Goal: Task Accomplishment & Management: Use online tool/utility

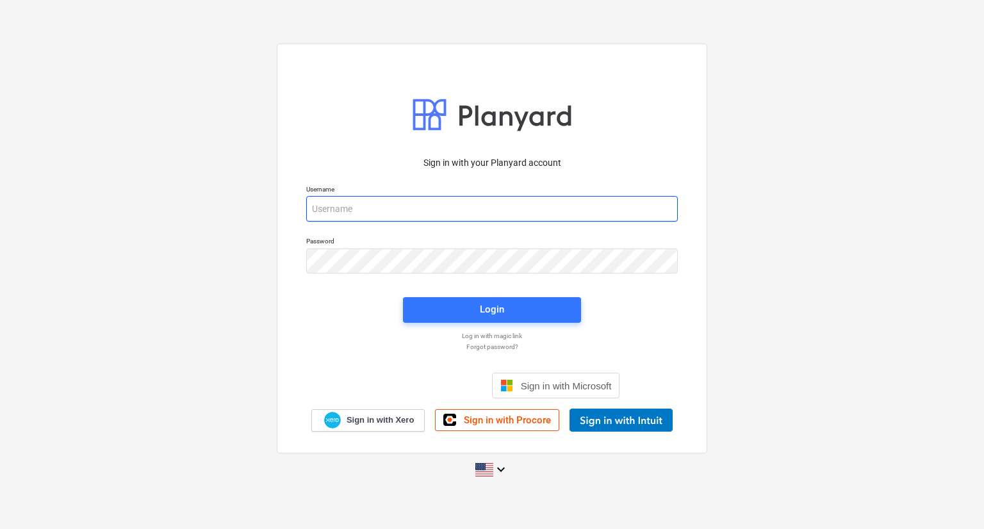
click at [391, 211] on input "email" at bounding box center [491, 209] width 371 height 26
type input "[PERSON_NAME][EMAIL_ADDRESS][DOMAIN_NAME]"
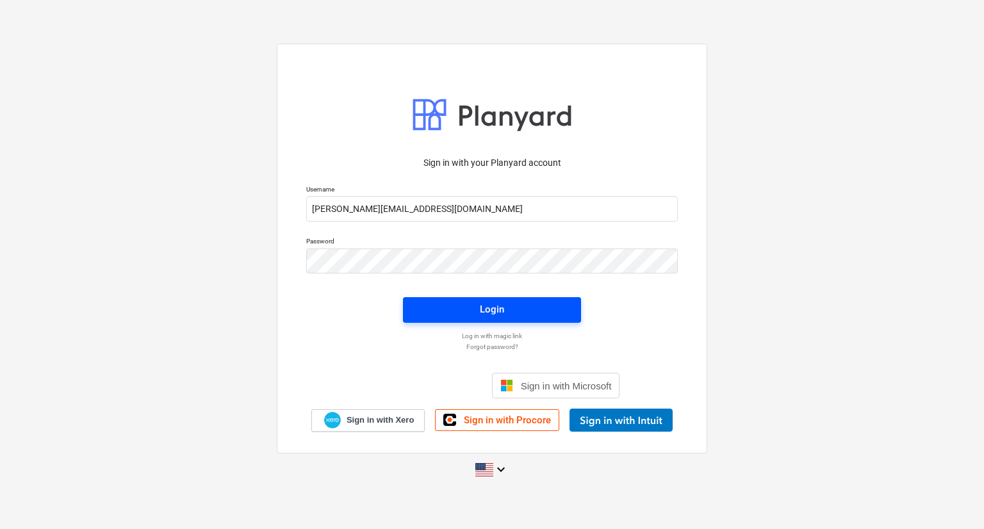
click at [434, 308] on span "Login" at bounding box center [491, 309] width 147 height 17
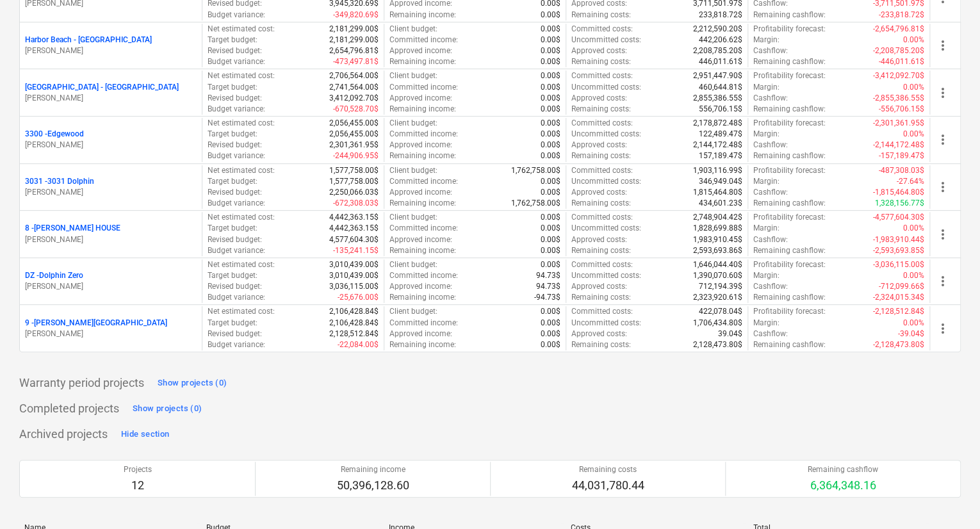
scroll to position [256, 0]
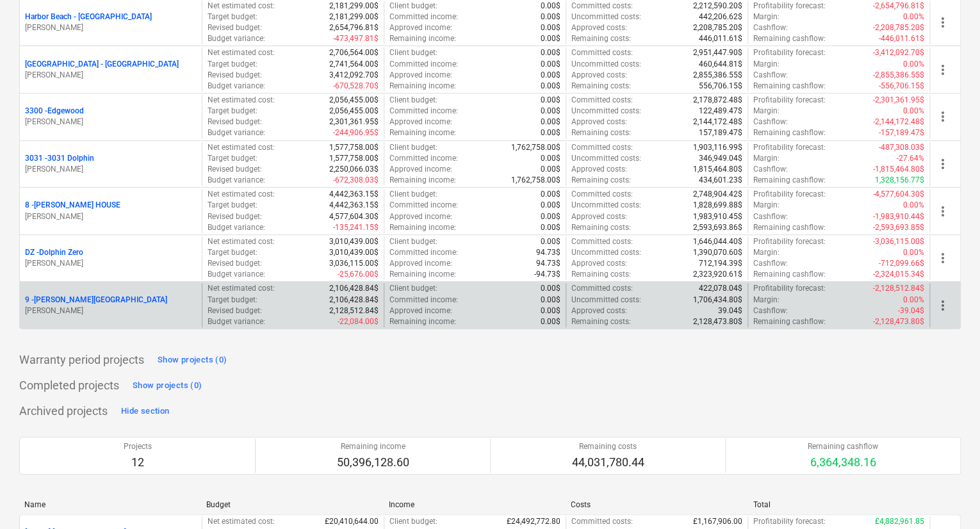
click at [46, 298] on p "9 - [PERSON_NAME][GEOGRAPHIC_DATA]" at bounding box center [96, 300] width 142 height 11
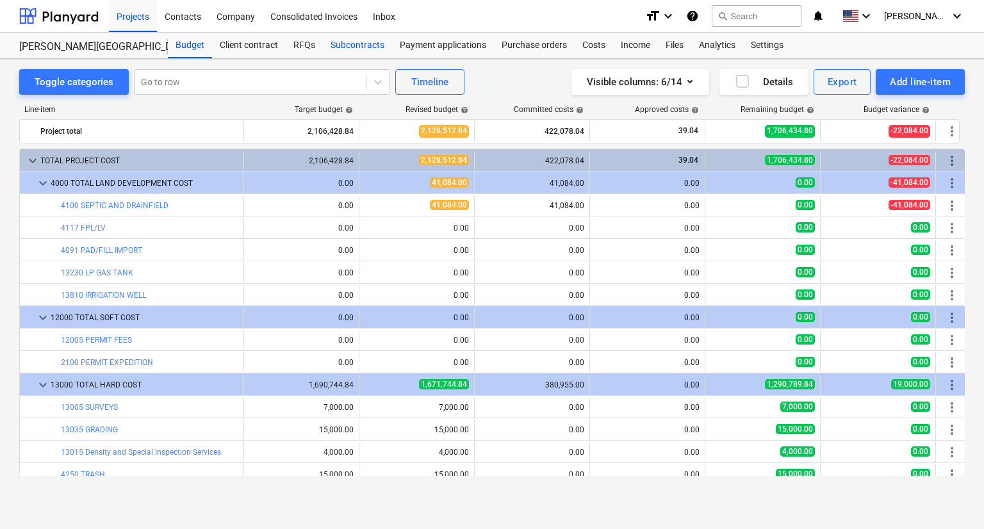
click at [368, 47] on div "Subcontracts" at bounding box center [357, 46] width 69 height 26
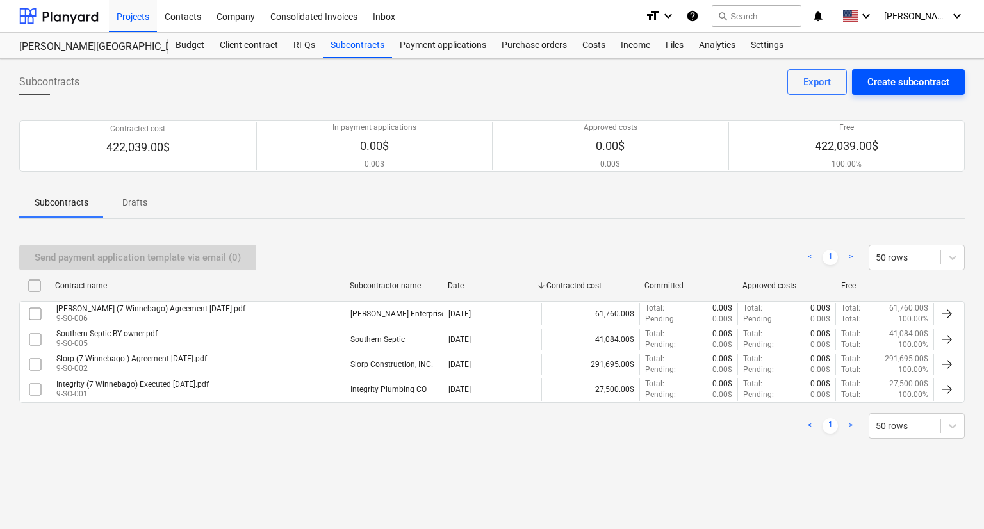
click at [909, 81] on div "Create subcontract" at bounding box center [908, 82] width 82 height 17
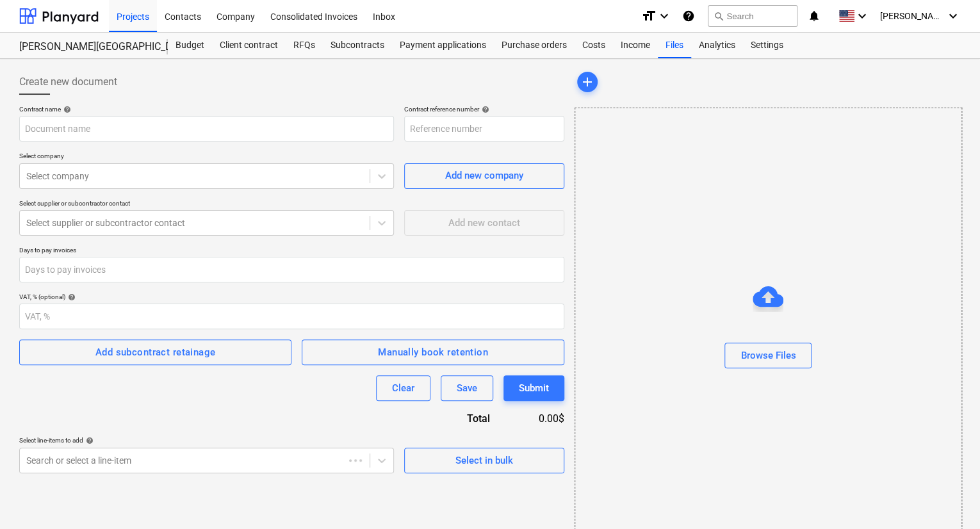
type input "9-SO-008"
type input "Budget [PERSON_NAME] (Hard) [DATE].pdf"
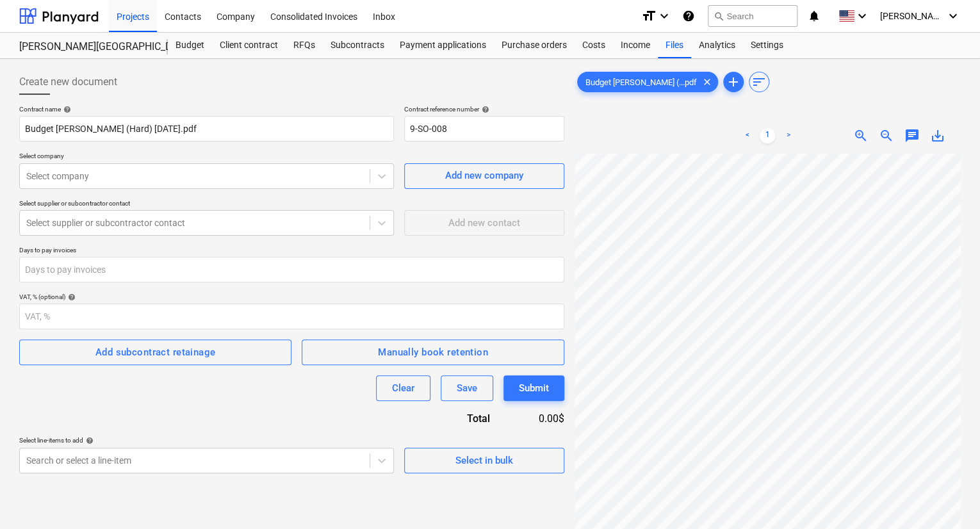
click at [884, 140] on span "zoom_out" at bounding box center [886, 135] width 15 height 15
click at [251, 177] on div at bounding box center [194, 176] width 337 height 13
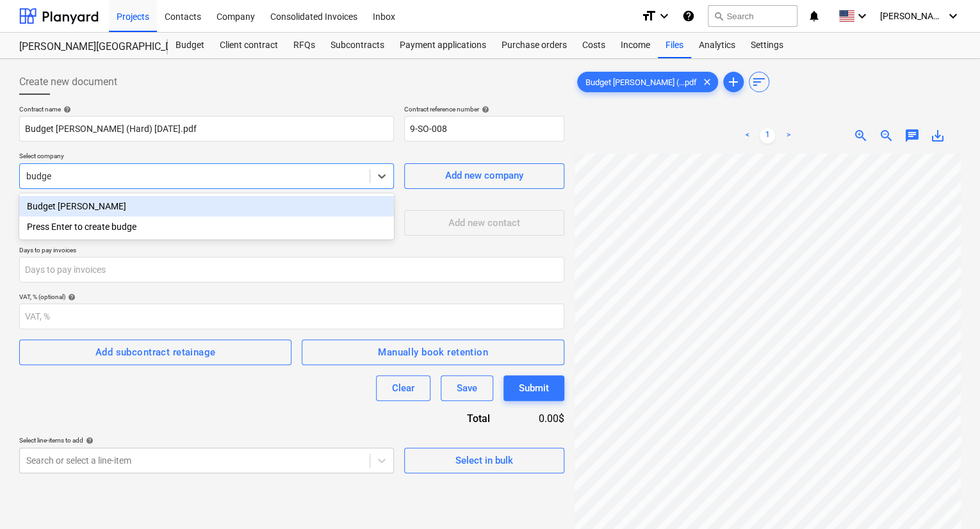
type input "budget"
click at [138, 207] on div "Budget [PERSON_NAME]" at bounding box center [206, 206] width 375 height 20
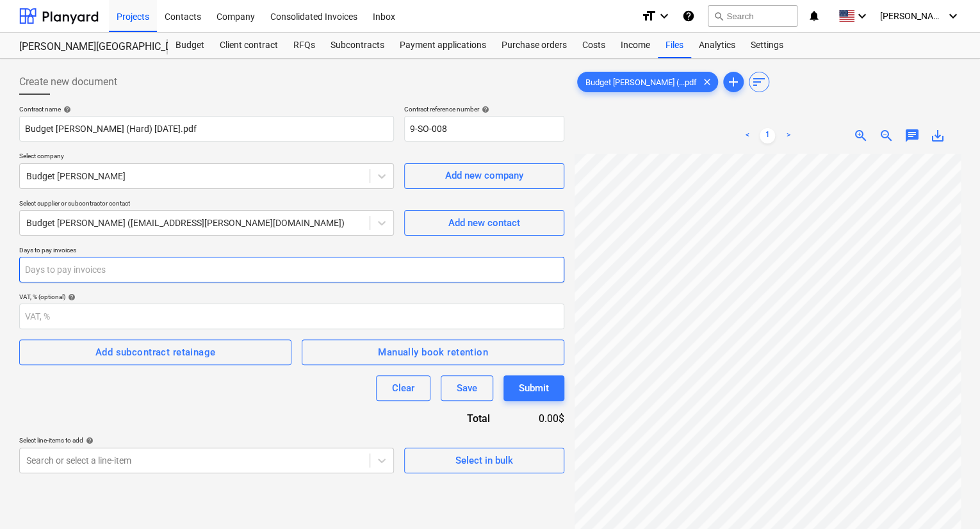
click at [389, 270] on input "number" at bounding box center [291, 270] width 545 height 26
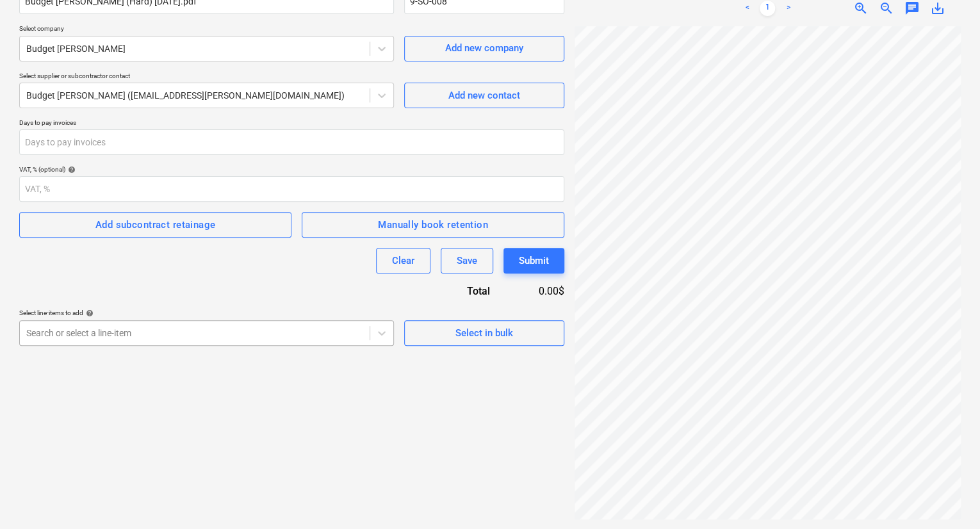
click at [184, 338] on body "Projects Contacts Company Consolidated Invoices Inbox format_size keyboard_arro…" at bounding box center [490, 137] width 980 height 529
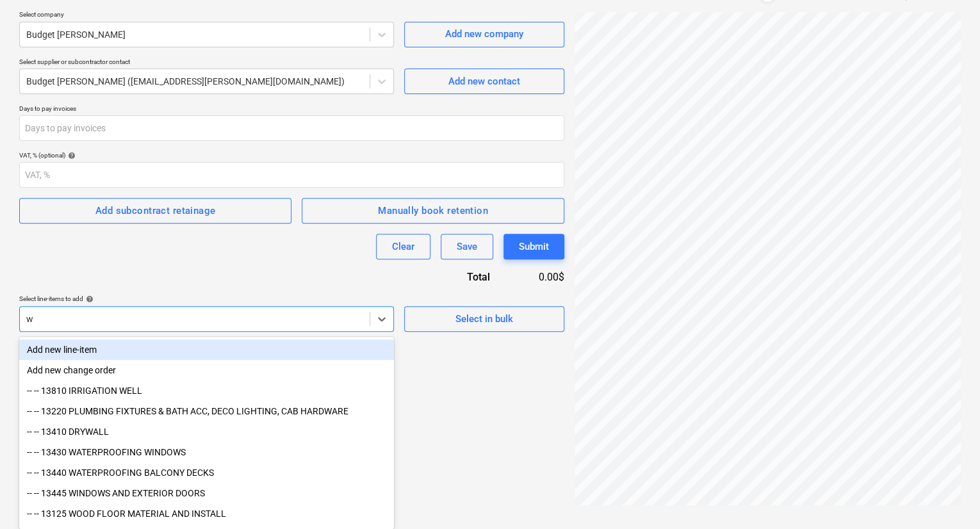
scroll to position [127, 0]
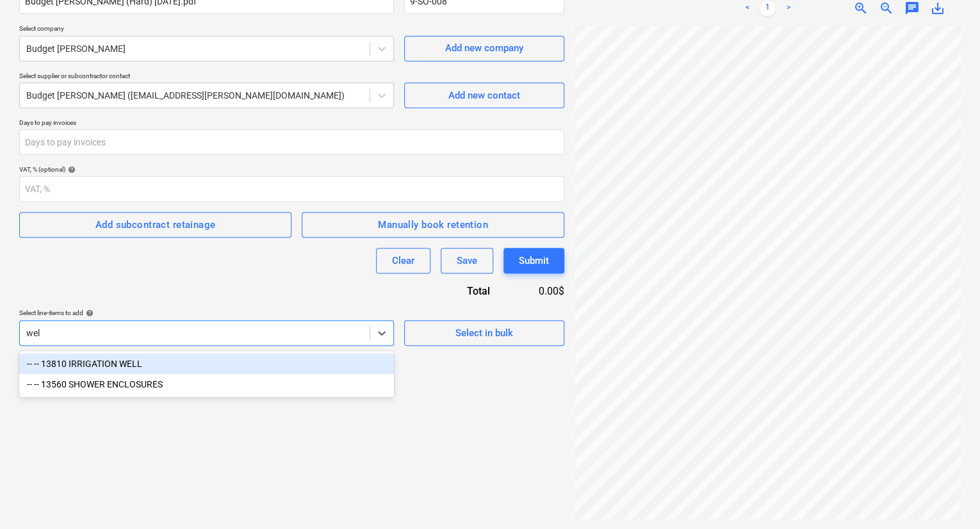
type input "well"
click at [154, 370] on div "-- -- 13810 IRRIGATION WELL" at bounding box center [206, 364] width 375 height 20
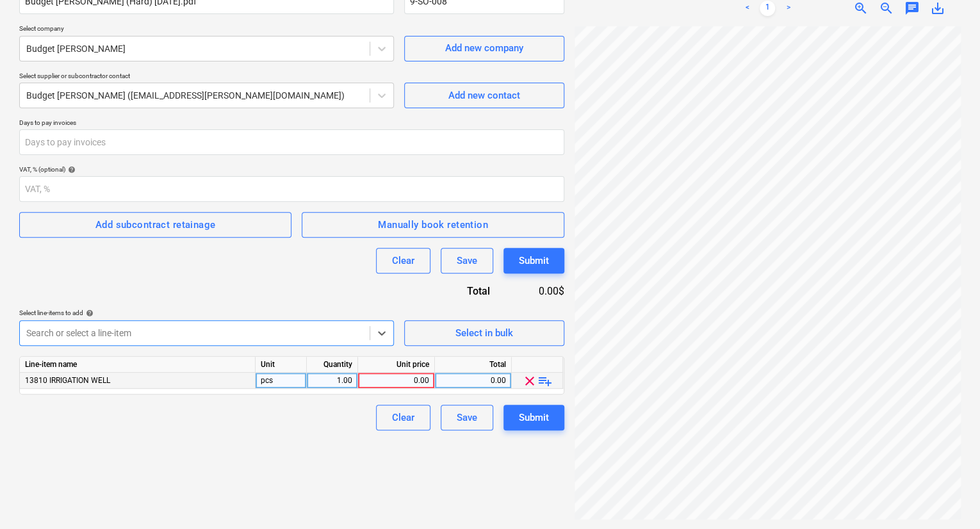
click at [424, 379] on div "0.00" at bounding box center [396, 381] width 66 height 16
type input "1960.0"
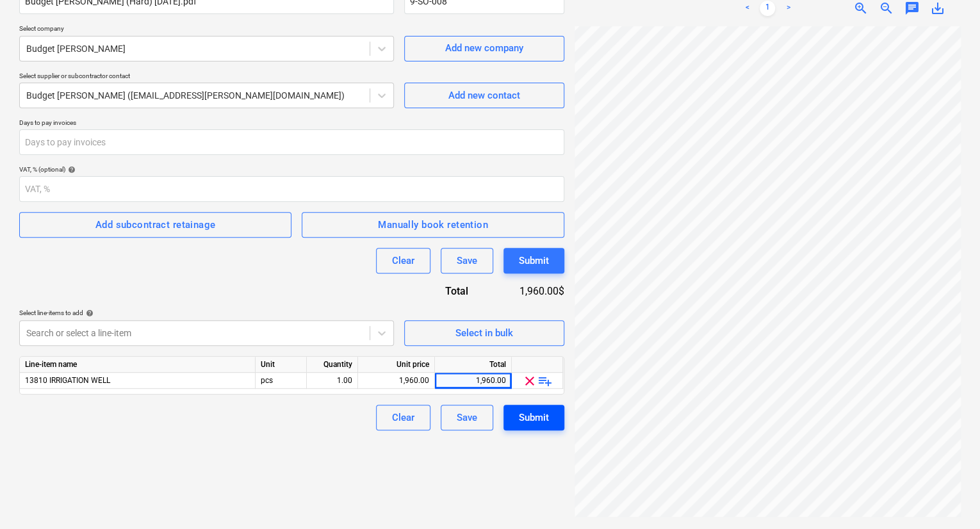
click at [537, 420] on div "Submit" at bounding box center [534, 417] width 30 height 17
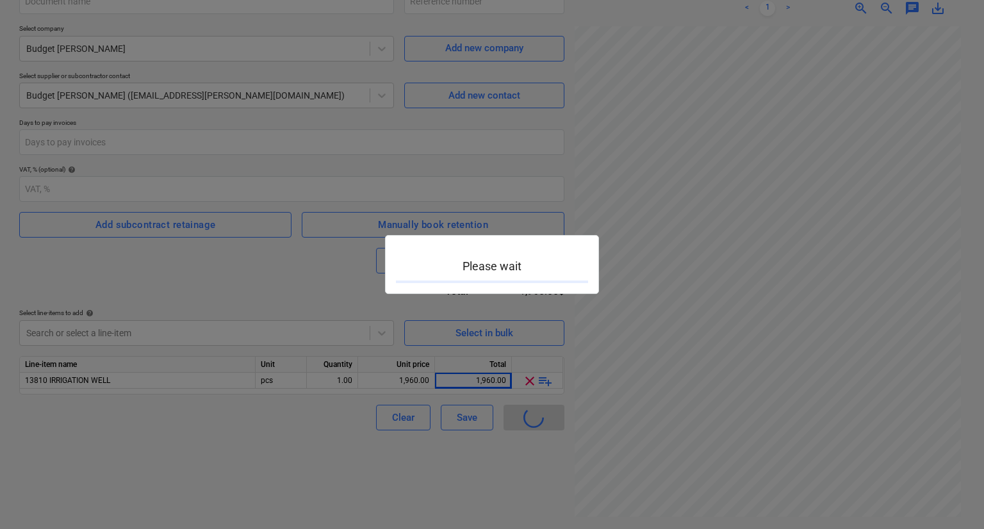
type input "9-SO-008"
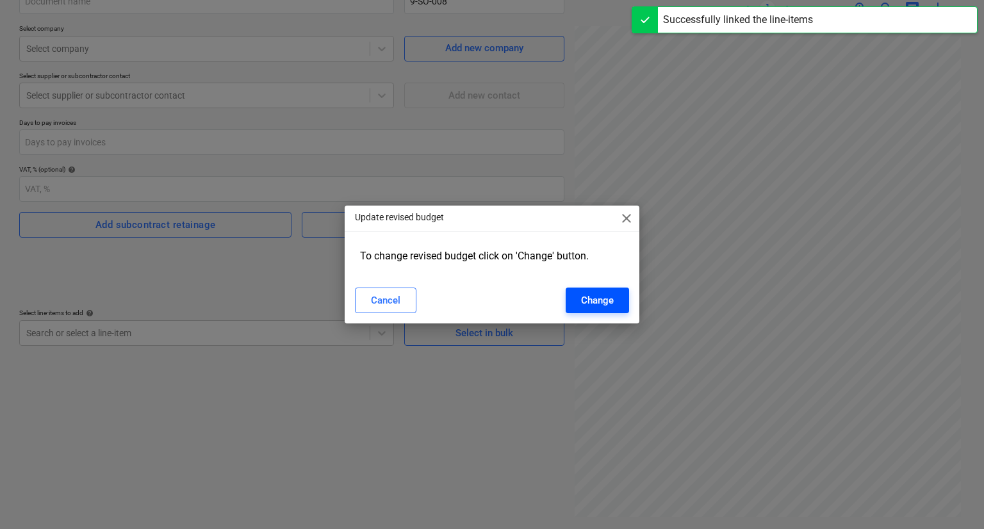
click at [589, 303] on div "Change" at bounding box center [597, 300] width 33 height 17
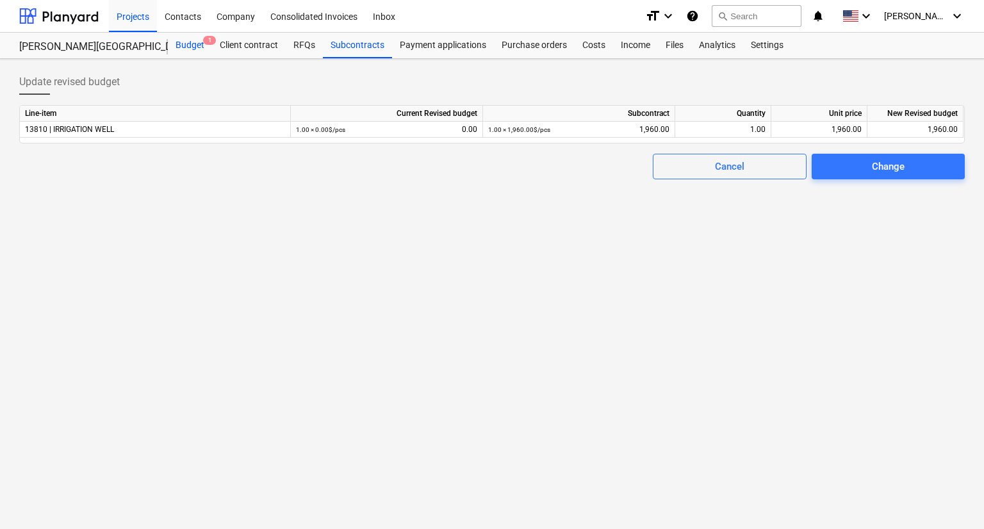
click at [190, 39] on div "Budget 1" at bounding box center [190, 46] width 44 height 26
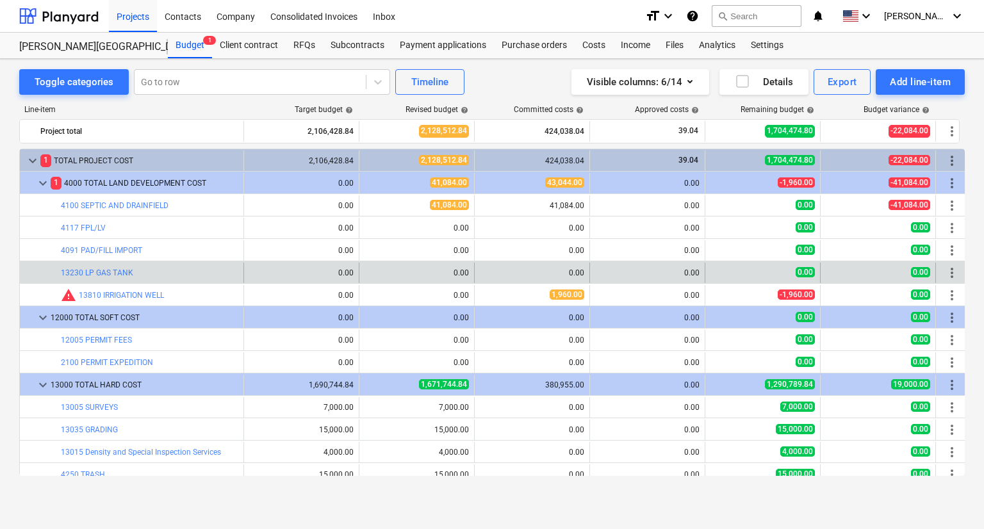
click at [573, 275] on div "0.00" at bounding box center [532, 272] width 104 height 9
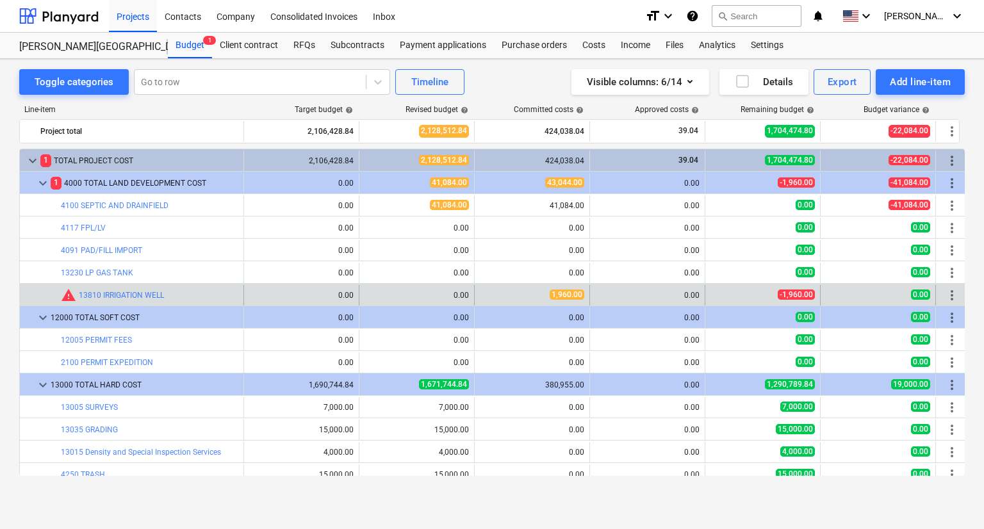
click at [573, 294] on span "1,960.00" at bounding box center [566, 294] width 35 height 10
click at [69, 293] on span "warning" at bounding box center [68, 295] width 15 height 15
click at [564, 295] on span "1,960.00" at bounding box center [566, 294] width 35 height 10
click at [549, 298] on div "1,960.00" at bounding box center [532, 294] width 104 height 11
click at [953, 294] on span "more_vert" at bounding box center [951, 295] width 15 height 15
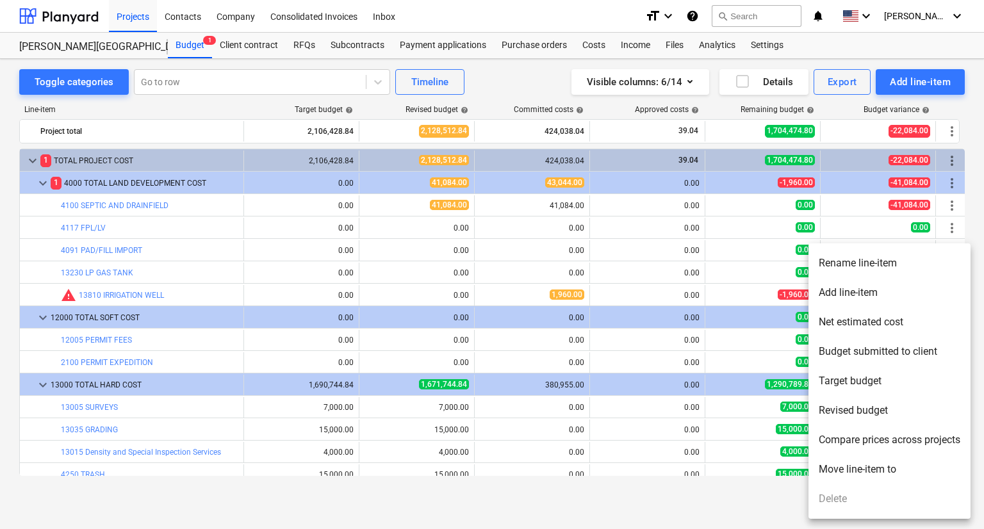
click at [356, 46] on div at bounding box center [492, 264] width 984 height 529
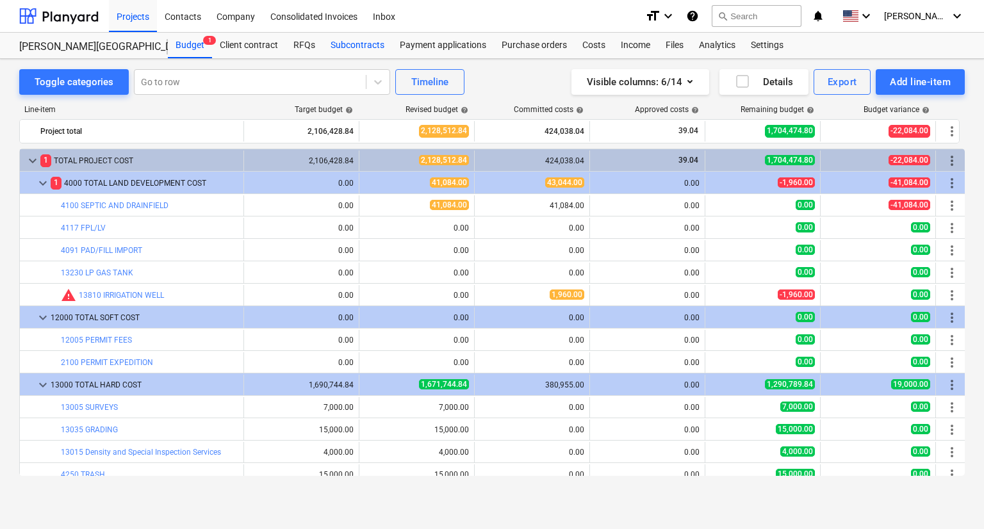
click at [355, 47] on div "Subcontracts" at bounding box center [357, 46] width 69 height 26
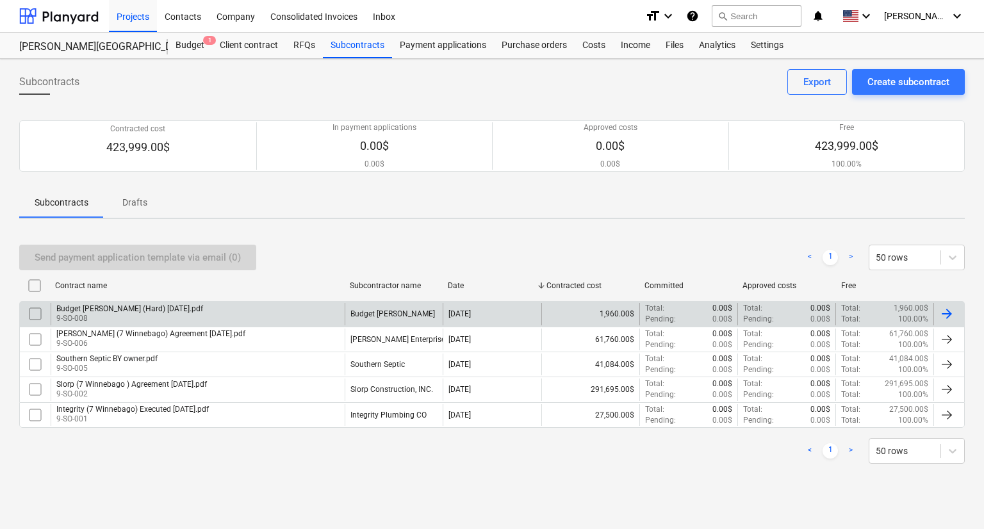
click at [86, 305] on div "Budget [PERSON_NAME] (Hard) [DATE].pdf" at bounding box center [129, 308] width 147 height 9
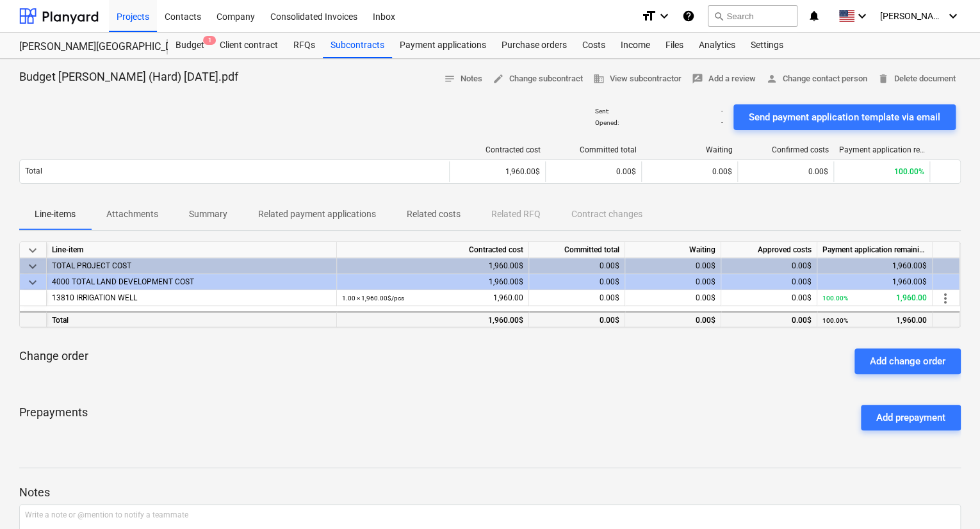
click at [488, 319] on div "1,960.00$" at bounding box center [433, 319] width 192 height 16
drag, startPoint x: 488, startPoint y: 323, endPoint x: 497, endPoint y: 322, distance: 9.1
click at [497, 322] on div "1,960.00$" at bounding box center [433, 319] width 192 height 16
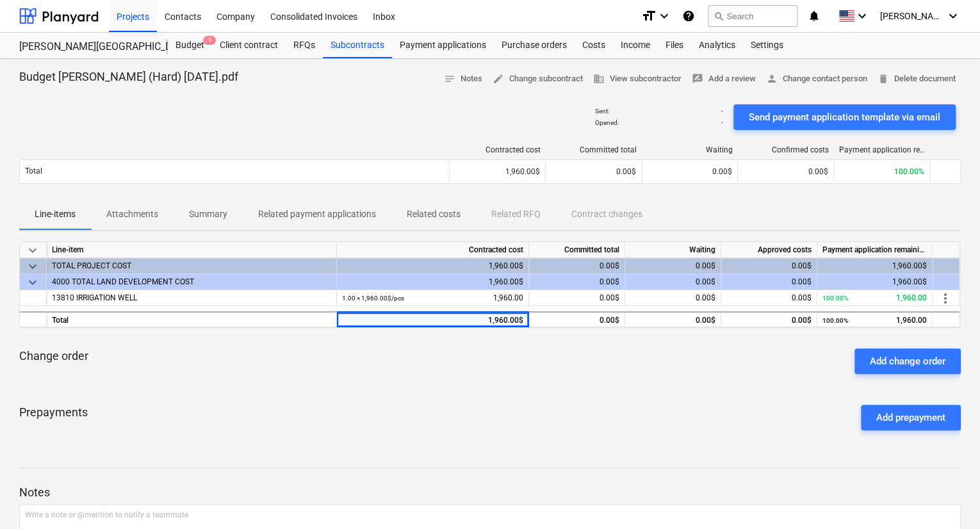
click at [500, 354] on div "Change order Add change order" at bounding box center [489, 361] width 941 height 46
click at [599, 320] on div "0.00$" at bounding box center [577, 319] width 96 height 16
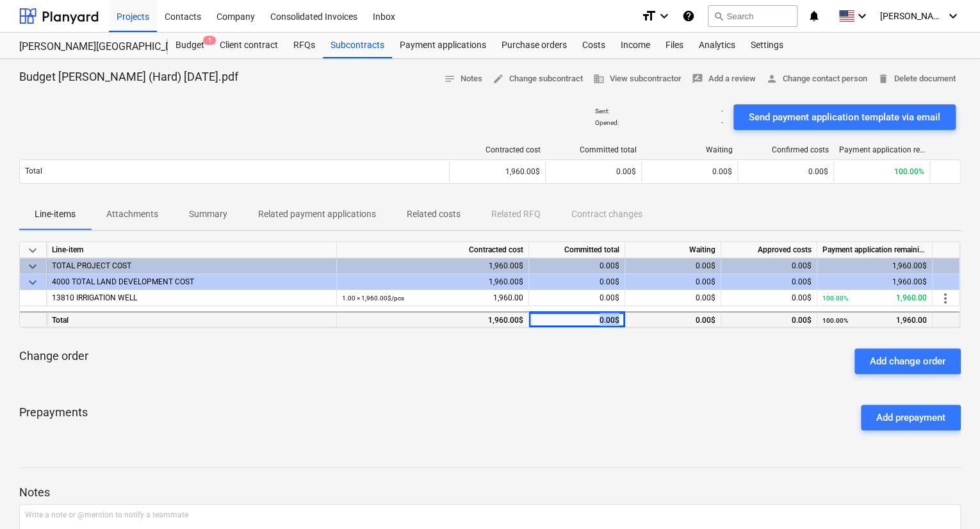
drag, startPoint x: 597, startPoint y: 323, endPoint x: 642, endPoint y: 323, distance: 44.8
click at [0, 0] on div "Total 1,960.00$ 0.00$ 0.00$ 0.00$ 100.00% 1,960.00" at bounding box center [0, 0] width 0 height 0
click at [610, 369] on div "Change order Add change order" at bounding box center [489, 361] width 941 height 46
click at [628, 385] on div "keyboard_arrow_down Line-item Contracted cost Committed total Waiting Approved …" at bounding box center [489, 340] width 941 height 199
click at [200, 47] on div "Budget 1" at bounding box center [190, 46] width 44 height 26
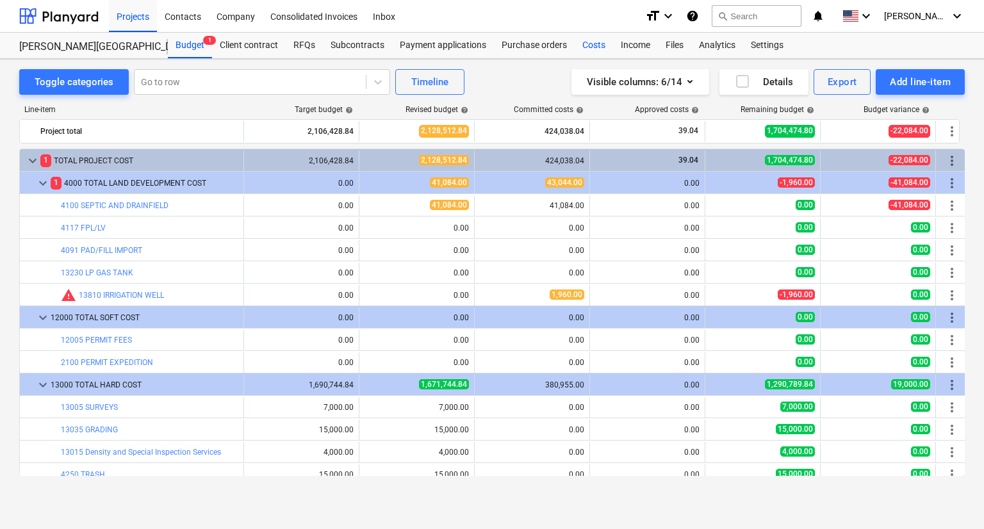
click at [587, 44] on div "Costs" at bounding box center [593, 46] width 38 height 26
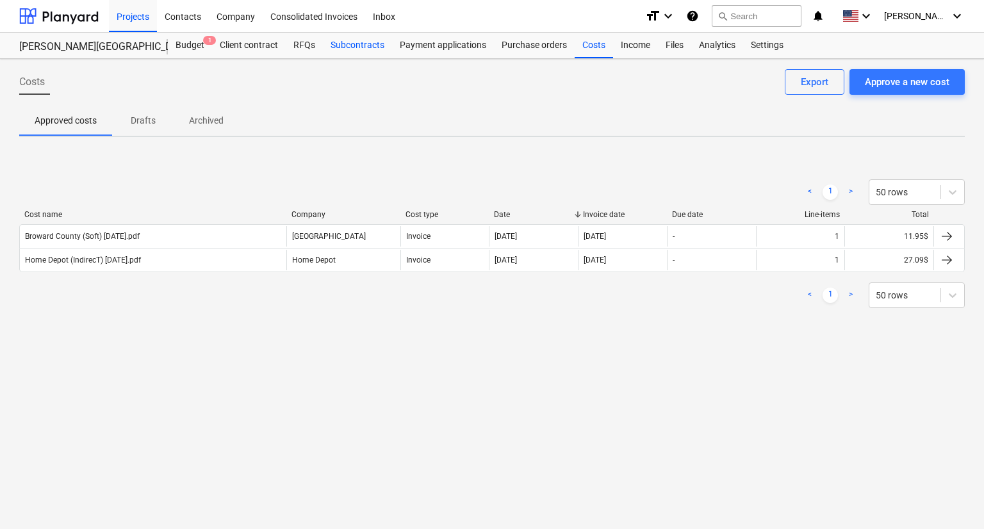
click at [359, 43] on div "Subcontracts" at bounding box center [357, 46] width 69 height 26
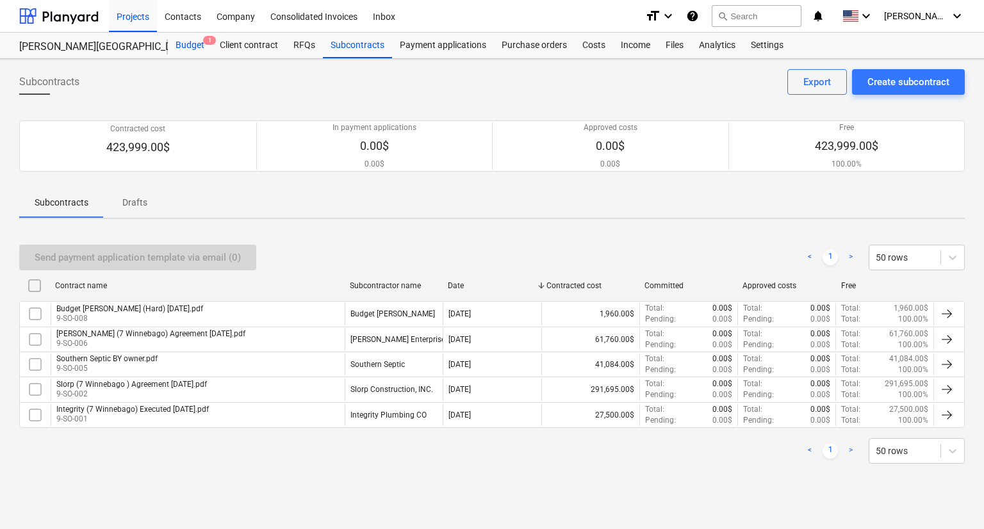
click at [200, 40] on div "Budget 1" at bounding box center [190, 46] width 44 height 26
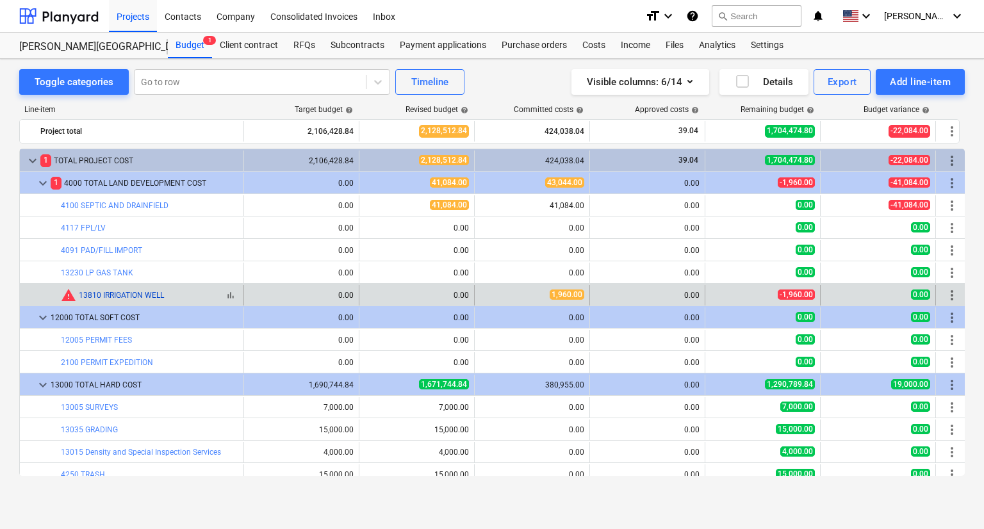
click at [116, 295] on link "13810 IRRIGATION WELL" at bounding box center [121, 295] width 85 height 9
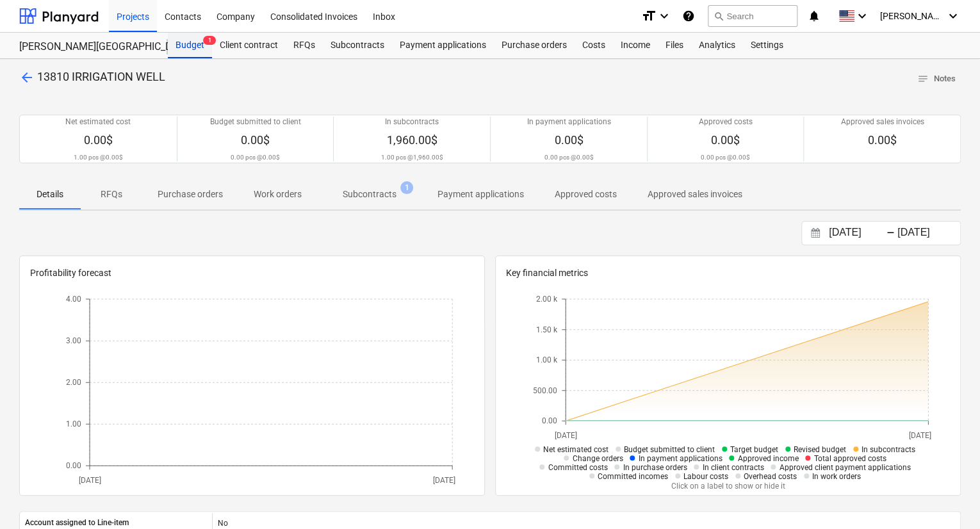
click at [190, 42] on div "Budget 1" at bounding box center [190, 46] width 44 height 26
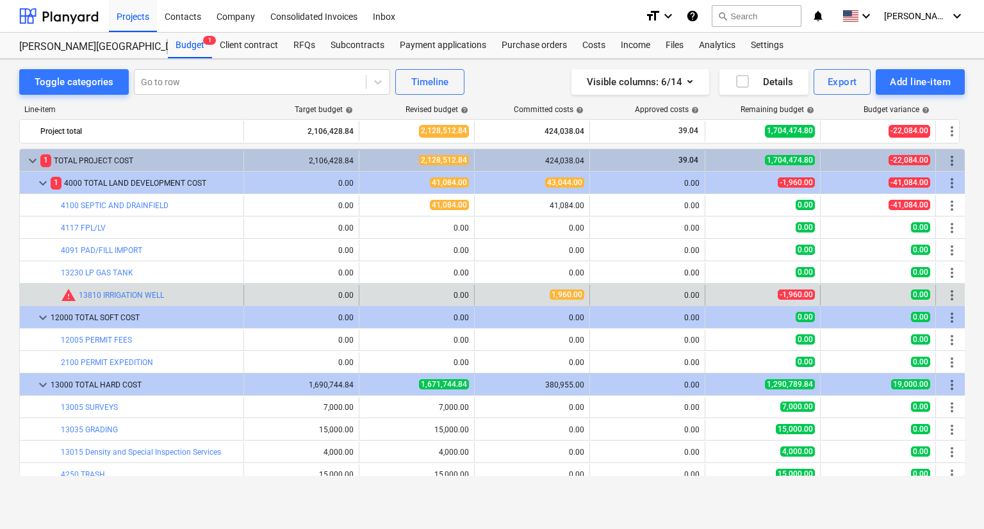
click at [567, 293] on span "1,960.00" at bounding box center [566, 294] width 35 height 10
click at [66, 297] on span "warning" at bounding box center [68, 295] width 15 height 15
click at [231, 295] on span "bar_chart" at bounding box center [230, 295] width 10 height 10
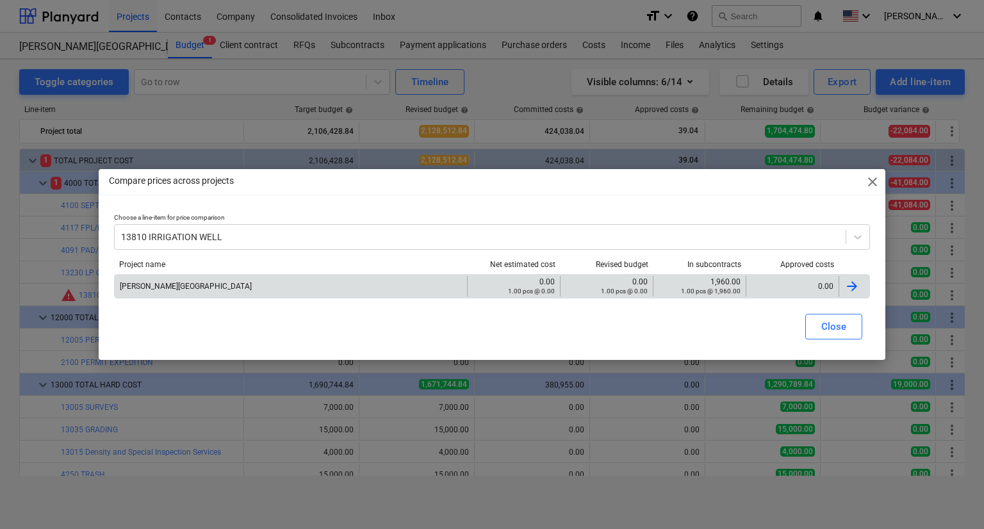
click at [732, 281] on div "1,960.00 1.00 pcs @ 1,960.00" at bounding box center [699, 286] width 82 height 18
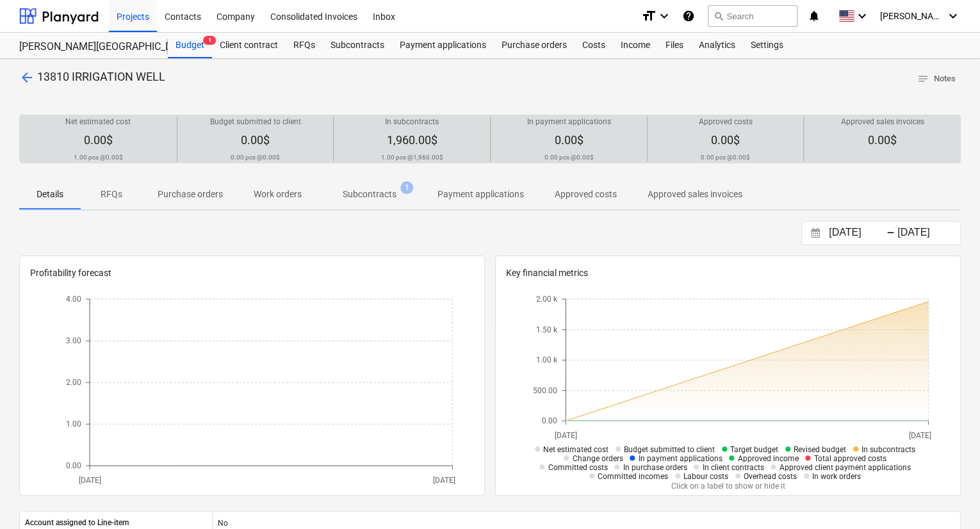
click at [401, 130] on div at bounding box center [412, 129] width 146 height 5
click at [402, 140] on span "1,960.00$" at bounding box center [412, 139] width 51 height 13
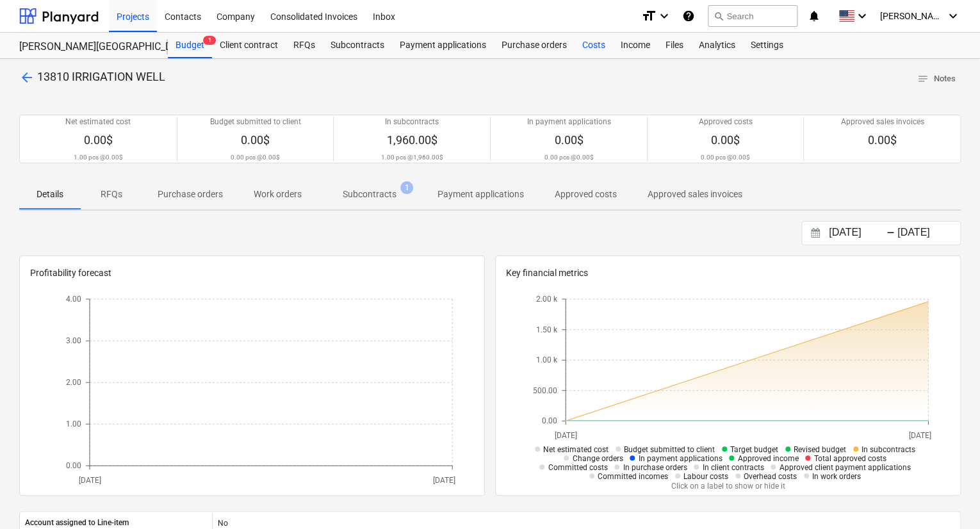
click at [591, 53] on div "Costs" at bounding box center [593, 46] width 38 height 26
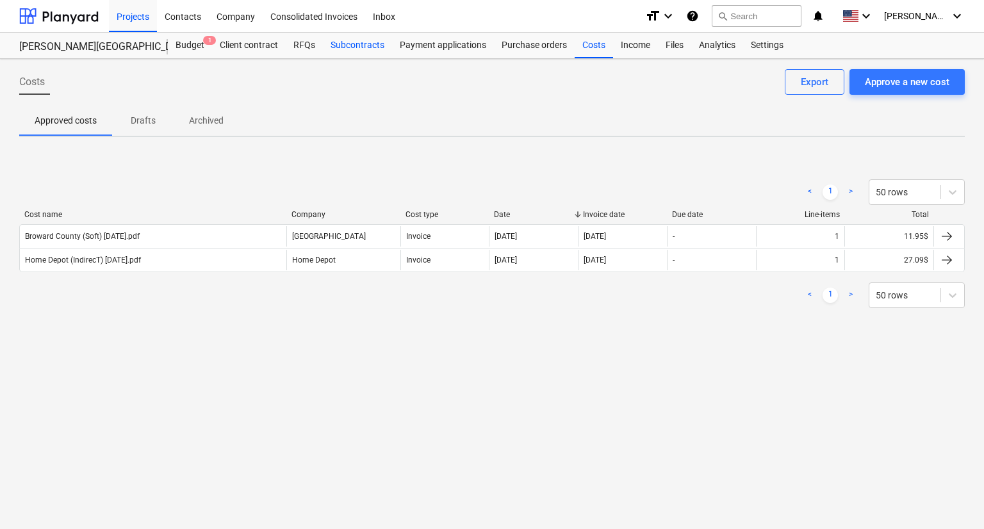
click at [364, 44] on div "Subcontracts" at bounding box center [357, 46] width 69 height 26
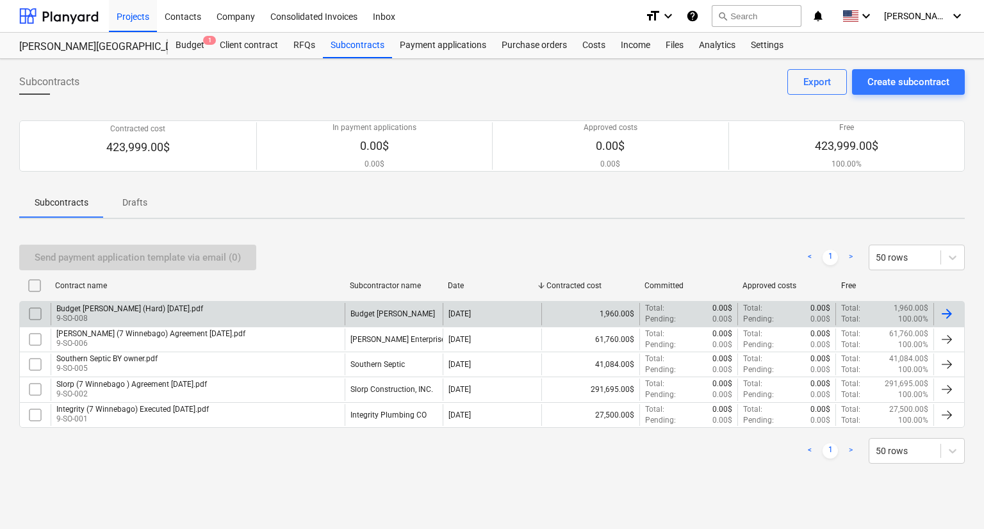
click at [131, 307] on div "Budget [PERSON_NAME] (Hard) [DATE].pdf" at bounding box center [129, 308] width 147 height 9
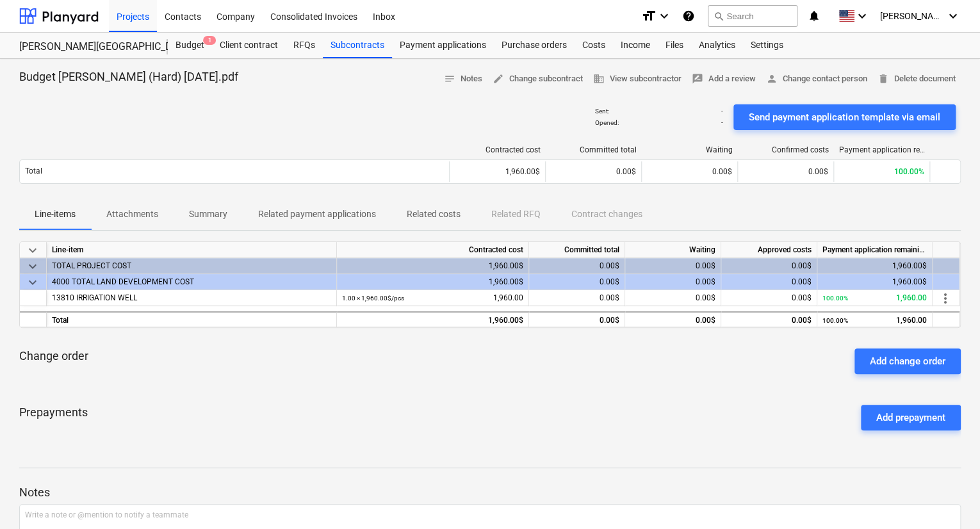
click at [497, 281] on div "1,960.00$" at bounding box center [433, 282] width 192 height 16
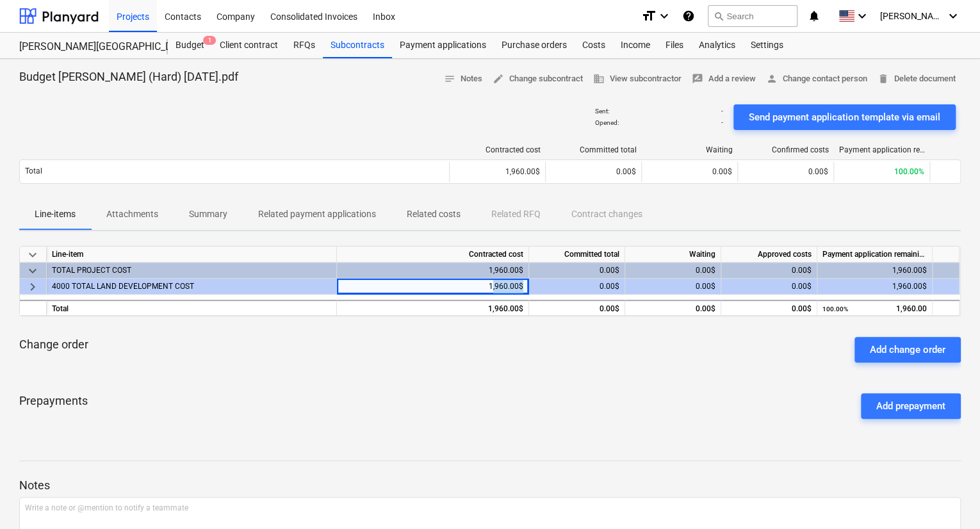
drag, startPoint x: 493, startPoint y: 286, endPoint x: 502, endPoint y: 282, distance: 9.5
click at [524, 282] on div "1,960.00$" at bounding box center [433, 287] width 192 height 16
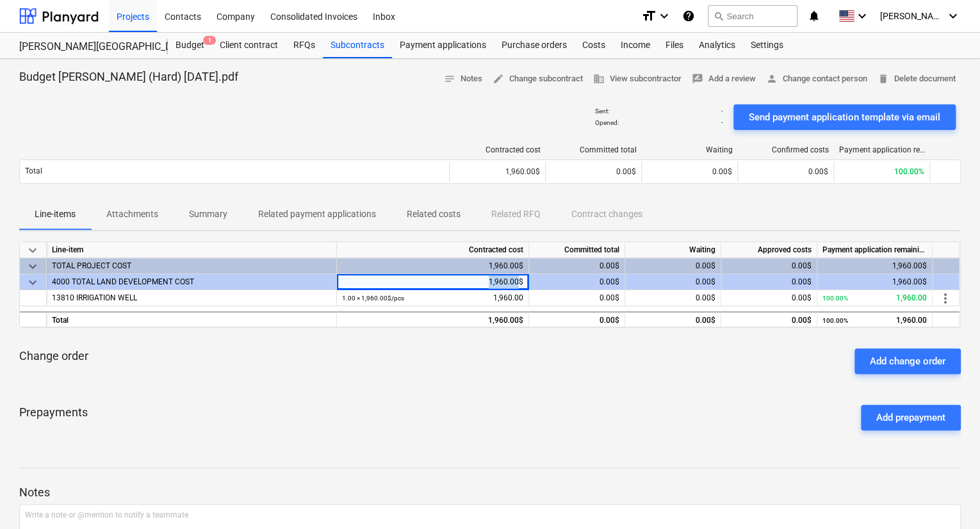
drag, startPoint x: 489, startPoint y: 281, endPoint x: 523, endPoint y: 282, distance: 33.9
click at [519, 282] on div "1,960.00$" at bounding box center [433, 282] width 192 height 16
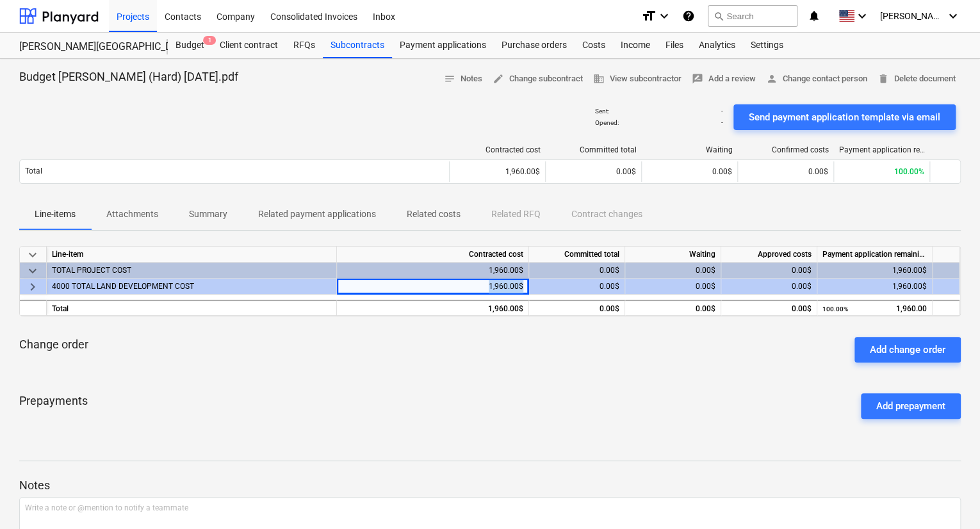
drag, startPoint x: 476, startPoint y: 286, endPoint x: 585, endPoint y: 283, distance: 108.9
click at [0, 0] on div "keyboard_arrow_right 4000 TOTAL LAND DEVELOPMENT COST 1,960.00$ 0.00$ 0.00$ 0.0…" at bounding box center [0, 0] width 0 height 0
click at [576, 349] on div "Change order Add change order" at bounding box center [489, 350] width 941 height 46
click at [512, 291] on div "1,960.00$" at bounding box center [433, 287] width 192 height 16
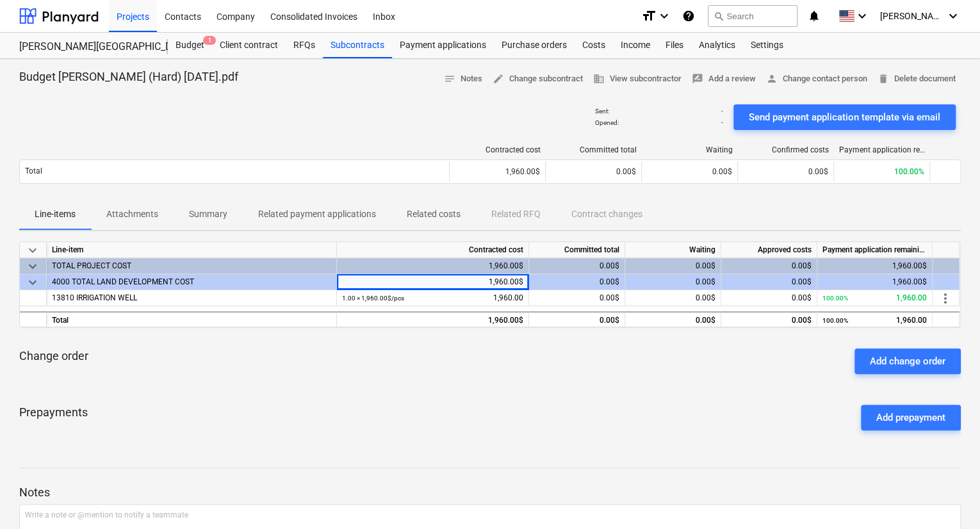
click at [517, 281] on div "1,960.00$" at bounding box center [433, 282] width 192 height 16
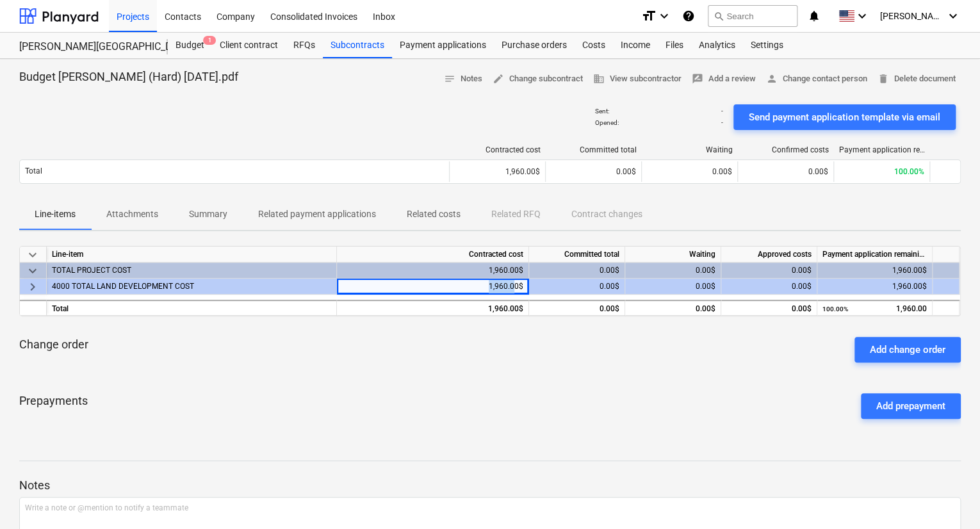
drag, startPoint x: 517, startPoint y: 283, endPoint x: 479, endPoint y: 284, distance: 37.8
click at [481, 284] on div "1,960.00$" at bounding box center [433, 287] width 192 height 16
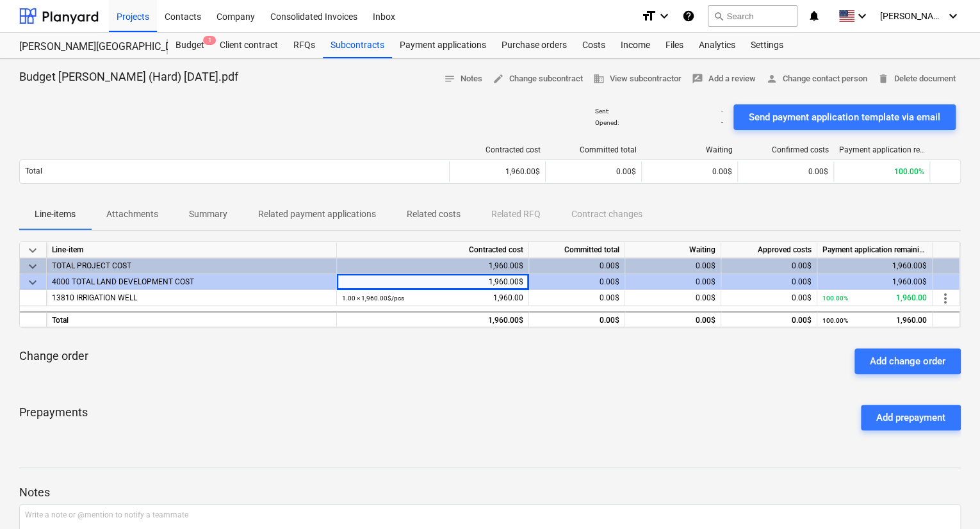
click at [477, 370] on div "Change order Add change order" at bounding box center [489, 361] width 941 height 46
click at [596, 48] on div "Costs" at bounding box center [593, 46] width 38 height 26
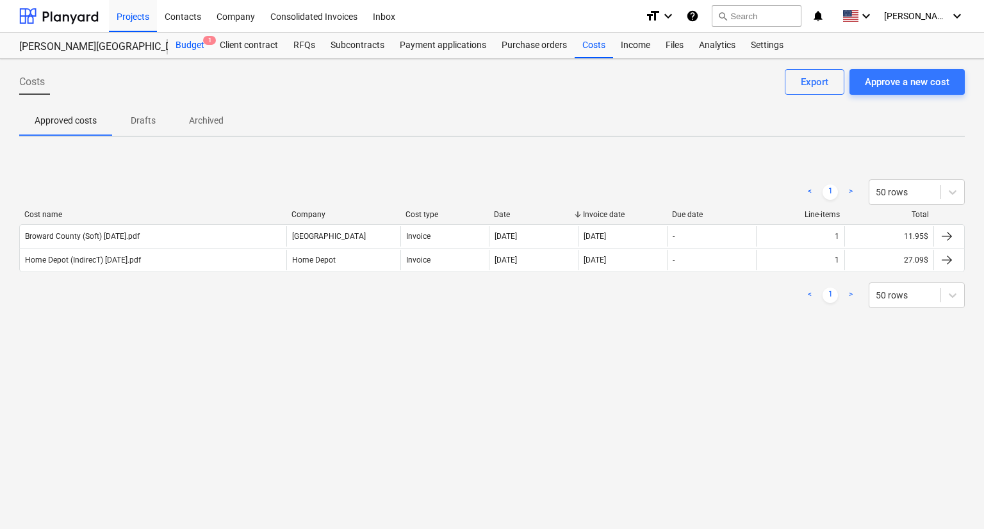
click at [195, 44] on div "Budget 1" at bounding box center [190, 46] width 44 height 26
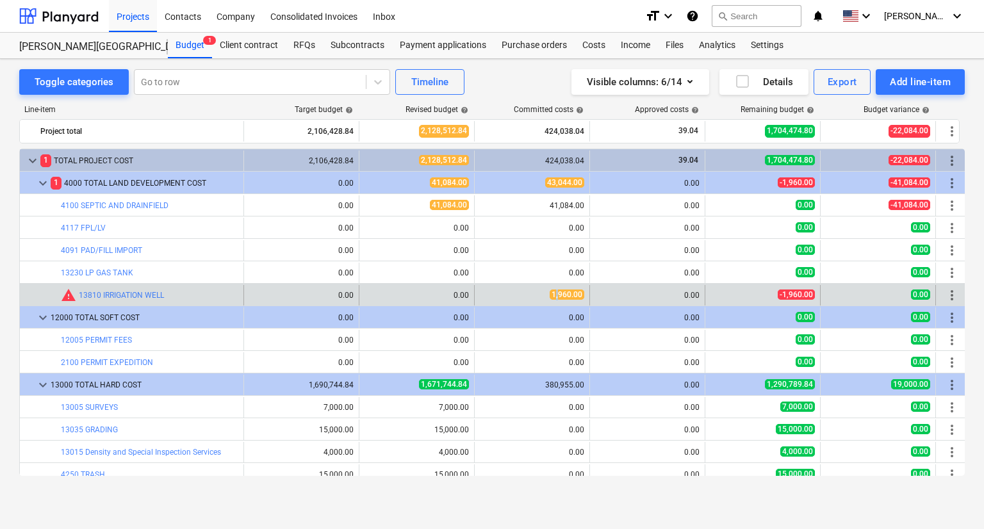
click at [558, 295] on span "1,960.00" at bounding box center [566, 294] width 35 height 10
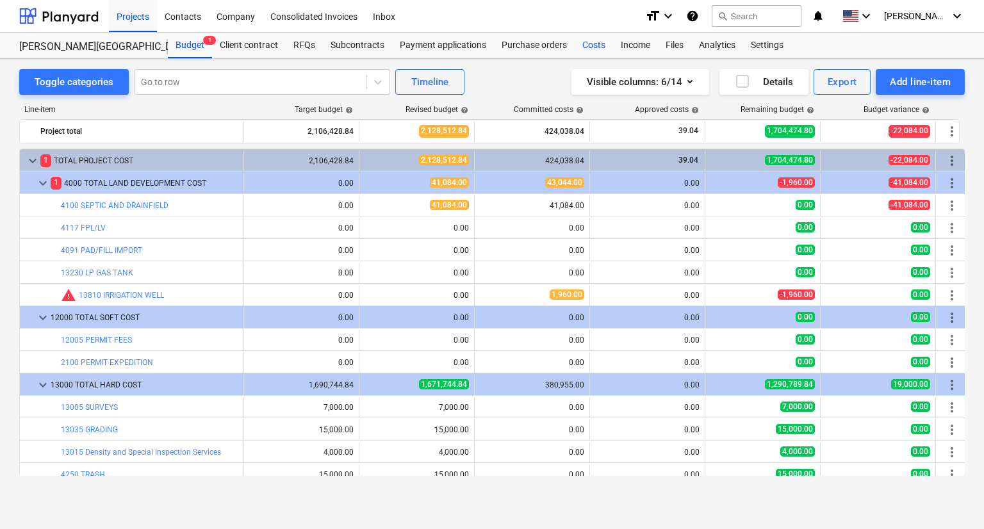
click at [592, 44] on div "Costs" at bounding box center [593, 46] width 38 height 26
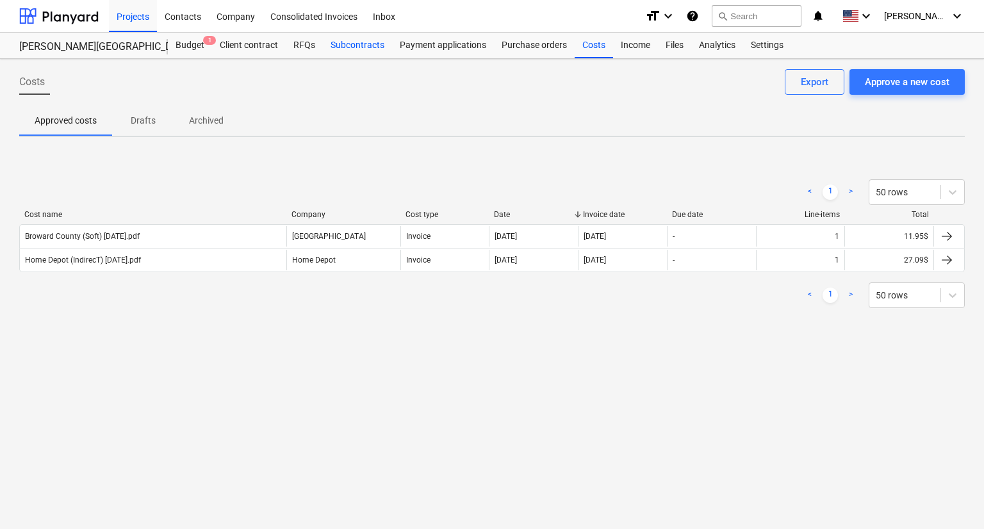
click at [361, 48] on div "Subcontracts" at bounding box center [357, 46] width 69 height 26
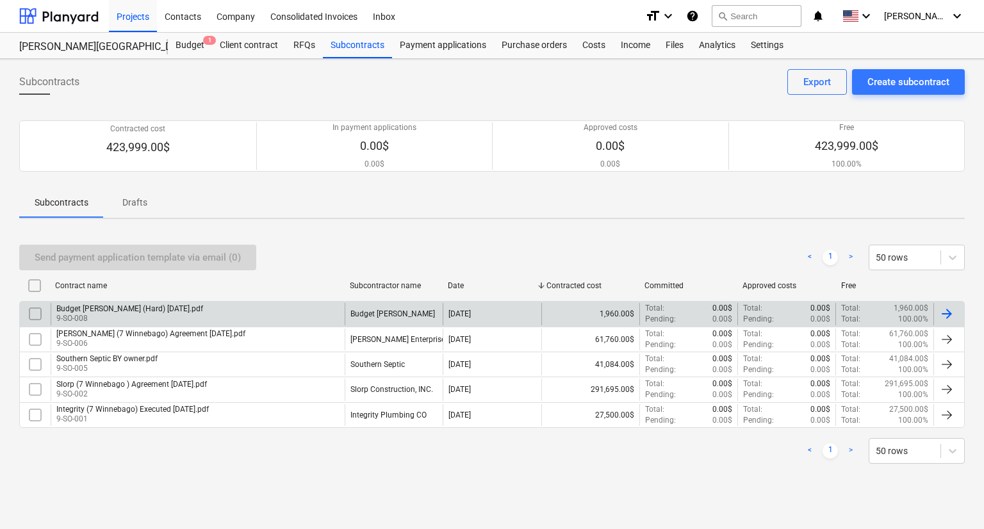
click at [114, 305] on div "Budget [PERSON_NAME] (Hard) [DATE].pdf" at bounding box center [129, 308] width 147 height 9
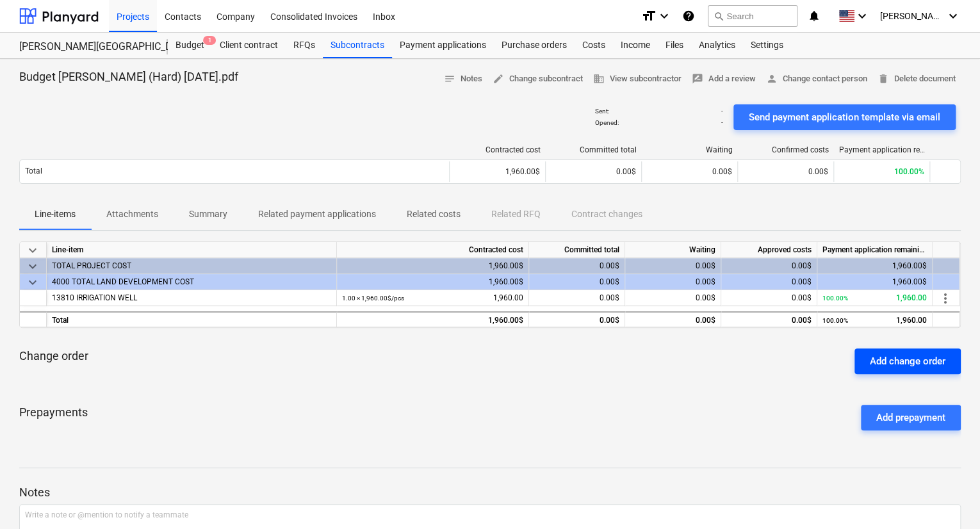
click at [901, 364] on div "Add change order" at bounding box center [908, 361] width 76 height 17
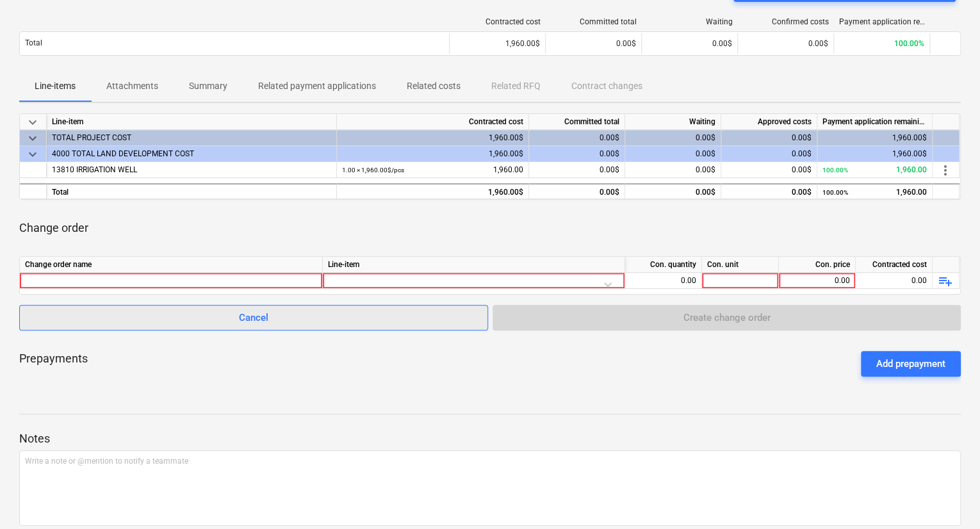
click at [361, 316] on span "Cancel" at bounding box center [253, 317] width 437 height 17
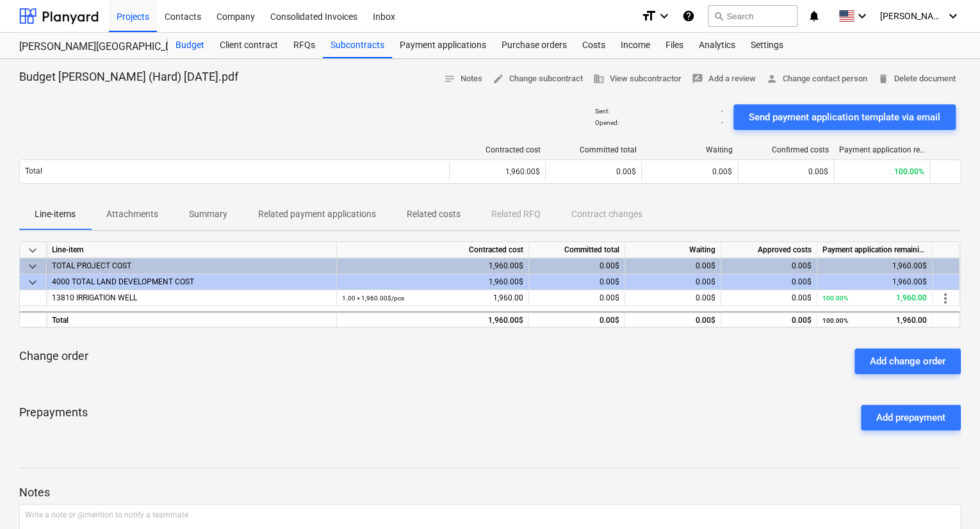
click at [188, 48] on div "Budget" at bounding box center [190, 46] width 44 height 26
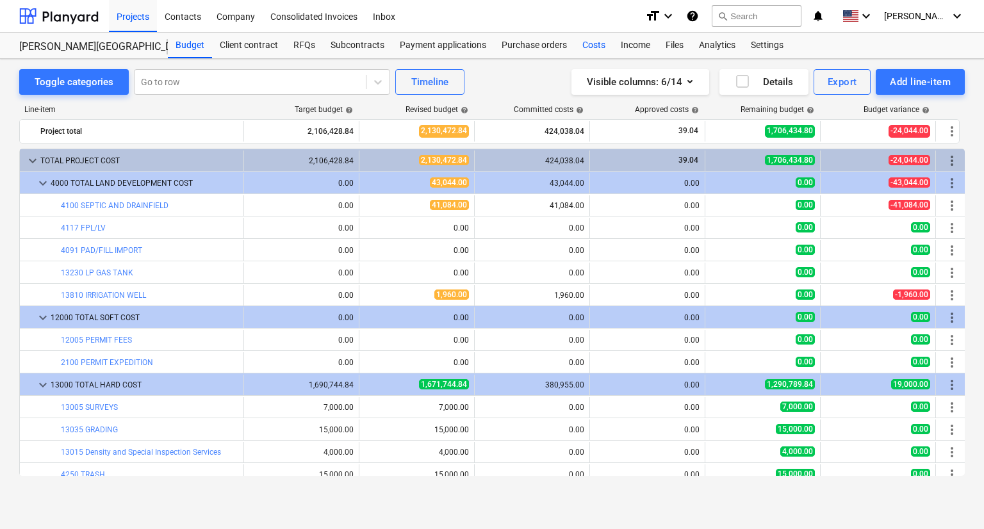
click at [595, 47] on div "Costs" at bounding box center [593, 46] width 38 height 26
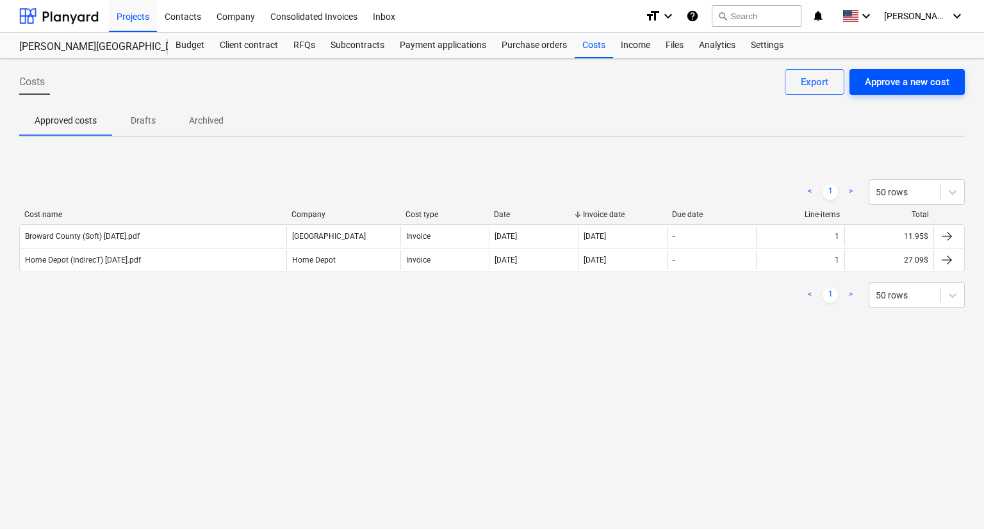
click at [874, 79] on div "Approve a new cost" at bounding box center [907, 82] width 85 height 17
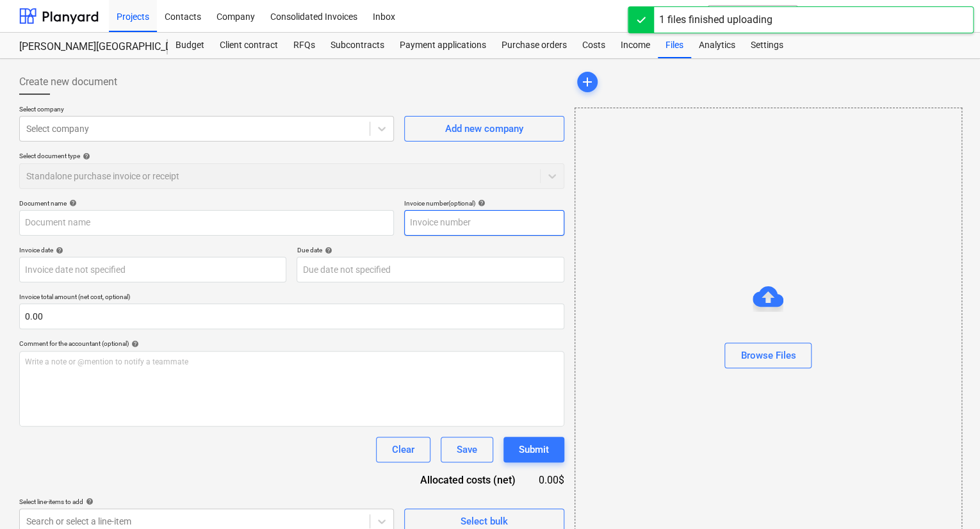
type input "Budget [PERSON_NAME] (Hard) [DATE].pdf"
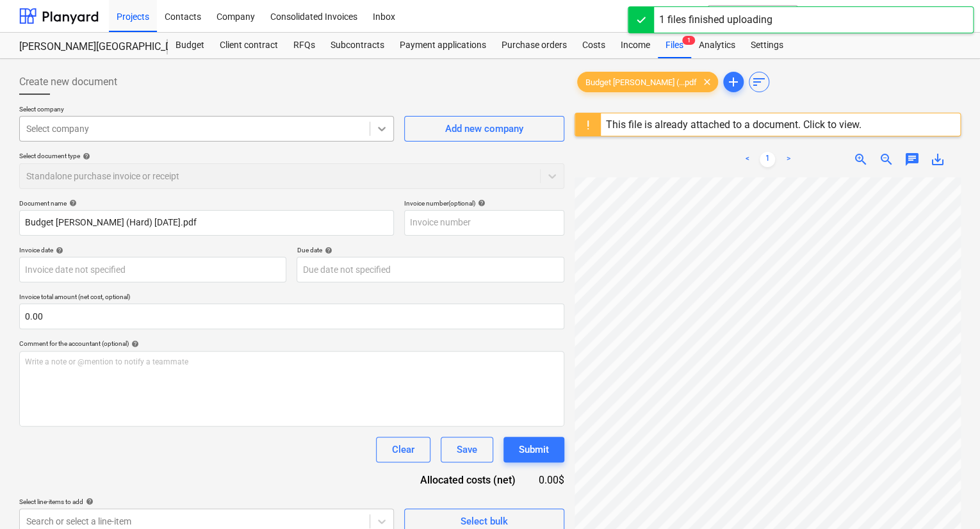
click at [384, 129] on icon at bounding box center [381, 128] width 13 height 13
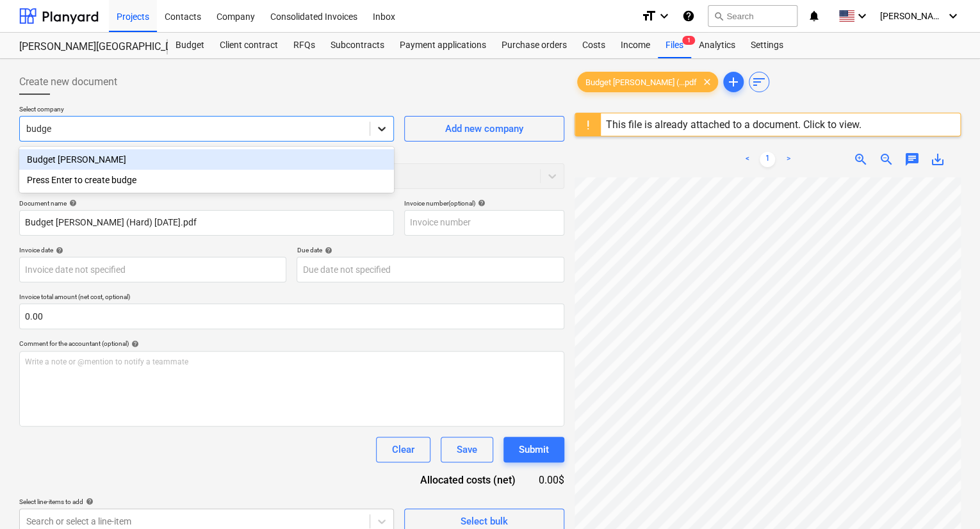
type input "budget"
click at [71, 156] on div "Budget [PERSON_NAME]" at bounding box center [206, 159] width 375 height 20
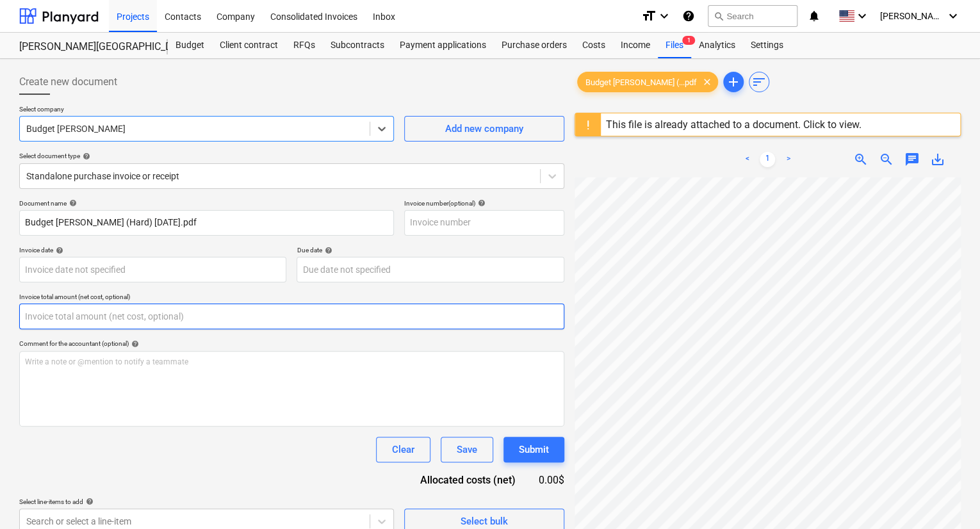
click at [143, 309] on input "text" at bounding box center [291, 317] width 545 height 26
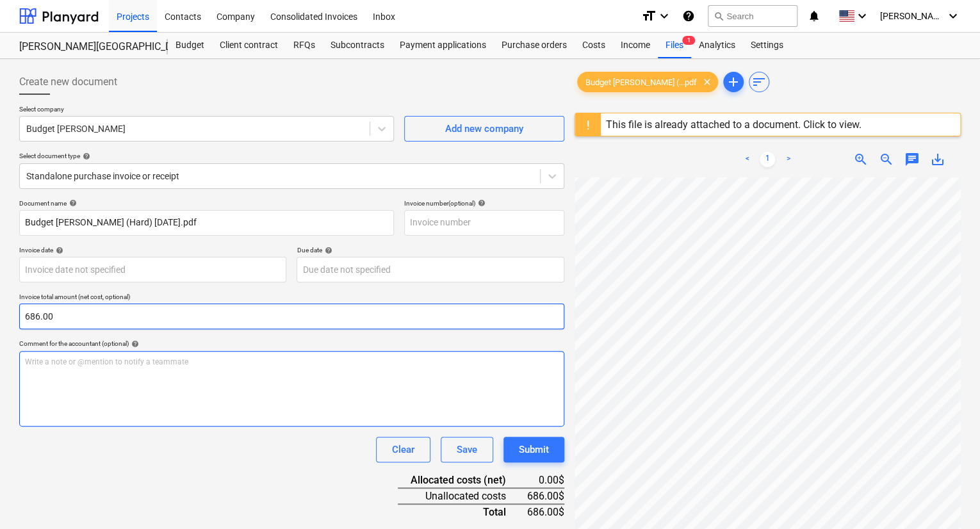
type input "686.00"
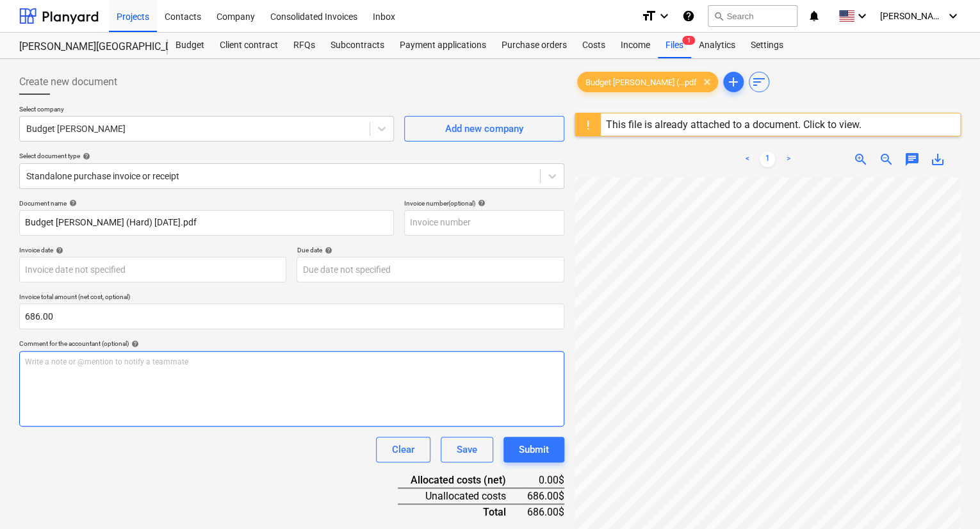
click at [140, 377] on div "Write a note or @mention to notify a teammate [PERSON_NAME]" at bounding box center [291, 389] width 545 height 76
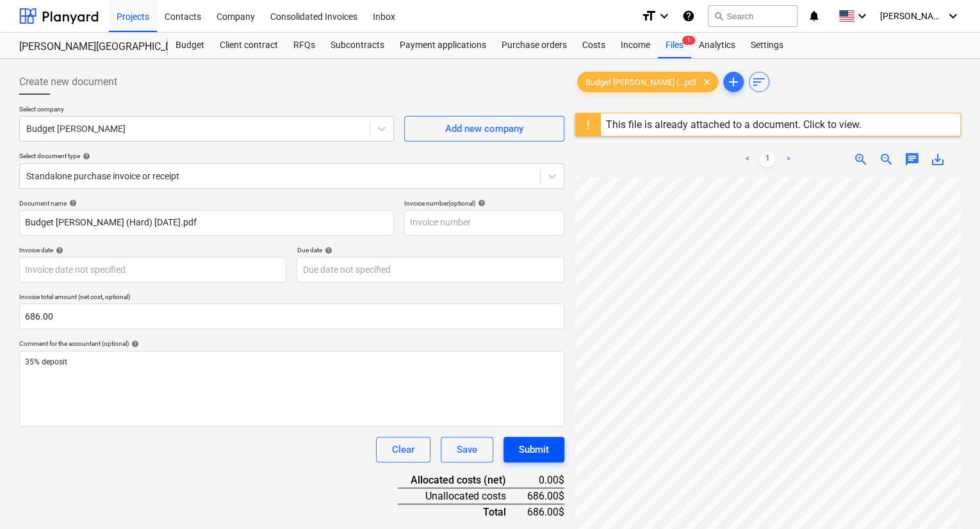
click at [522, 454] on div "Submit" at bounding box center [534, 449] width 30 height 17
click at [475, 450] on div "Save" at bounding box center [467, 449] width 20 height 17
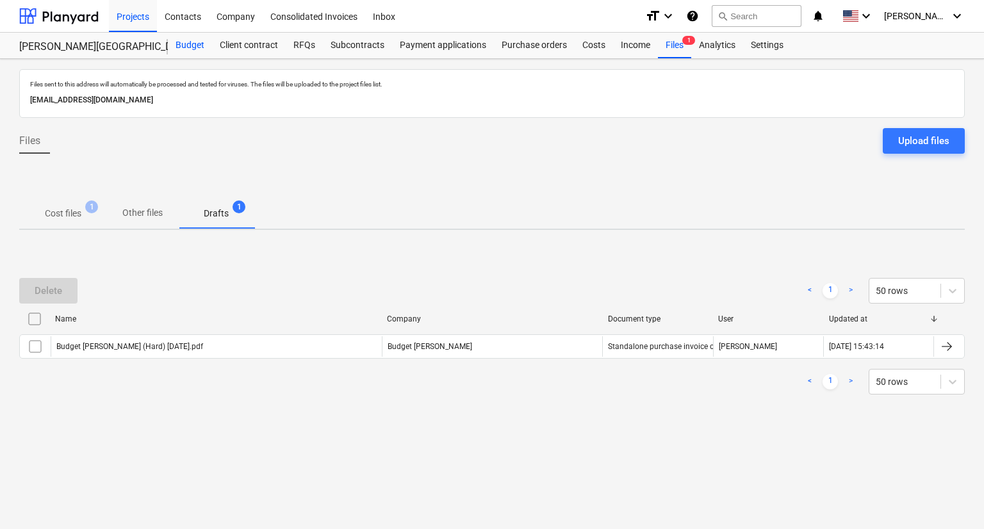
click at [184, 44] on div "Budget" at bounding box center [190, 46] width 44 height 26
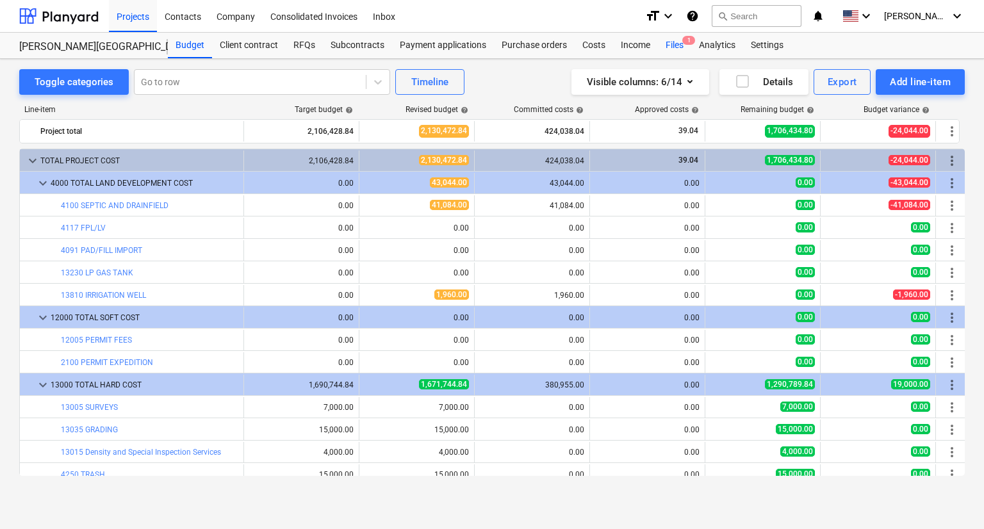
click at [676, 42] on div "Files 1" at bounding box center [674, 46] width 33 height 26
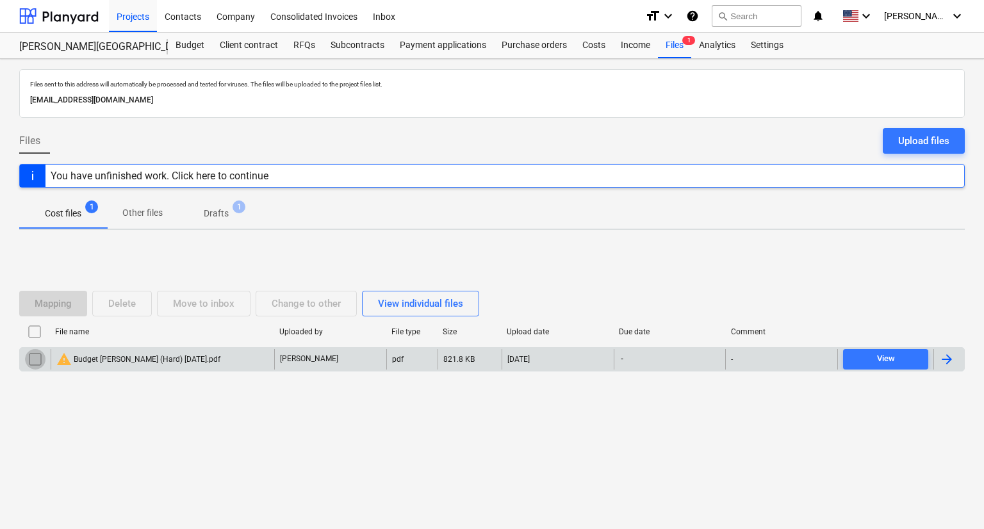
click at [33, 357] on input "checkbox" at bounding box center [35, 359] width 20 height 20
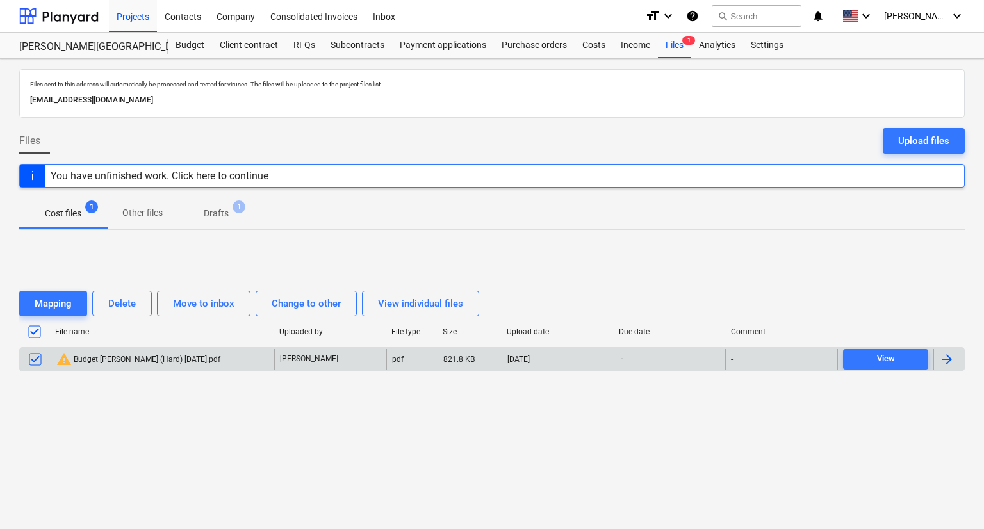
click at [222, 181] on div "You have unfinished work. Click here to continue" at bounding box center [160, 176] width 218 height 12
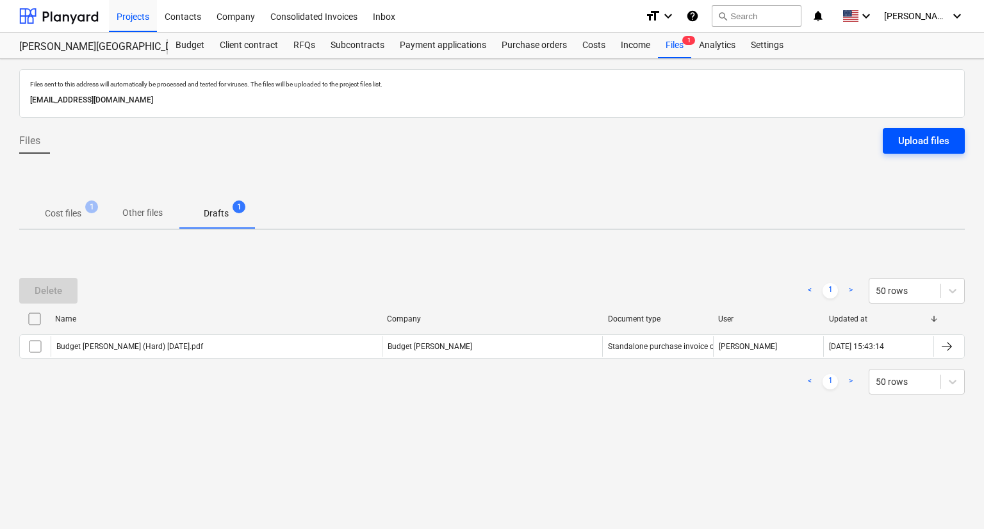
click at [938, 139] on div "Upload files" at bounding box center [923, 141] width 51 height 17
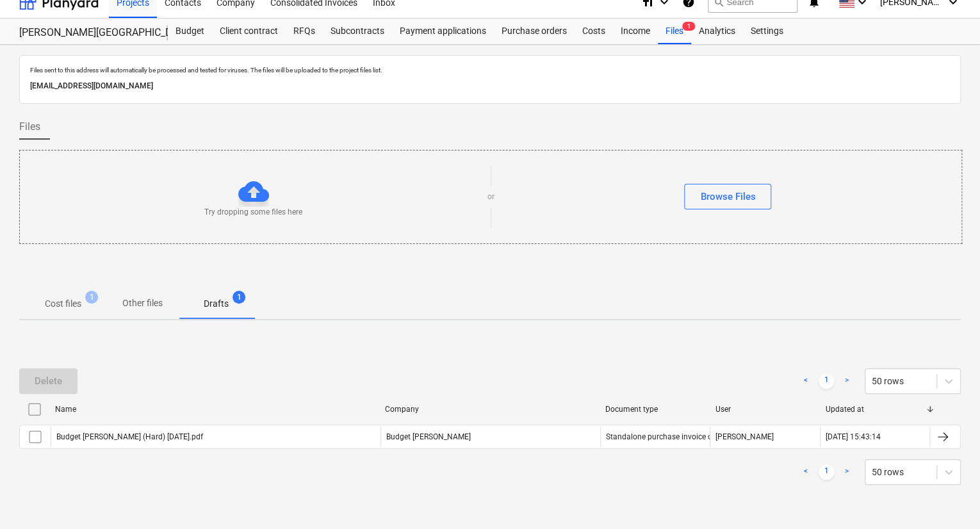
scroll to position [27, 0]
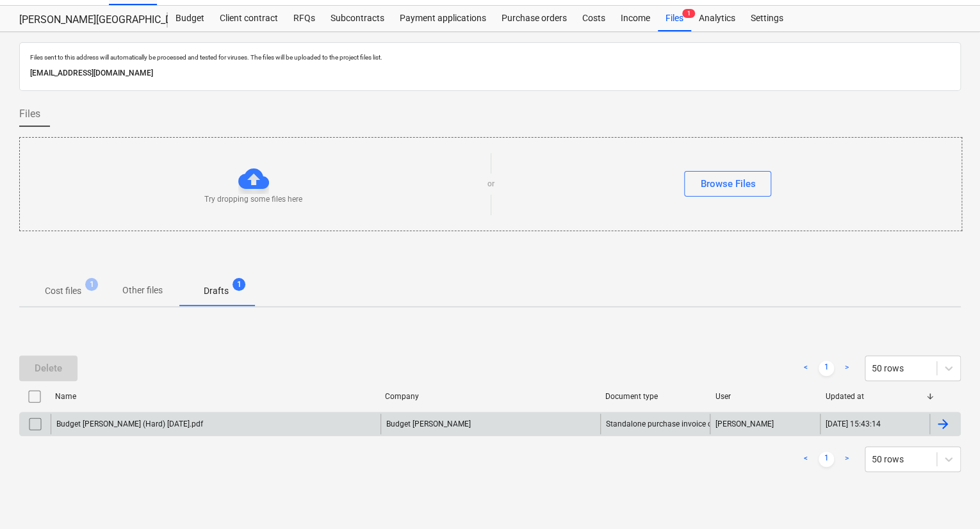
click at [163, 428] on div "Budget [PERSON_NAME] (Hard) [DATE].pdf" at bounding box center [216, 424] width 330 height 20
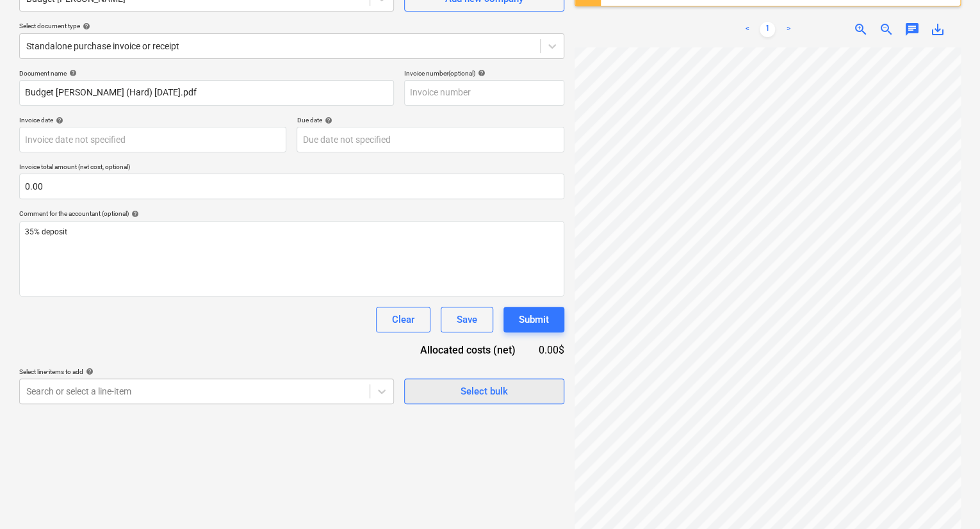
scroll to position [151, 0]
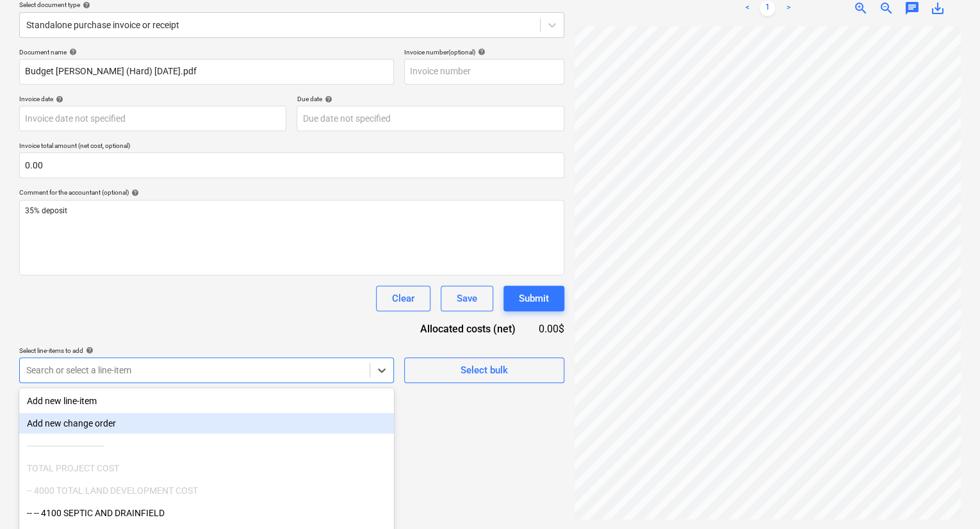
click at [241, 368] on body "Projects Contacts Company Consolidated Invoices Inbox format_size keyboard_arro…" at bounding box center [490, 113] width 980 height 529
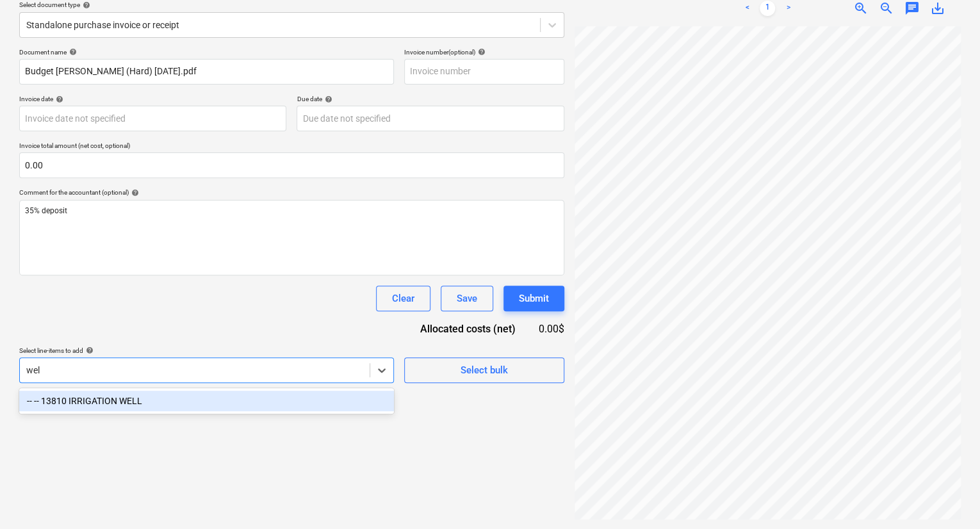
type input "well"
click at [183, 403] on div "-- -- 13810 IRRIGATION WELL" at bounding box center [206, 401] width 375 height 20
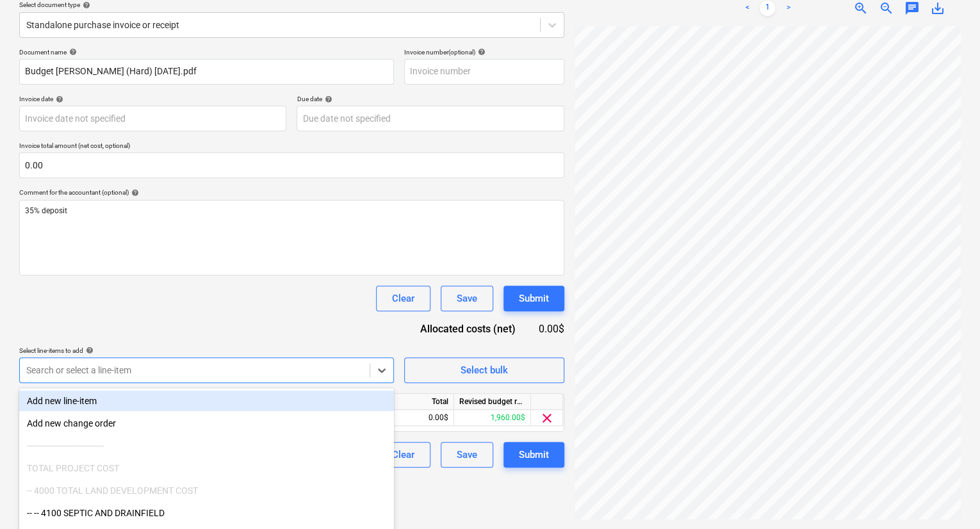
click at [261, 311] on div "Document name help Budget [PERSON_NAME] (Hard) [DATE].pdf Invoice number (optio…" at bounding box center [291, 257] width 545 height 419
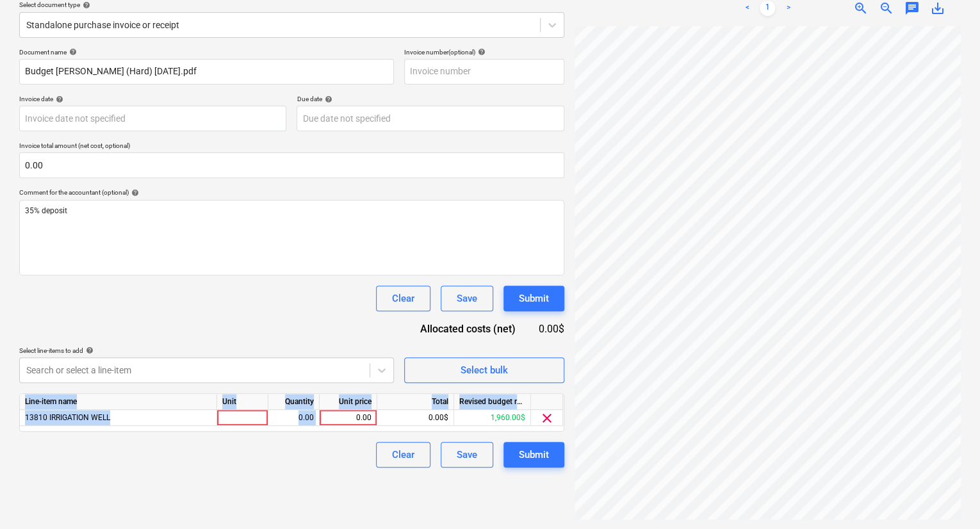
drag, startPoint x: 351, startPoint y: 416, endPoint x: 446, endPoint y: 434, distance: 96.5
click at [446, 434] on div "Document name help Budget [PERSON_NAME] (Hard) [DATE].pdf Invoice number (optio…" at bounding box center [291, 257] width 545 height 419
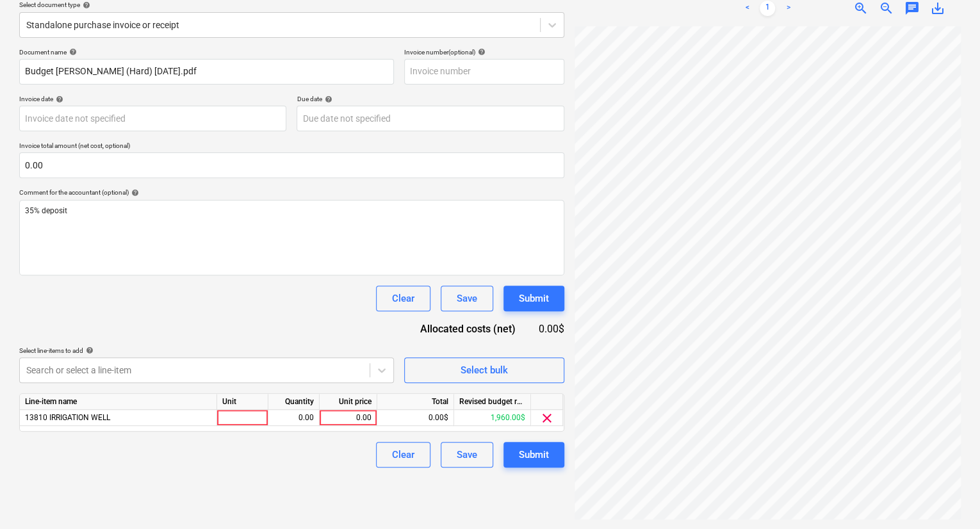
drag, startPoint x: 314, startPoint y: 448, endPoint x: 316, endPoint y: 433, distance: 15.4
click at [314, 448] on div "Clear Save Submit" at bounding box center [291, 455] width 545 height 26
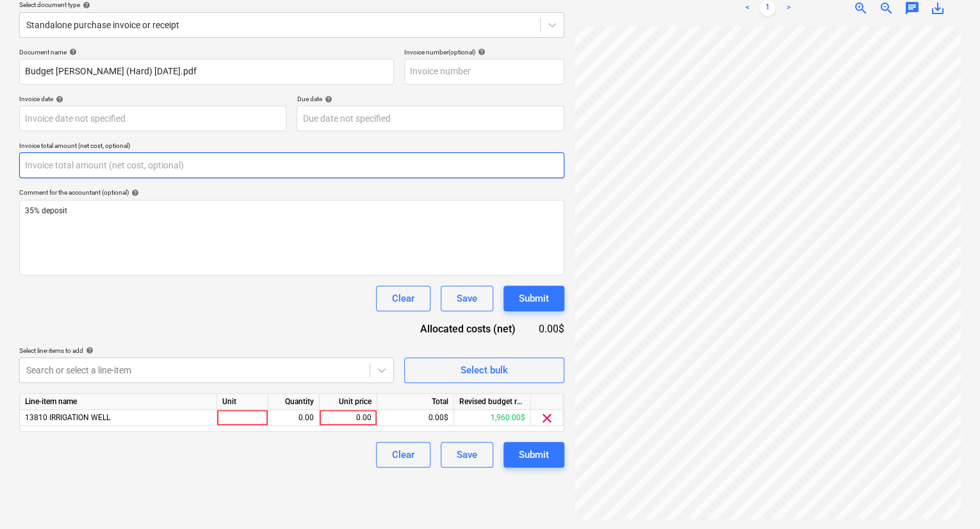
drag, startPoint x: 114, startPoint y: 166, endPoint x: 45, endPoint y: 167, distance: 68.5
click at [45, 167] on input "text" at bounding box center [291, 165] width 545 height 26
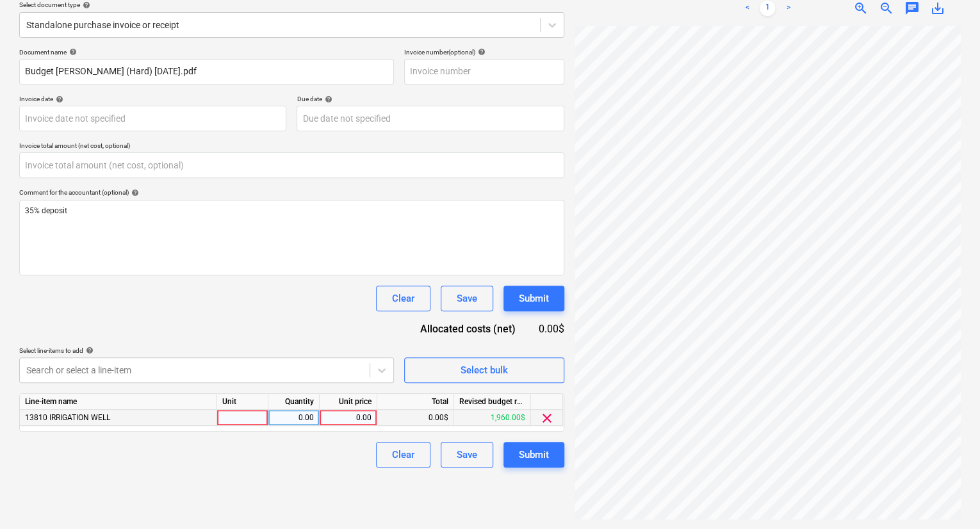
type input "0.00"
drag, startPoint x: 359, startPoint y: 416, endPoint x: 398, endPoint y: 418, distance: 39.1
click at [0, 0] on div "13810 IRRIGATION WELL 0.00 0.00 0.00$ 1,960.00$ clear" at bounding box center [0, 0] width 0 height 0
drag, startPoint x: 346, startPoint y: 415, endPoint x: 387, endPoint y: 416, distance: 41.0
click at [0, 0] on div "13810 IRRIGATION WELL 0.00 0.00 0.00$ 1,960.00$ clear" at bounding box center [0, 0] width 0 height 0
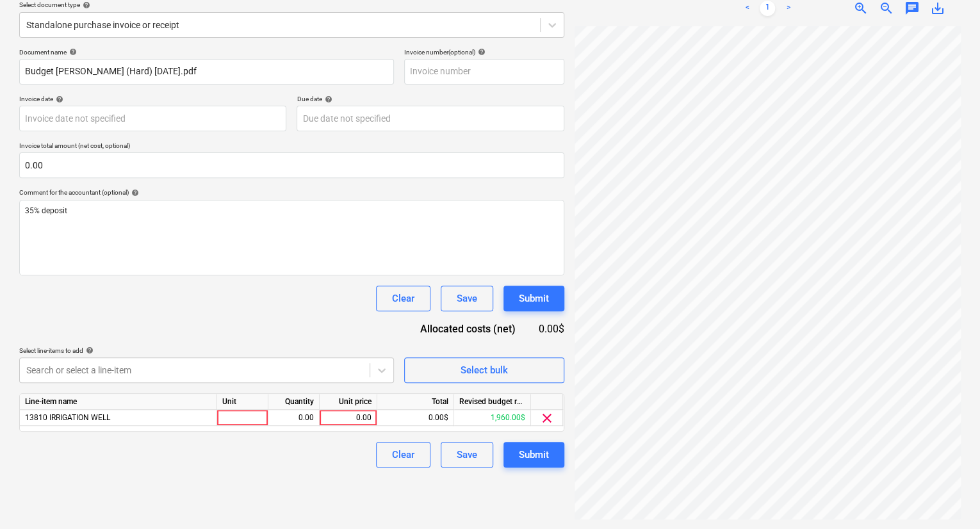
click at [323, 467] on div "Clear Save Submit" at bounding box center [291, 455] width 545 height 26
click at [250, 421] on div at bounding box center [242, 418] width 51 height 16
type input "0"
type input "686.0"
drag, startPoint x: 147, startPoint y: 165, endPoint x: 18, endPoint y: 165, distance: 128.7
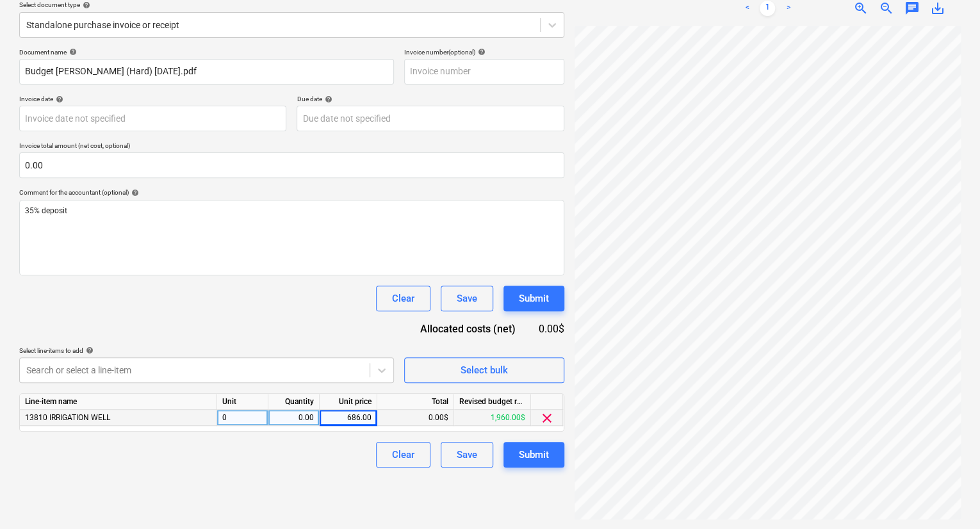
click at [0, 168] on html "Projects Contacts Company Consolidated Invoices Inbox format_size keyboard_arro…" at bounding box center [490, 113] width 980 height 529
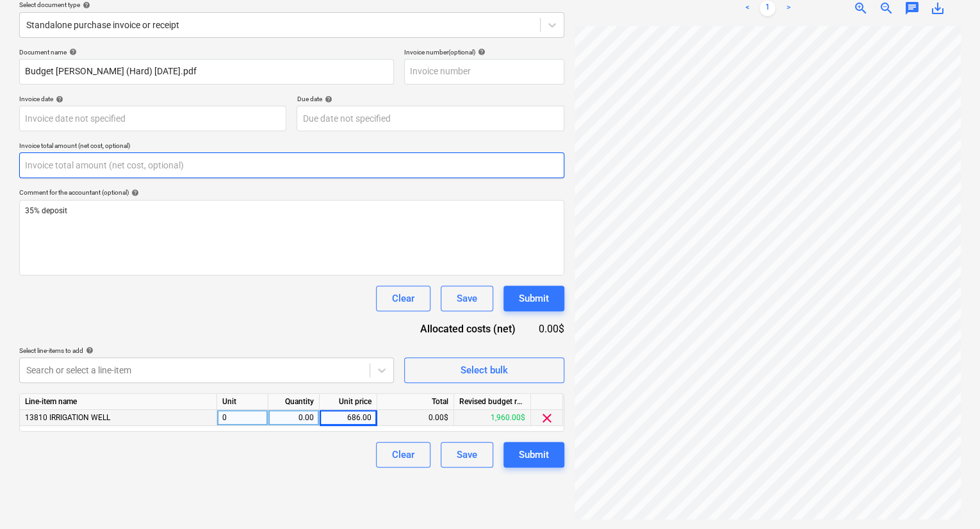
click at [58, 167] on input "text" at bounding box center [291, 165] width 545 height 26
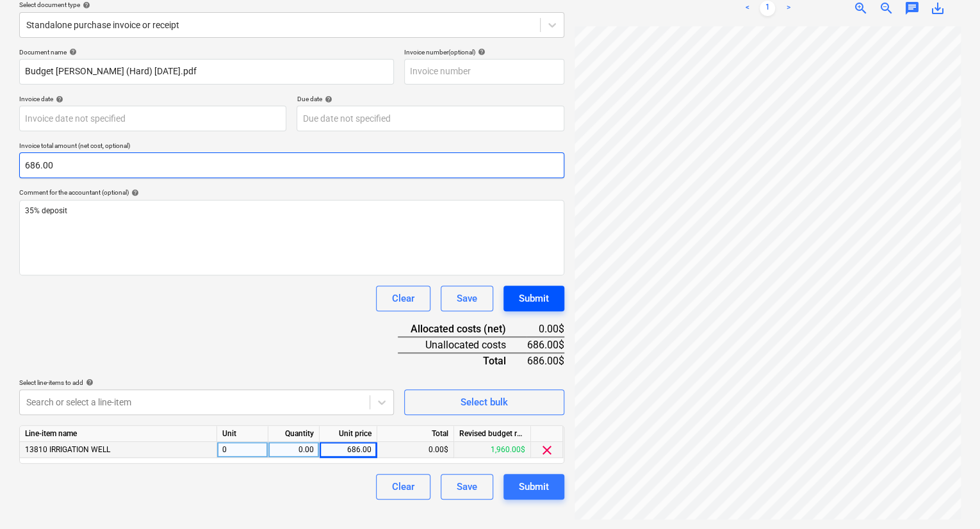
type input "686.00"
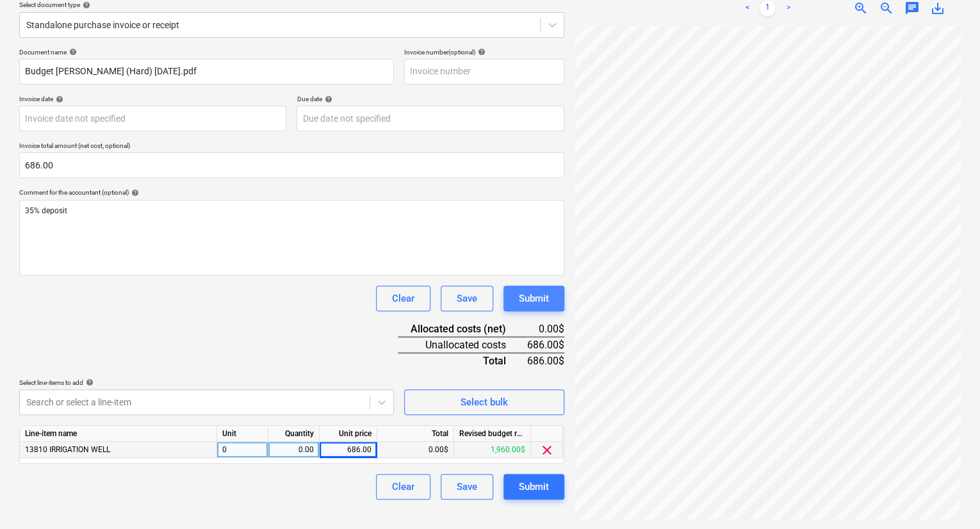
click at [519, 298] on div "Submit" at bounding box center [534, 298] width 30 height 17
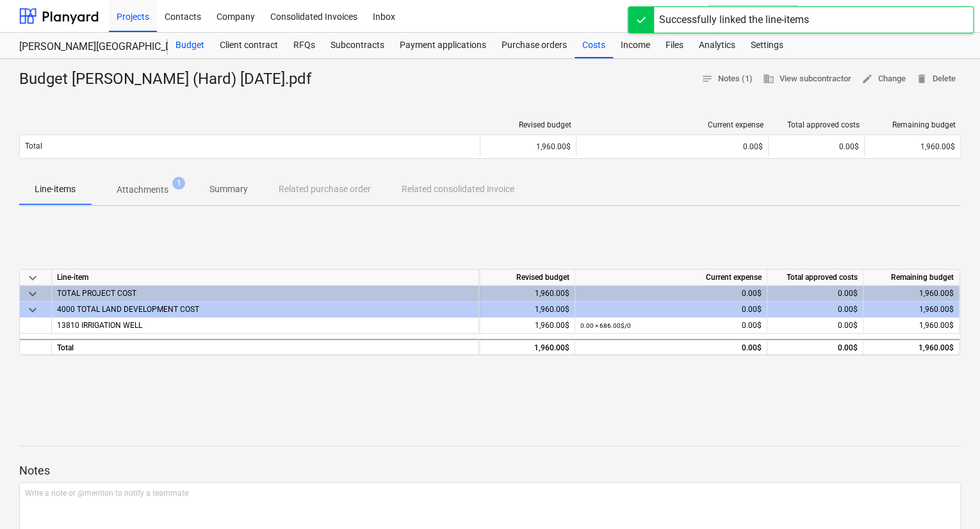
click at [173, 47] on div "Budget" at bounding box center [190, 46] width 44 height 26
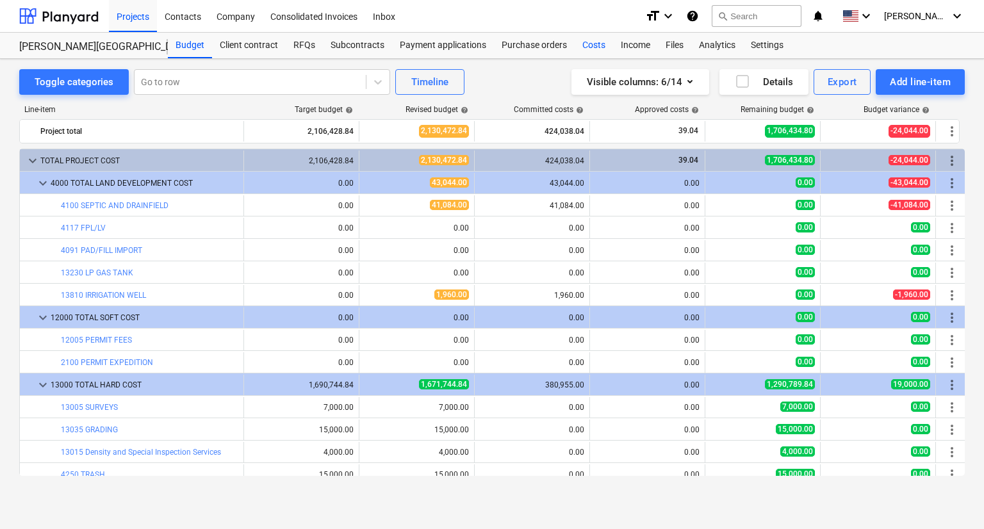
click at [594, 46] on div "Costs" at bounding box center [593, 46] width 38 height 26
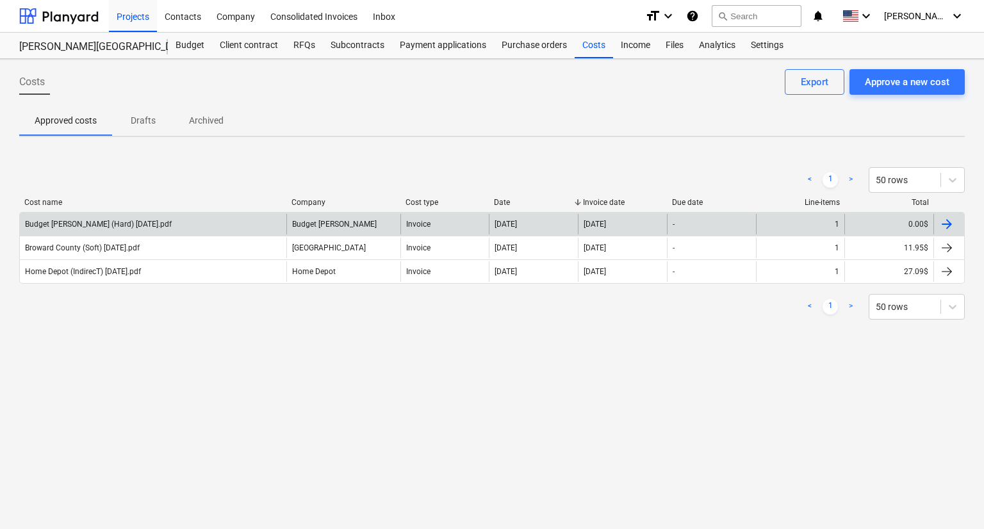
click at [71, 227] on div "Budget [PERSON_NAME] (Hard) [DATE].pdf" at bounding box center [98, 224] width 147 height 9
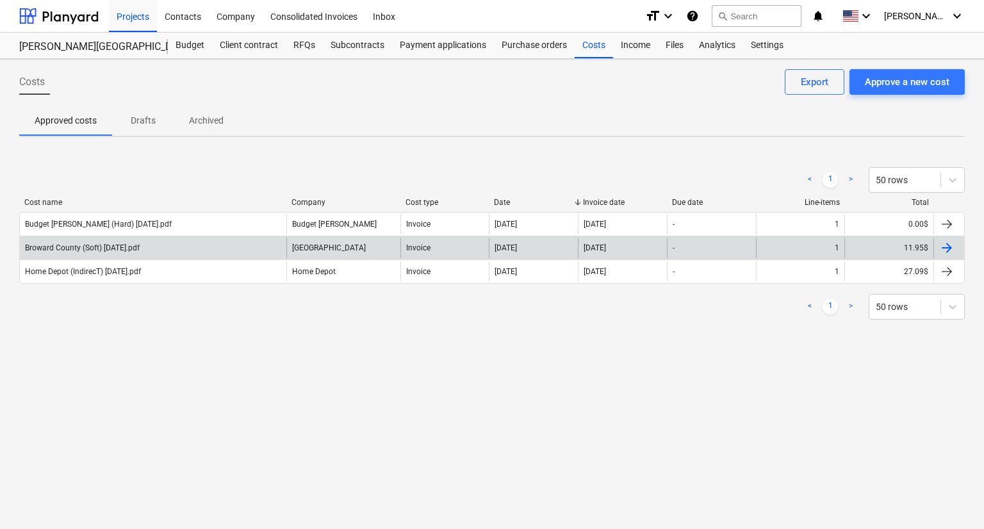
click at [106, 247] on div "Broward County (Soft) [DATE].pdf" at bounding box center [82, 247] width 115 height 9
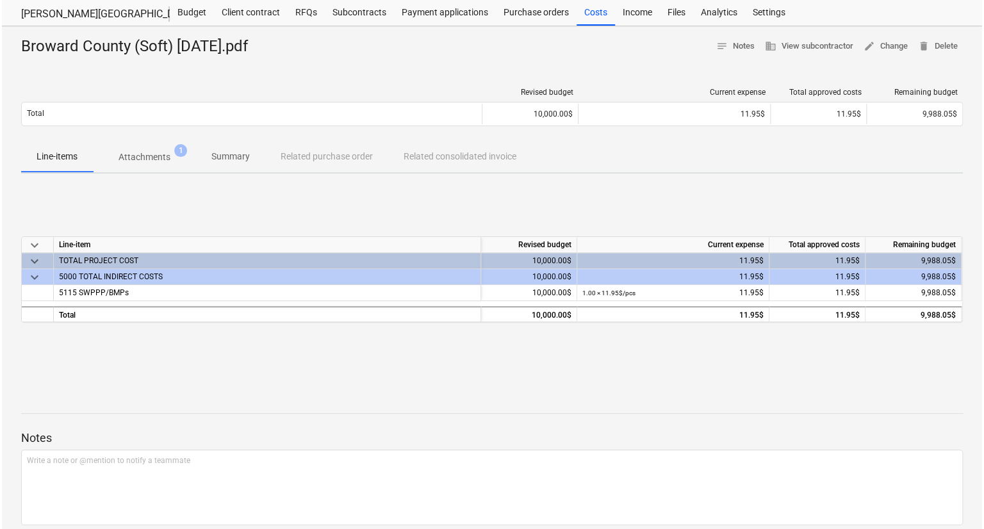
scroll to position [64, 0]
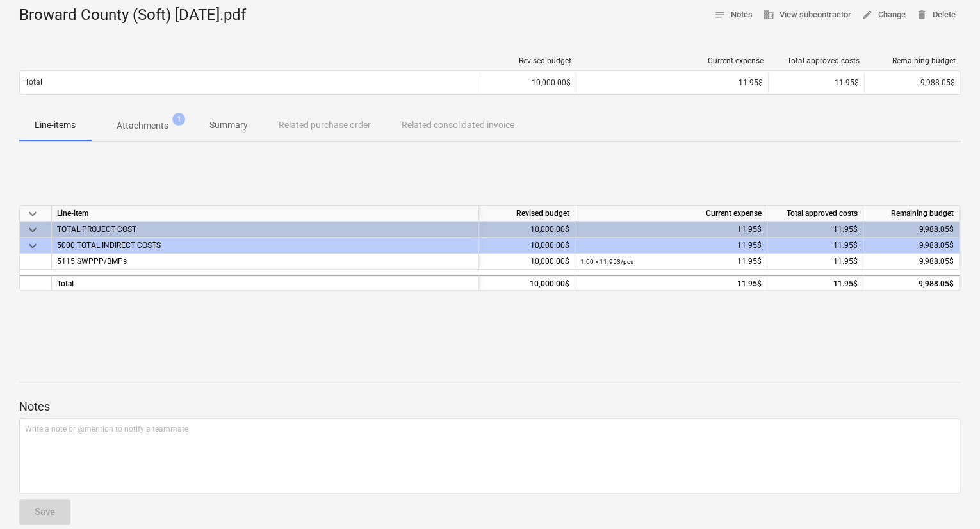
click at [136, 124] on p "Attachments" at bounding box center [143, 125] width 52 height 13
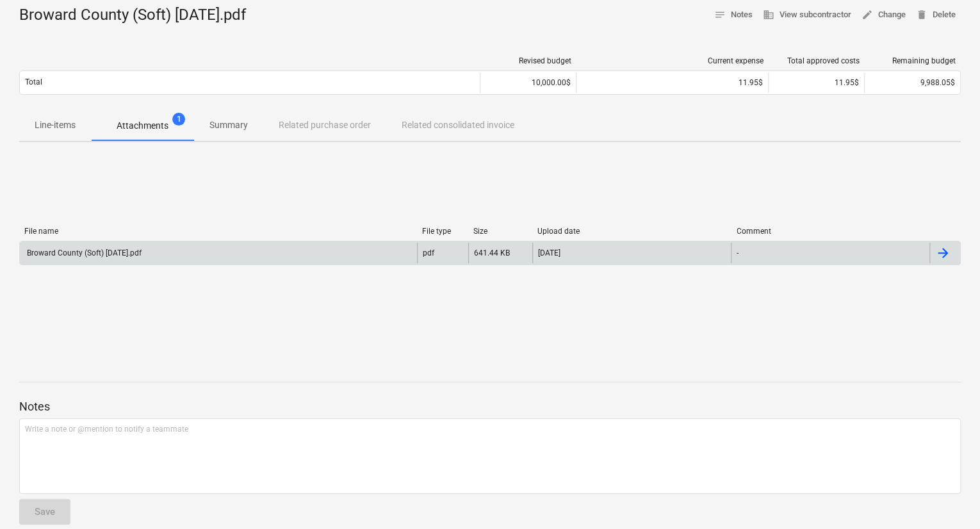
click at [117, 249] on div "Broward County (Soft) [DATE].pdf" at bounding box center [83, 252] width 117 height 9
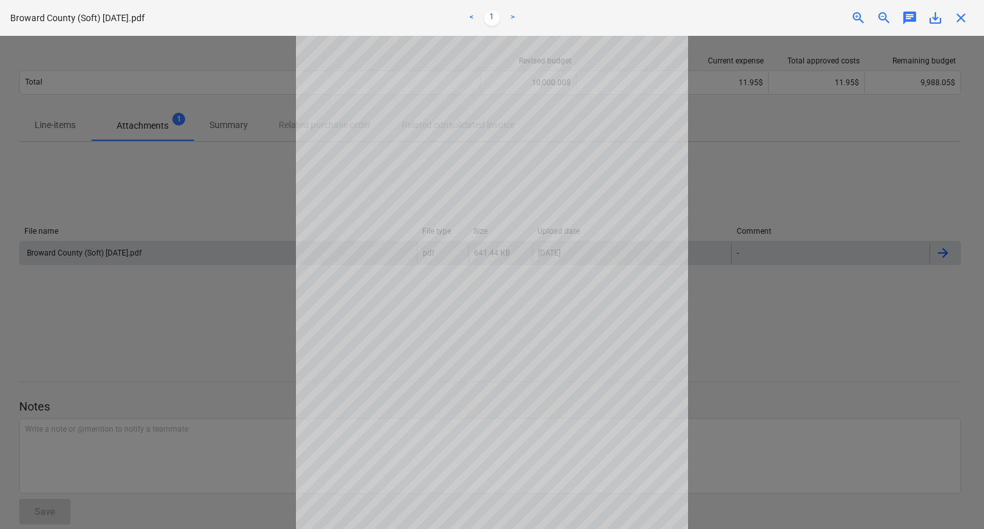
click at [970, 25] on div "close" at bounding box center [961, 17] width 26 height 15
click at [968, 20] on span "close" at bounding box center [960, 17] width 15 height 15
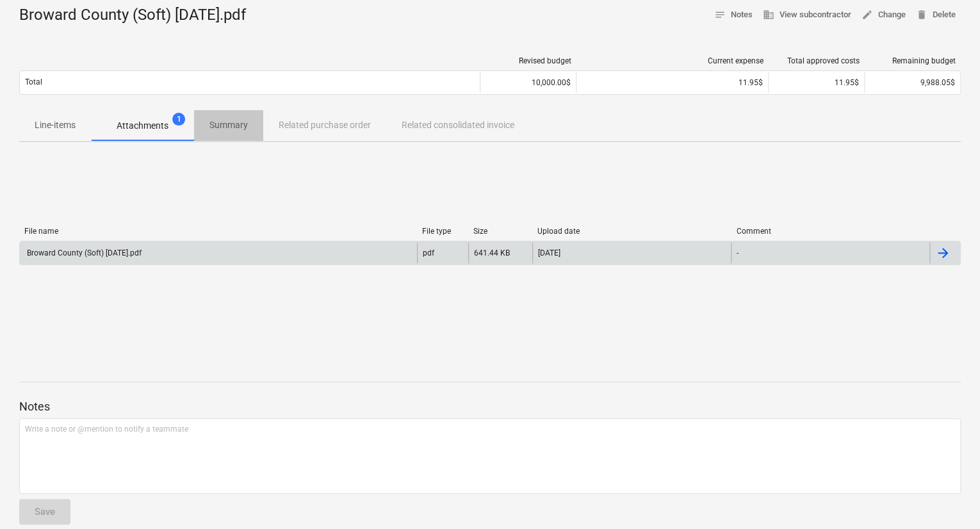
click at [232, 121] on p "Summary" at bounding box center [228, 124] width 38 height 13
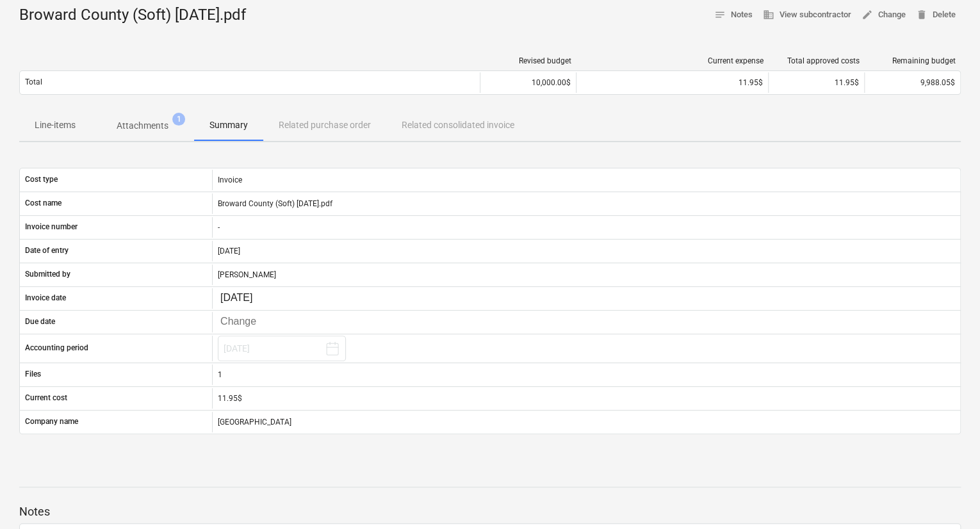
click at [58, 117] on span "Line-items" at bounding box center [55, 125] width 72 height 21
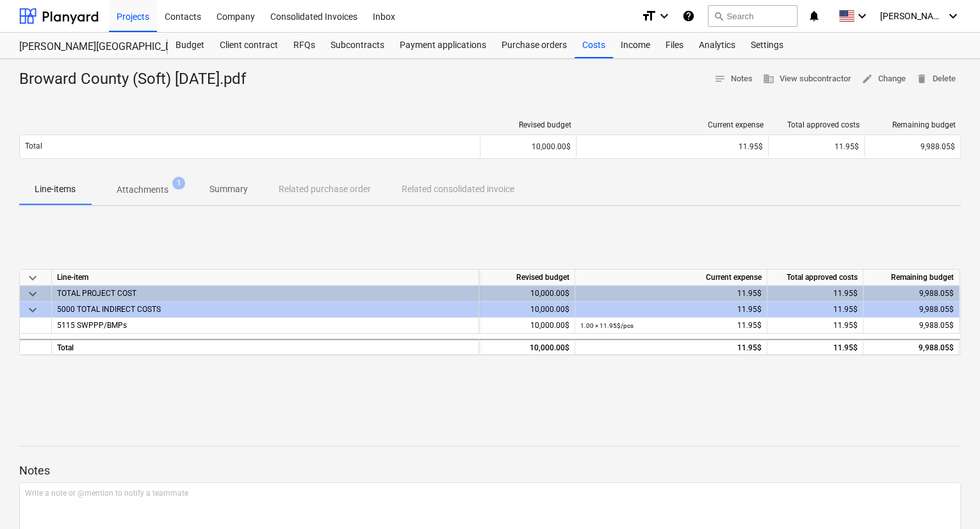
scroll to position [64, 0]
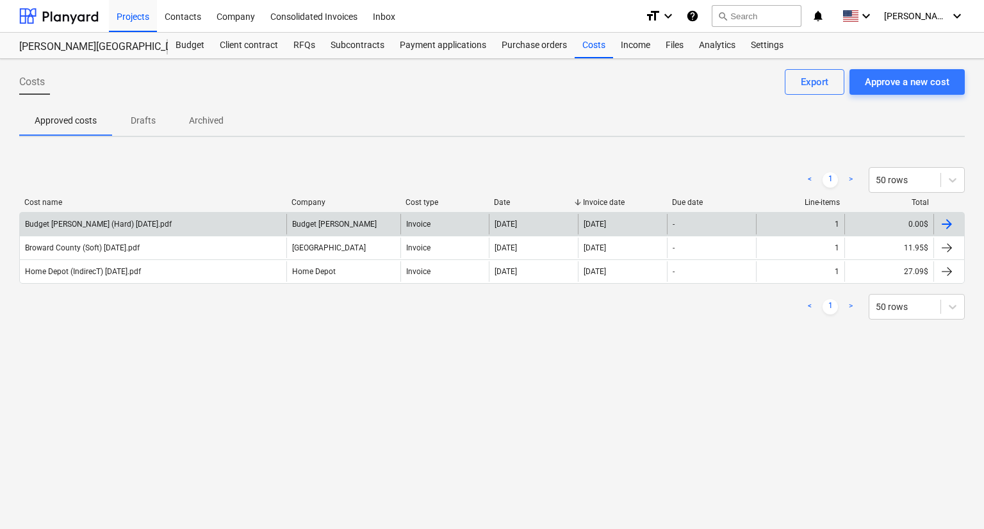
click at [99, 226] on div "Budget [PERSON_NAME] (Hard) [DATE].pdf" at bounding box center [98, 224] width 147 height 9
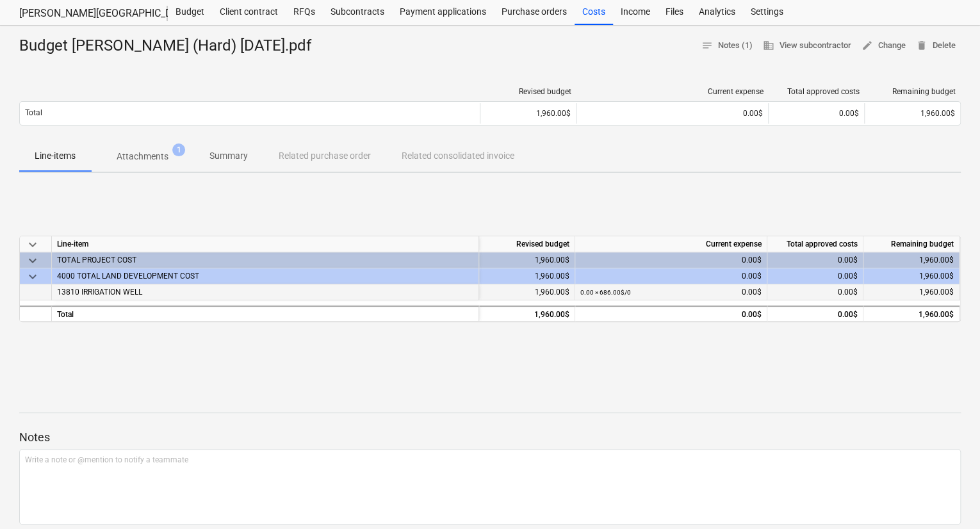
scroll to position [64, 0]
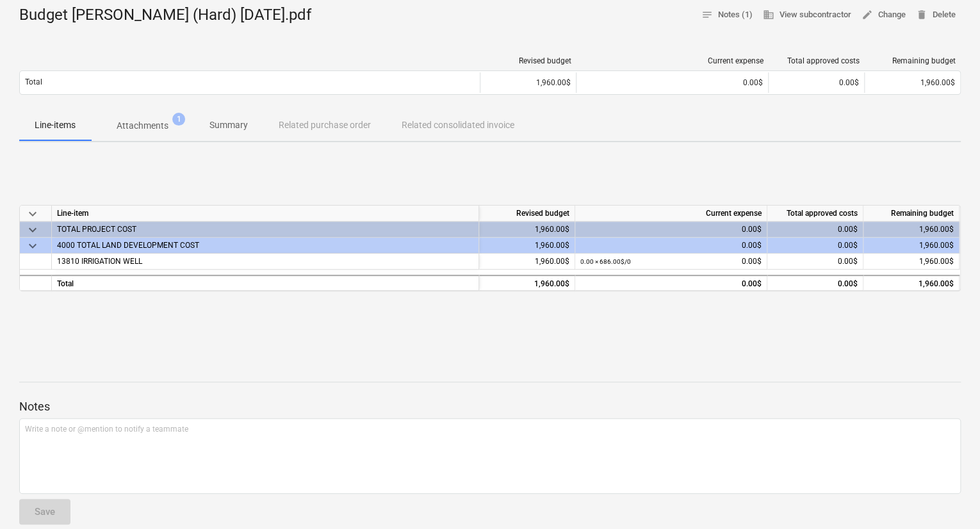
click at [144, 126] on p "Attachments" at bounding box center [143, 125] width 52 height 13
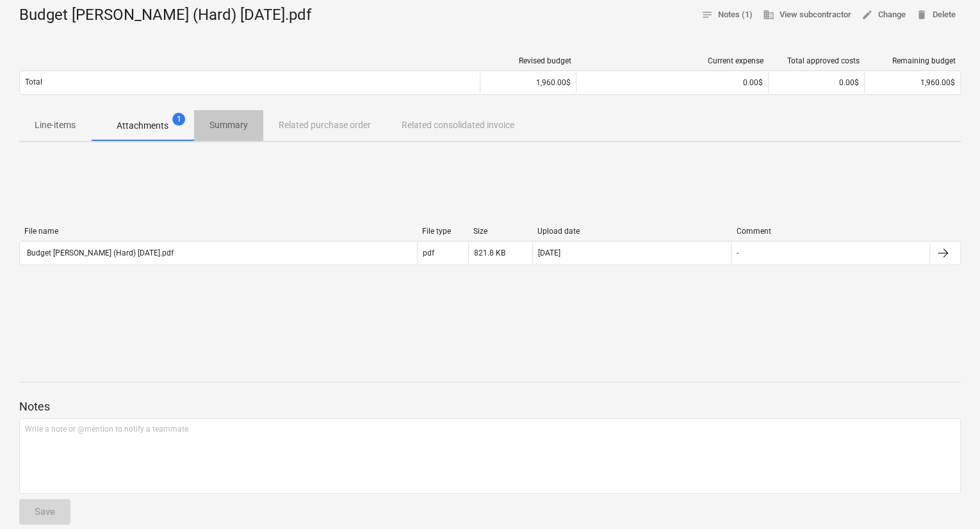
click at [234, 129] on p "Summary" at bounding box center [228, 124] width 38 height 13
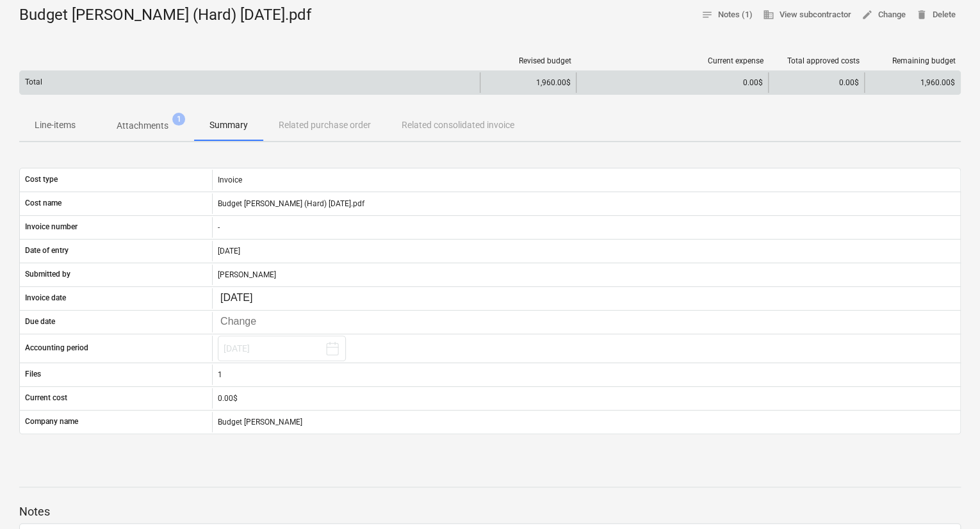
click at [726, 79] on div "0.00$" at bounding box center [672, 82] width 181 height 9
click at [740, 79] on div "0.00$" at bounding box center [672, 82] width 181 height 9
click at [745, 81] on div "0.00$" at bounding box center [672, 82] width 181 height 9
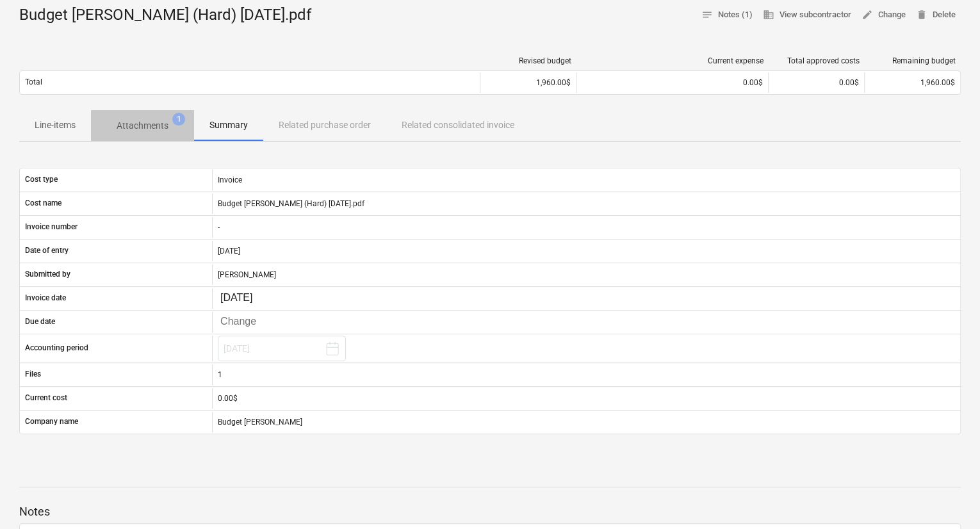
click at [144, 124] on p "Attachments" at bounding box center [143, 125] width 52 height 13
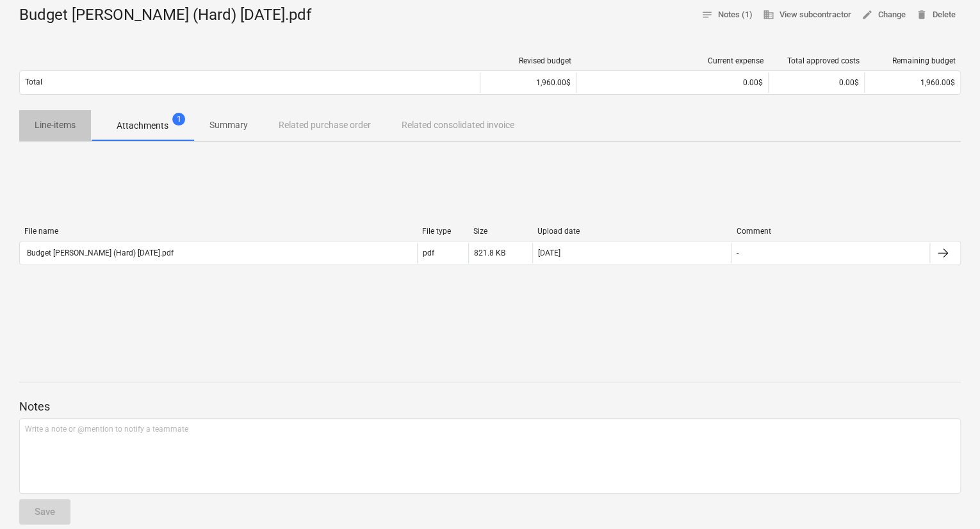
click at [56, 126] on p "Line-items" at bounding box center [55, 124] width 41 height 13
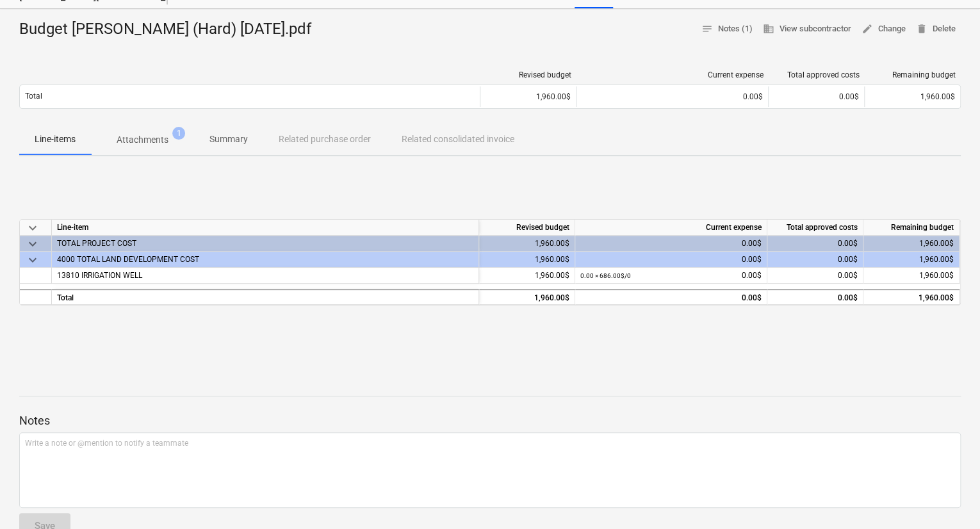
scroll to position [17, 0]
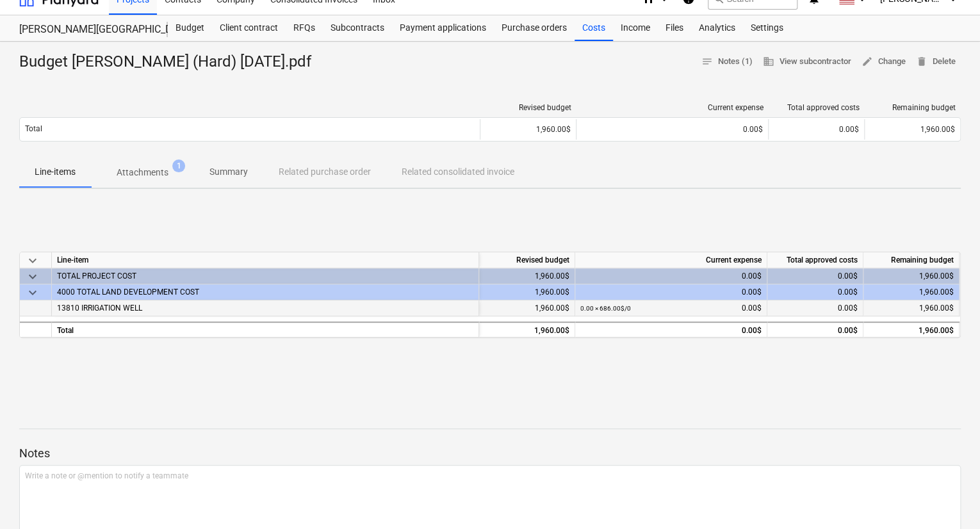
click at [136, 304] on span "13810 IRRIGATION WELL" at bounding box center [99, 308] width 85 height 9
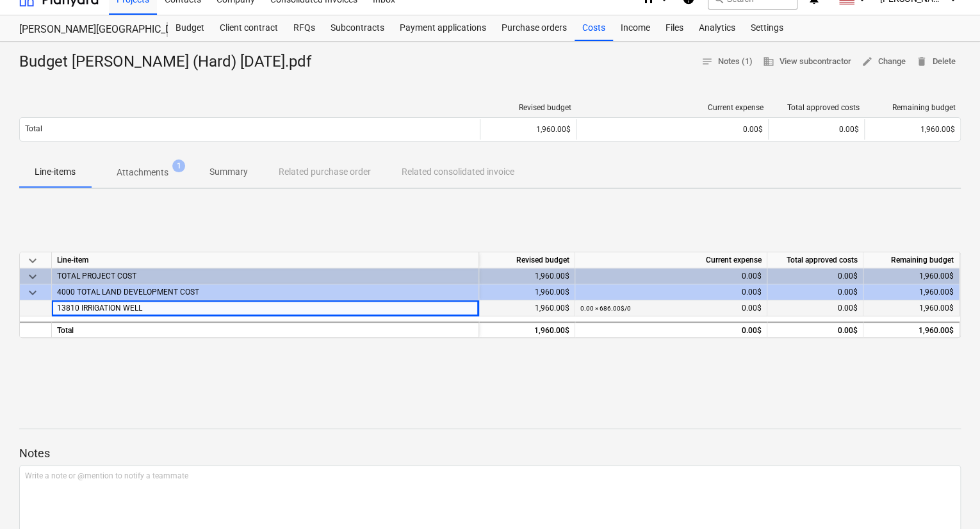
click at [129, 307] on span "13810 IRRIGATION WELL" at bounding box center [99, 308] width 85 height 9
click at [752, 312] on div "0.00 × 686.00$ / 0 0.00$" at bounding box center [670, 308] width 181 height 16
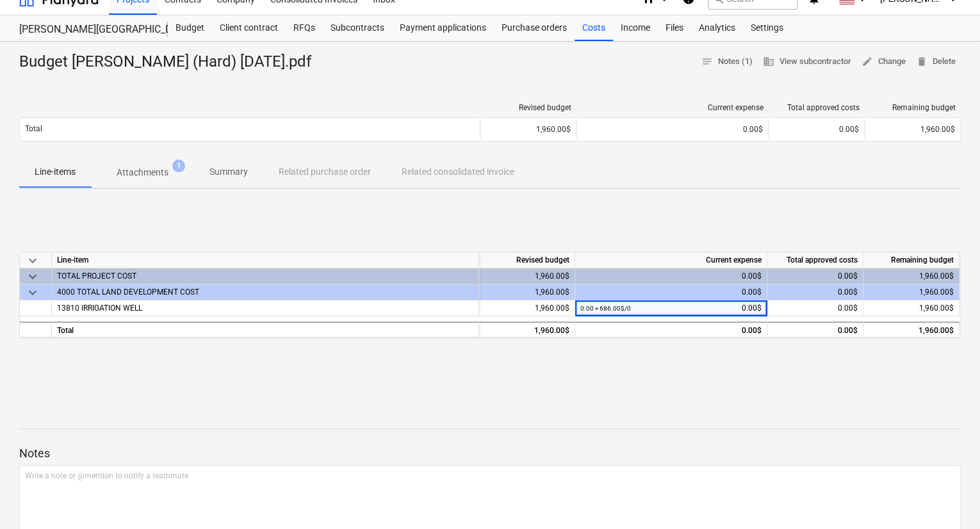
click at [753, 338] on div "keyboard_arrow_down Line-item Revised budget Current expense Total approved cos…" at bounding box center [489, 295] width 941 height 86
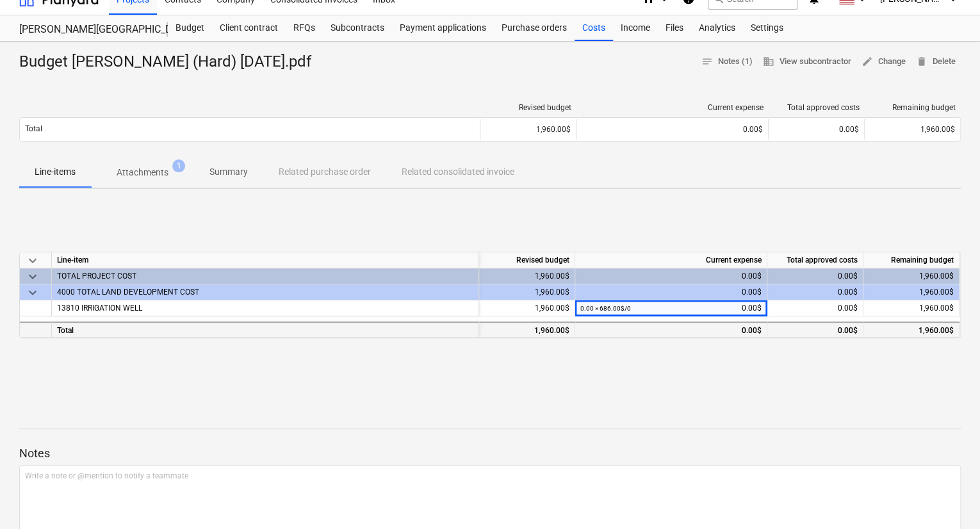
click at [754, 327] on div "0.00$" at bounding box center [670, 331] width 181 height 16
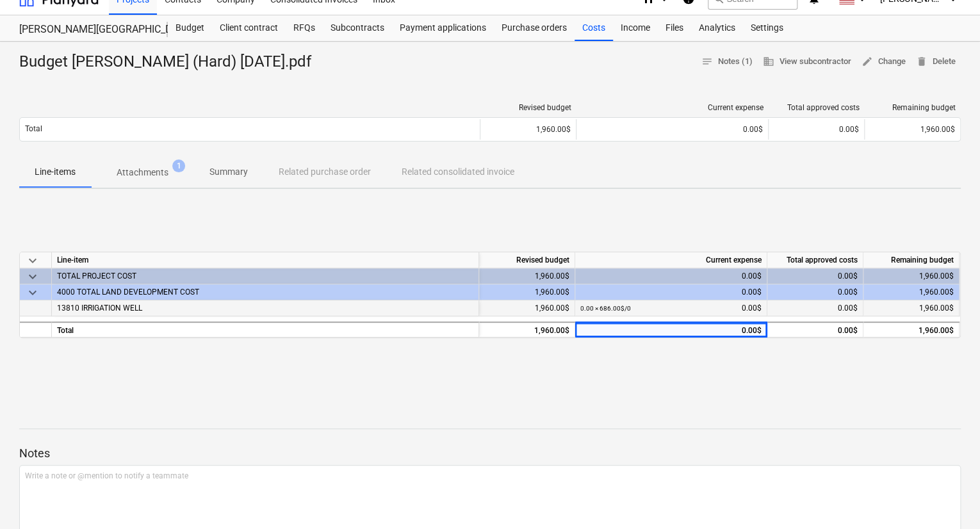
click at [753, 308] on div "0.00 × 686.00$ / 0 0.00$" at bounding box center [670, 308] width 181 height 16
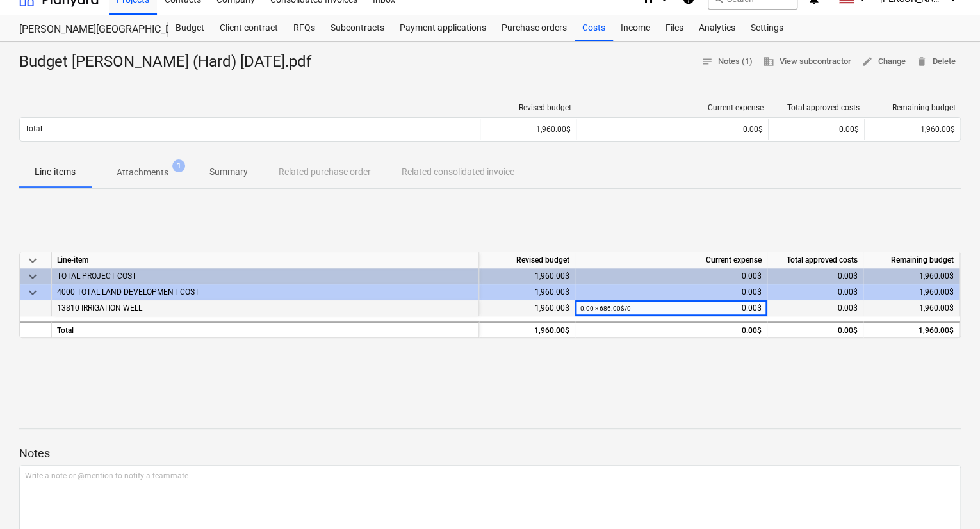
click at [852, 308] on span "0.00$" at bounding box center [848, 308] width 20 height 9
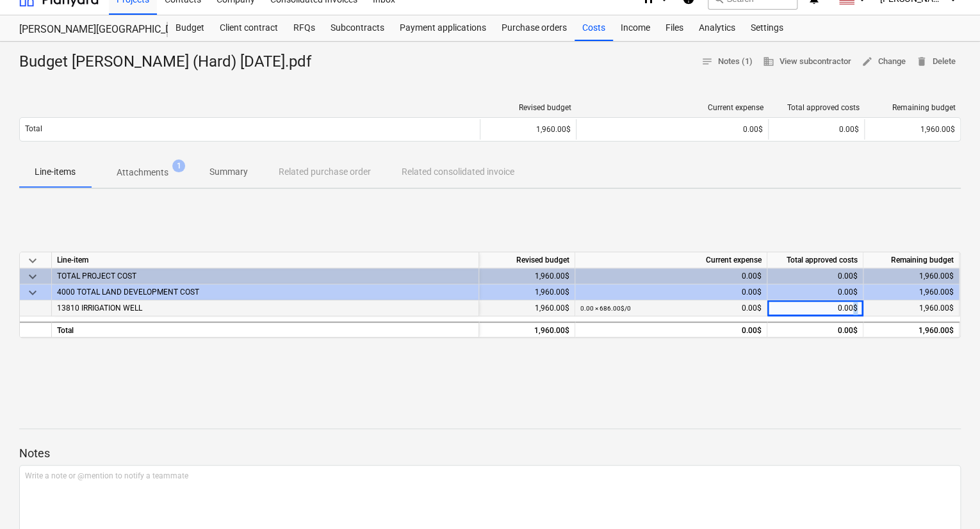
click at [851, 308] on span "0.00$" at bounding box center [848, 308] width 20 height 9
drag, startPoint x: 817, startPoint y: 309, endPoint x: 901, endPoint y: 302, distance: 84.2
click at [0, 0] on div "13810 IRRIGATION WELL 1,960.00$ 0.00 × 686.00$ / 0 0.00$ 0.00$ 1,960.00$" at bounding box center [0, 0] width 0 height 0
click at [748, 369] on div "keyboard_arrow_down Line-item Revised budget Current expense Total approved cos…" at bounding box center [489, 295] width 941 height 192
click at [187, 27] on div "Budget" at bounding box center [190, 28] width 44 height 26
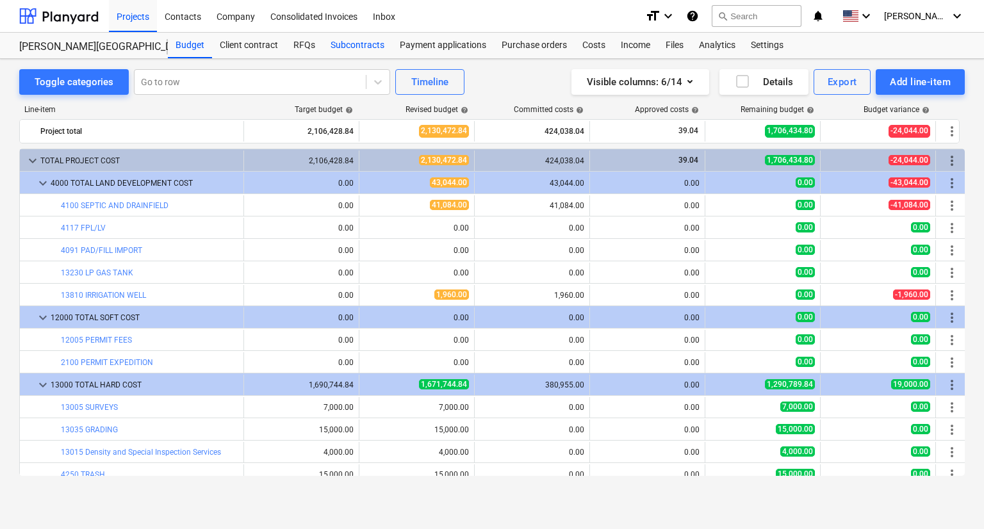
click at [341, 42] on div "Subcontracts" at bounding box center [357, 46] width 69 height 26
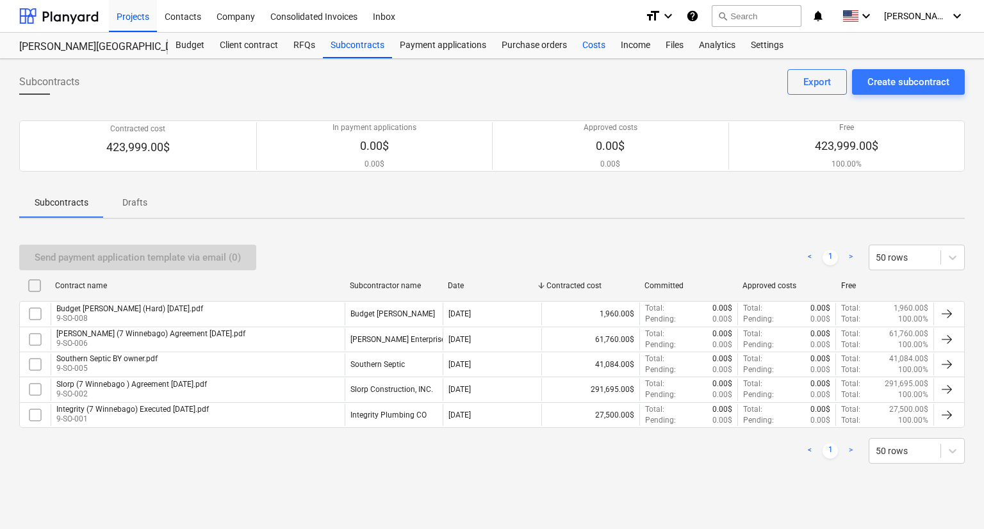
click at [594, 47] on div "Costs" at bounding box center [593, 46] width 38 height 26
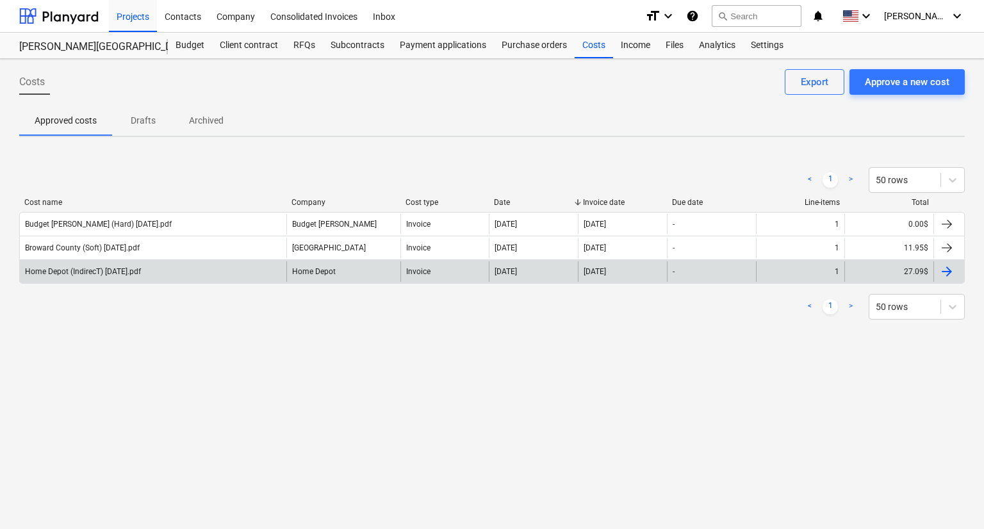
drag, startPoint x: 108, startPoint y: 247, endPoint x: 90, endPoint y: 265, distance: 25.4
click at [108, 337] on div "Costs Approve a new cost Export Approved costs Drafts Archived < 1 > 50 rows Co…" at bounding box center [492, 294] width 984 height 470
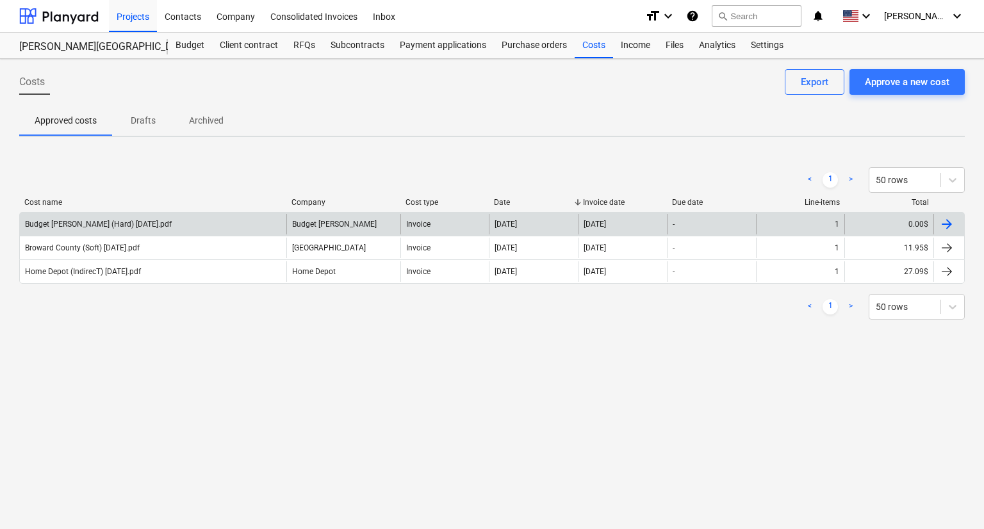
click at [97, 226] on div "Budget [PERSON_NAME] (Hard) [DATE].pdf" at bounding box center [98, 224] width 147 height 9
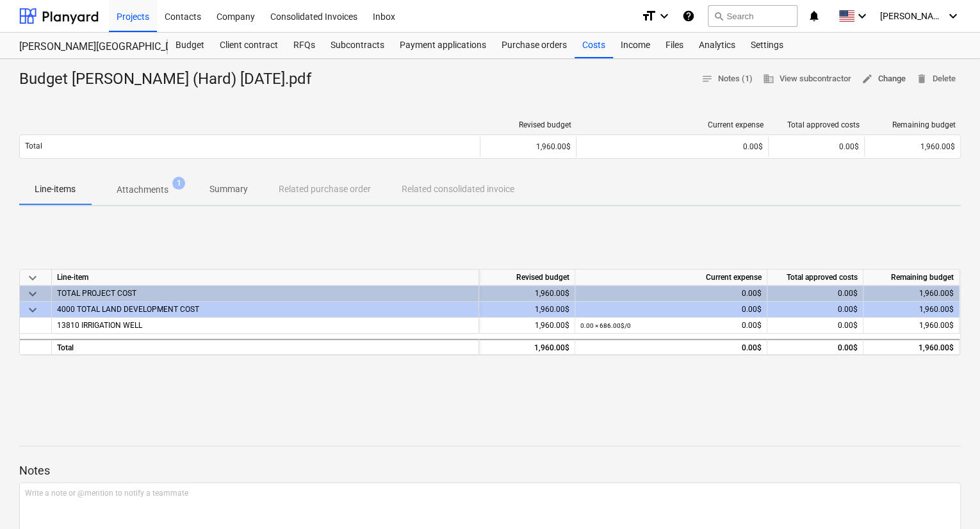
click at [864, 79] on span "edit" at bounding box center [867, 79] width 12 height 12
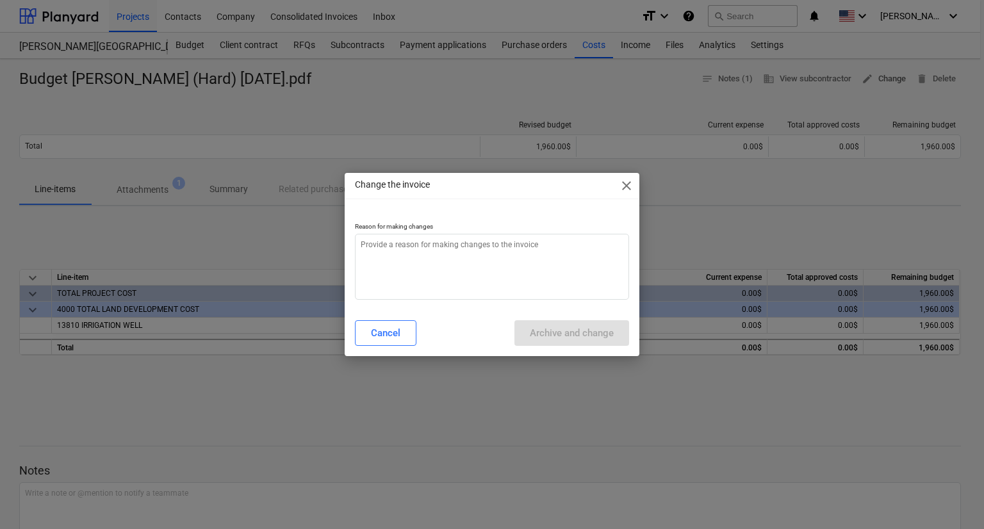
type textarea "x"
click at [510, 269] on textarea at bounding box center [492, 267] width 275 height 66
type textarea "i"
type textarea "x"
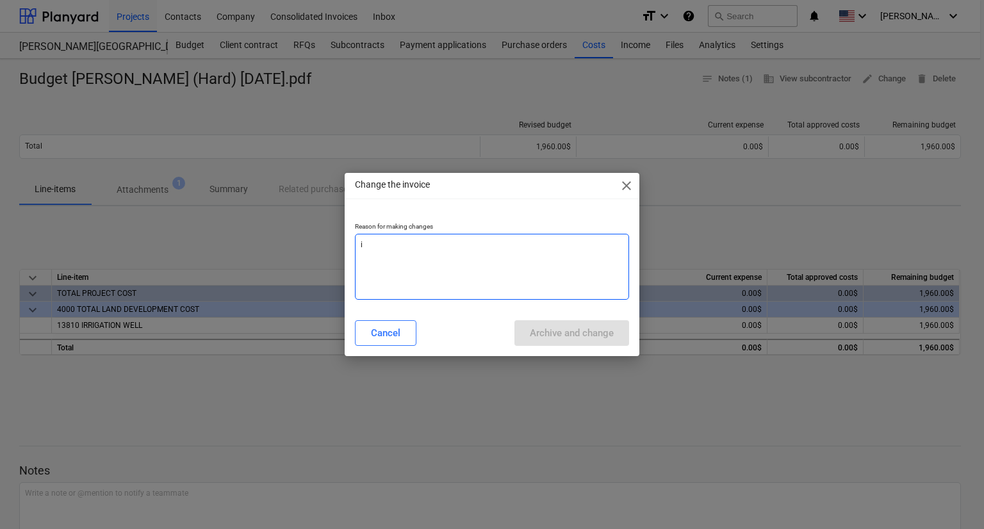
type textarea "in"
type textarea "x"
type textarea "inc"
type textarea "x"
type textarea "inco"
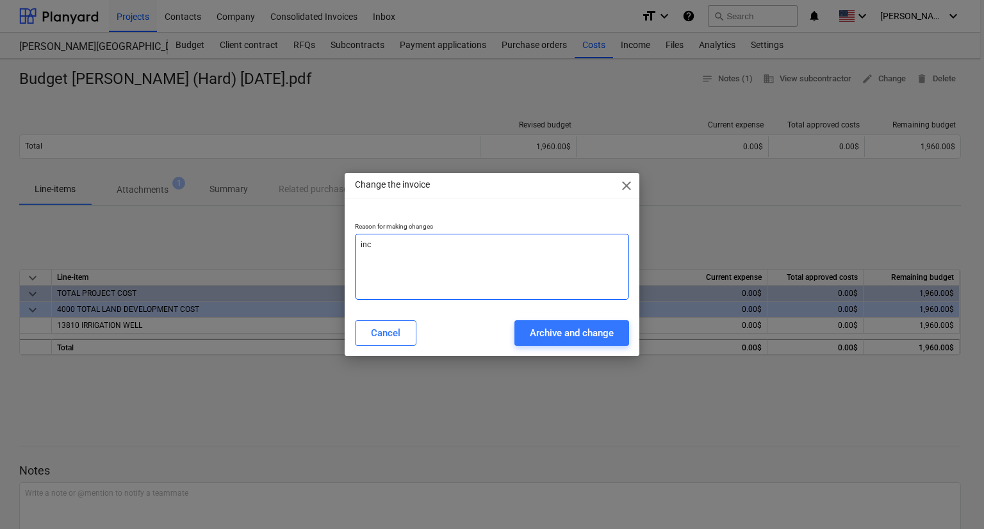
type textarea "x"
type textarea "incor"
type textarea "x"
type textarea "incorr"
type textarea "x"
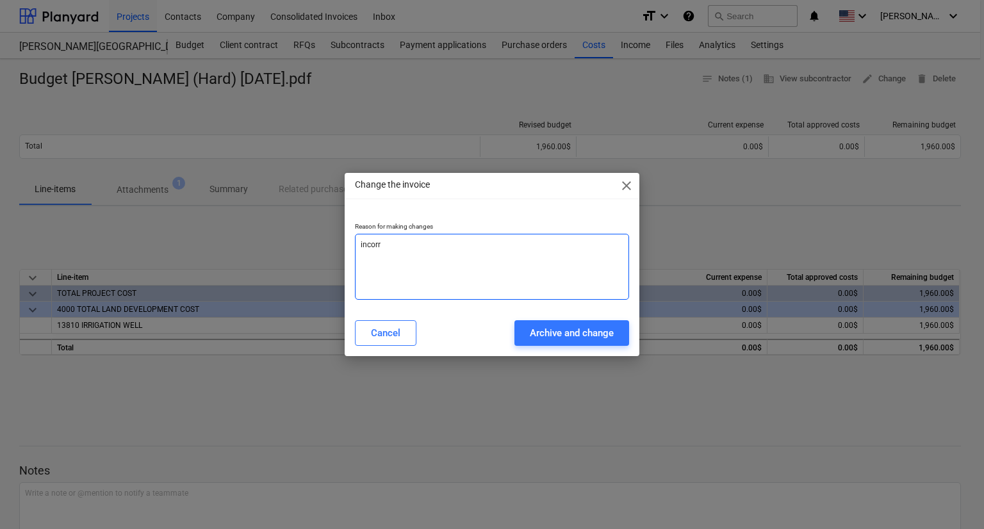
type textarea "incorre"
type textarea "x"
type textarea "incorrec"
type textarea "x"
type textarea "incorrec"
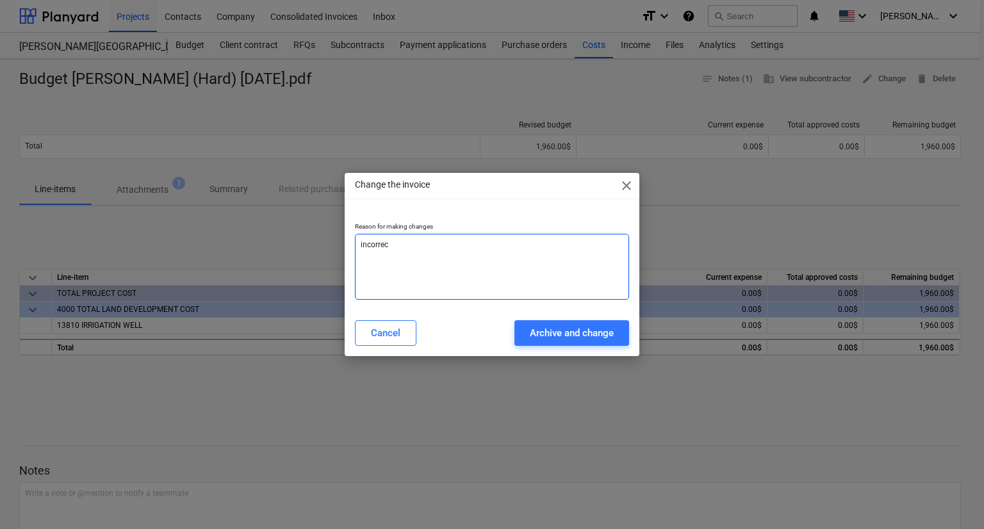
type textarea "x"
type textarea "incorrec"
type textarea "x"
type textarea "incorrect"
type textarea "x"
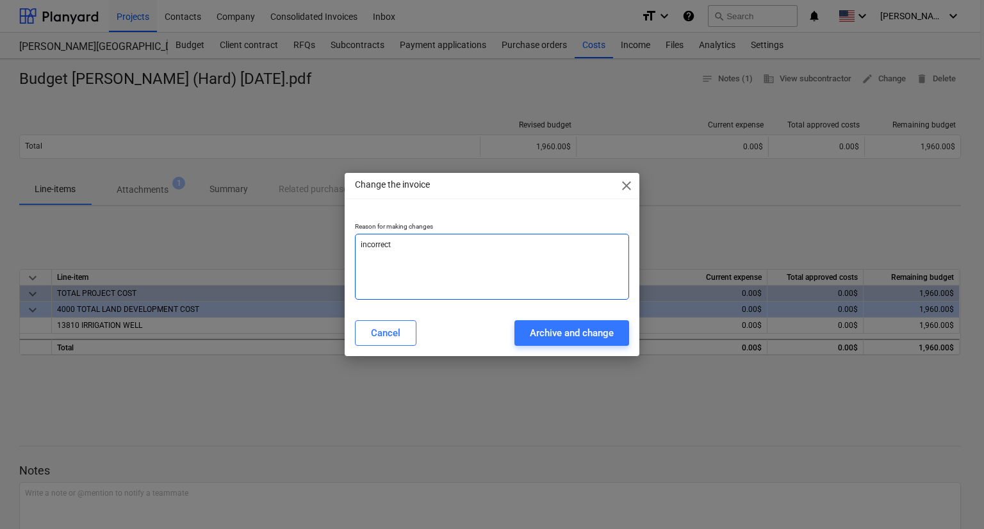
type textarea "incorrect"
type textarea "x"
type textarea "incorrect c"
type textarea "x"
type textarea "incorrect co"
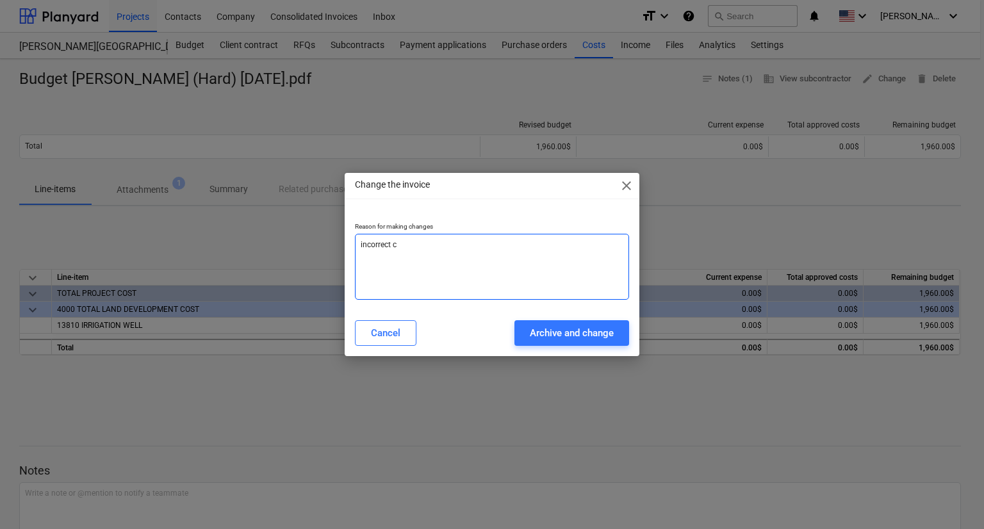
type textarea "x"
type textarea "incorrect cos"
type textarea "x"
type textarea "incorrect cost"
type textarea "x"
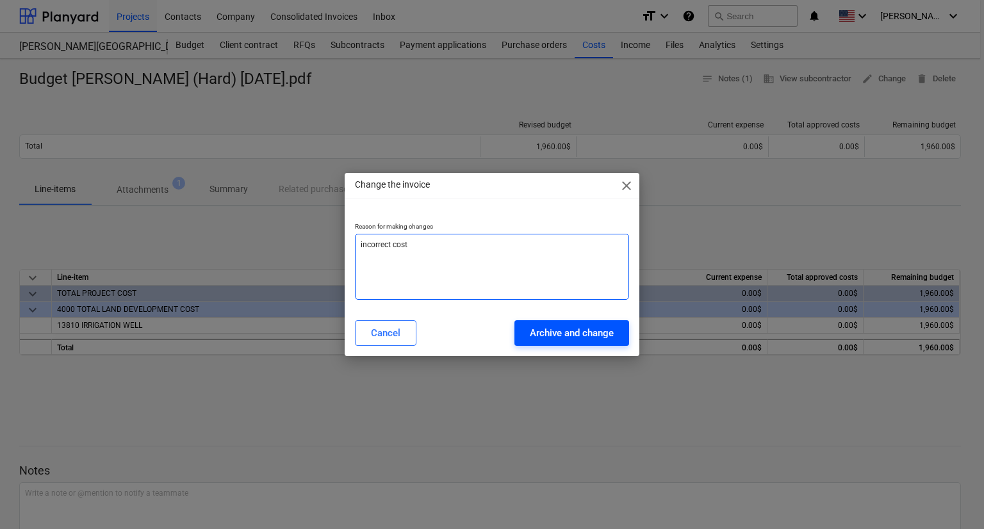
type textarea "incorrect cost"
click at [597, 329] on div "Archive and change" at bounding box center [572, 333] width 84 height 17
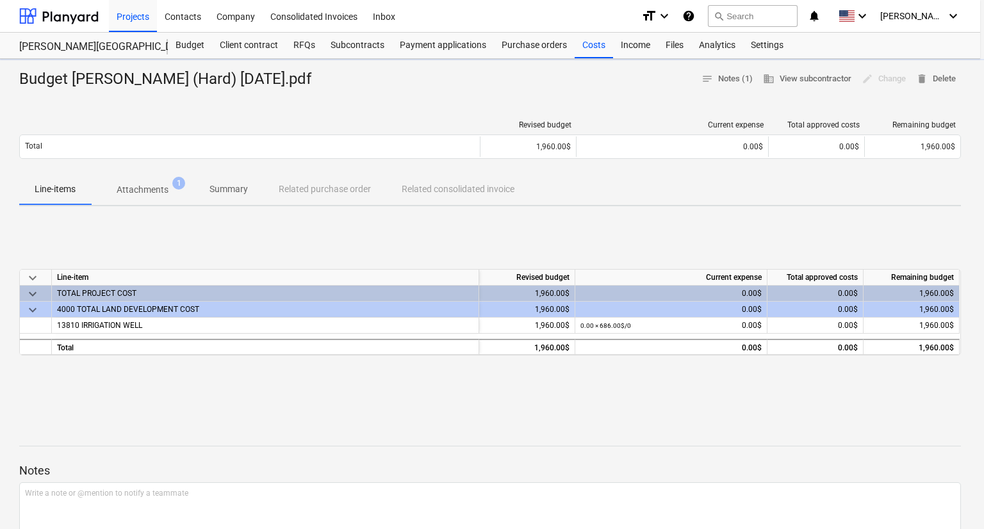
type textarea "x"
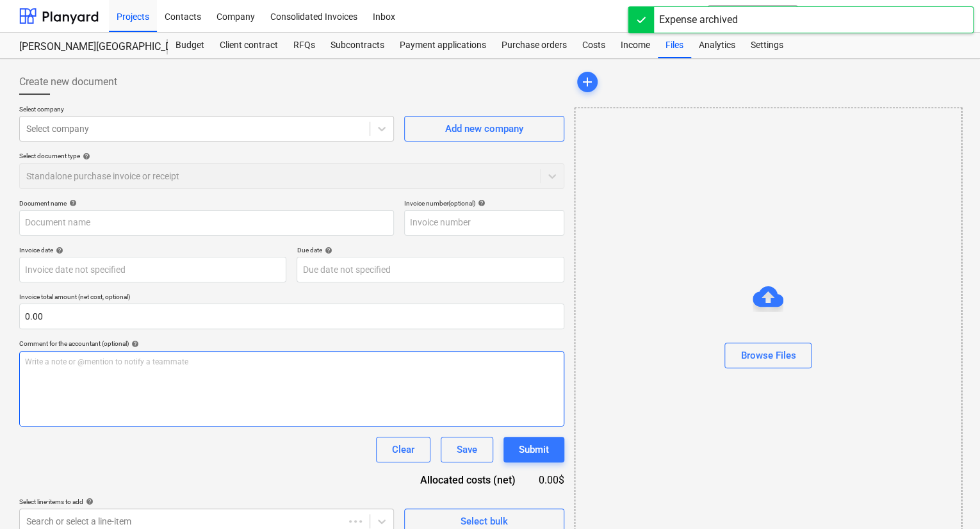
type input "Budget [PERSON_NAME] (Hard) [DATE].pdf"
type input "[DATE]"
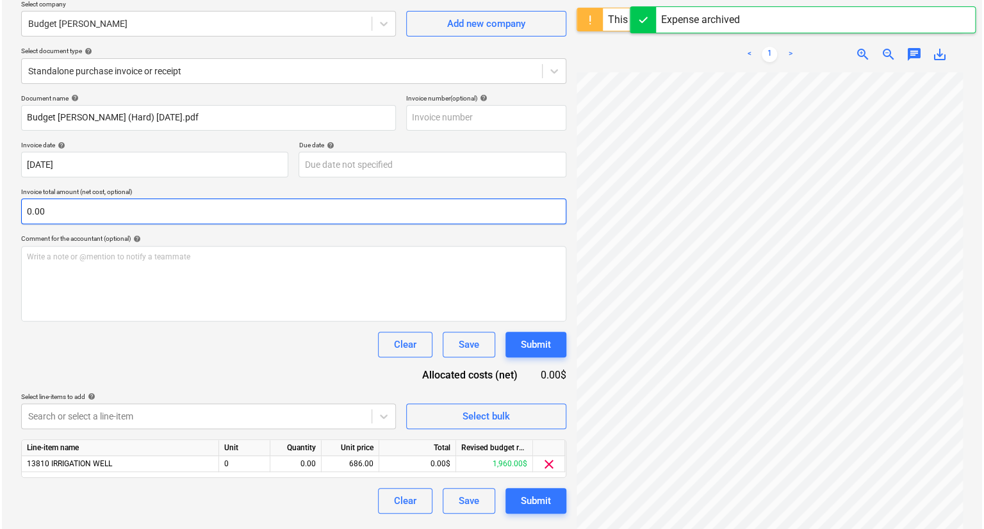
scroll to position [128, 0]
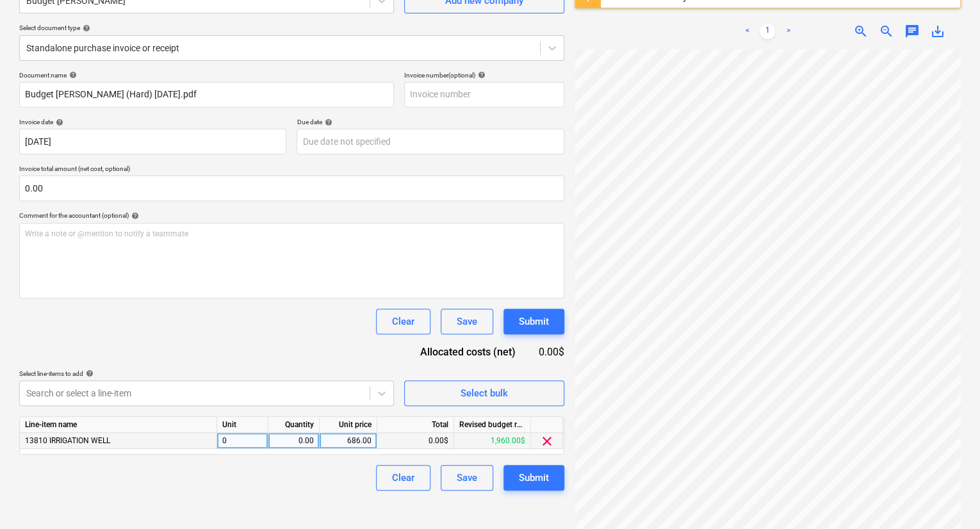
click at [446, 444] on div "0.00$" at bounding box center [415, 441] width 77 height 16
drag, startPoint x: 407, startPoint y: 435, endPoint x: 468, endPoint y: 439, distance: 60.3
click at [0, 0] on div "13810 IRRIGATION WELL 0 0.00 686.00 0.00$ 1,960.00$ clear" at bounding box center [0, 0] width 0 height 0
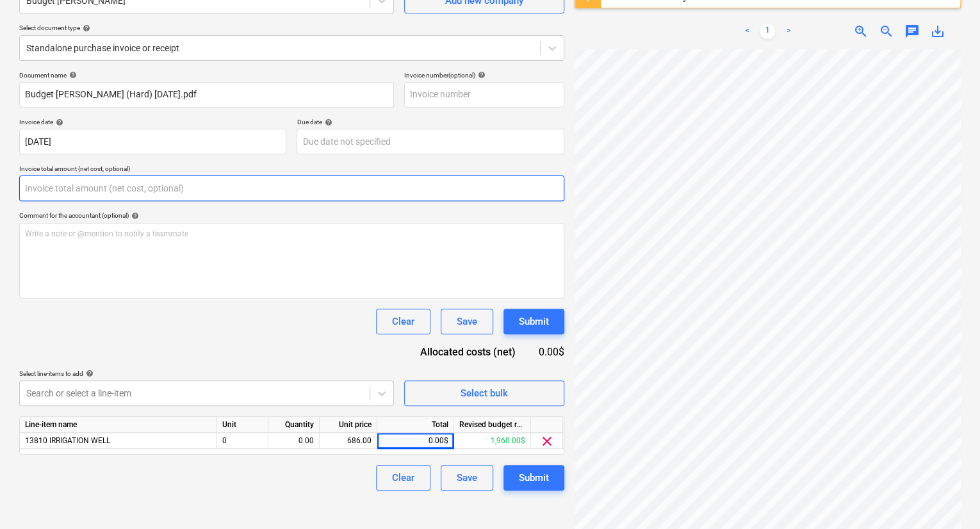
drag, startPoint x: 64, startPoint y: 195, endPoint x: 33, endPoint y: 195, distance: 31.4
click at [33, 195] on input "text" at bounding box center [291, 188] width 545 height 26
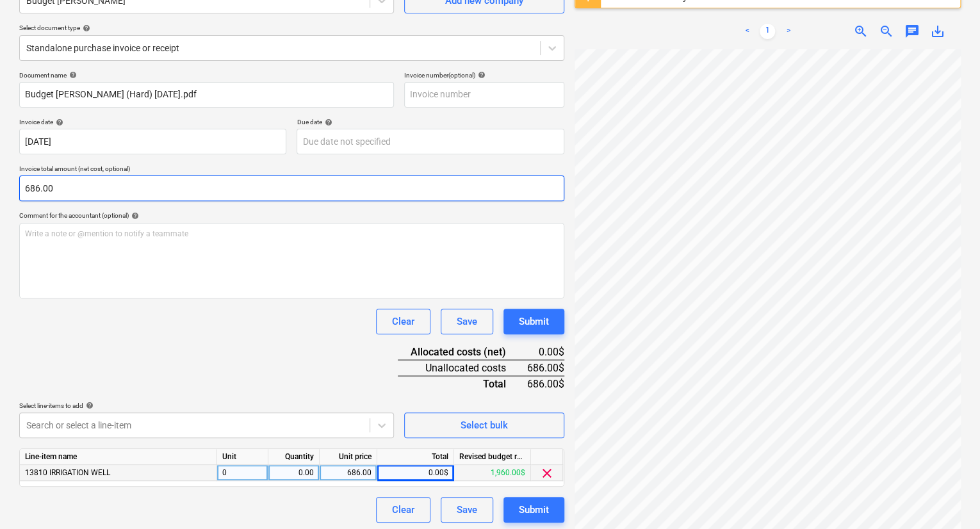
type input "686.00"
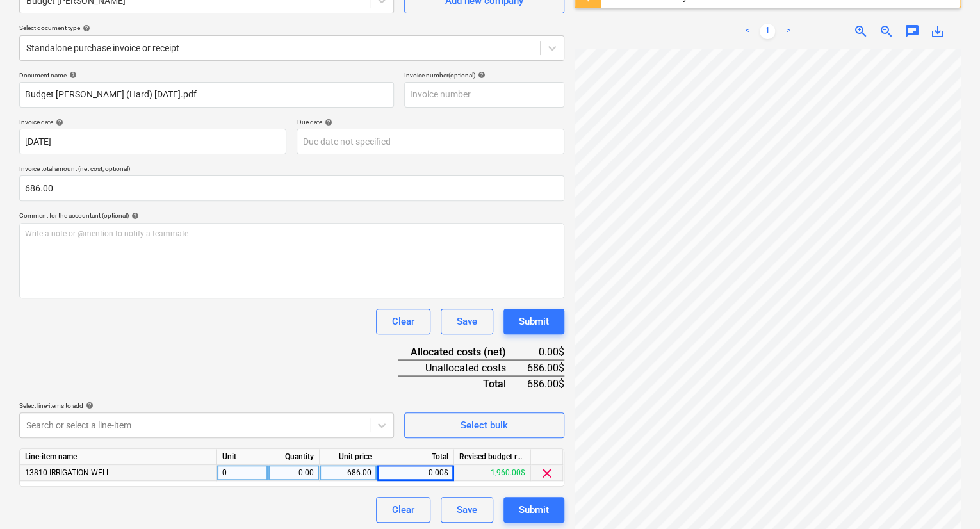
click at [272, 466] on div "0.00" at bounding box center [293, 473] width 51 height 16
type input "1"
click at [526, 319] on div "Submit" at bounding box center [534, 321] width 30 height 17
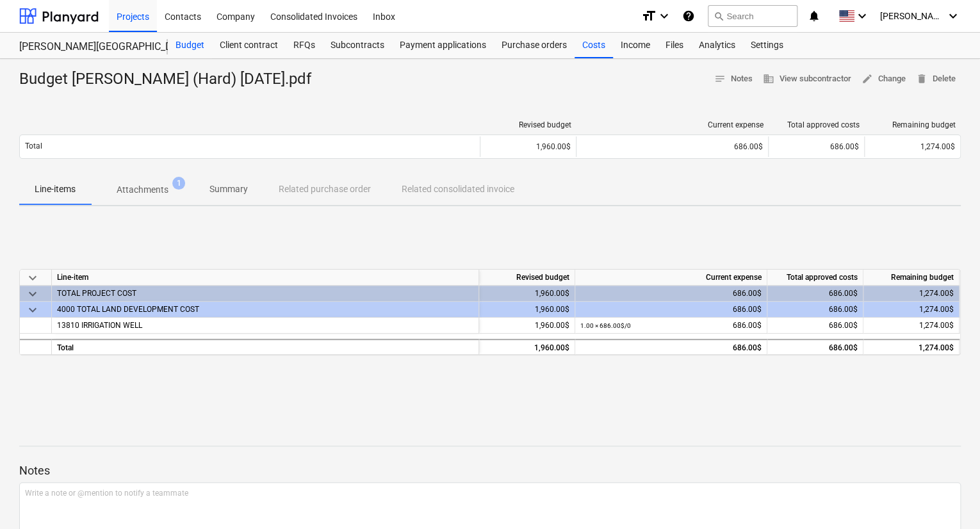
click at [197, 42] on div "Budget" at bounding box center [190, 46] width 44 height 26
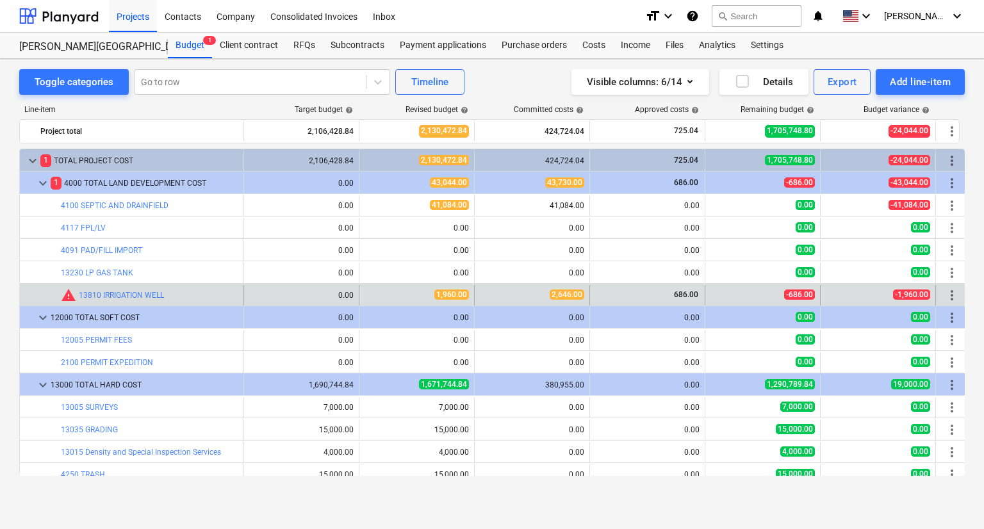
click at [484, 299] on div "2,646.00" at bounding box center [532, 294] width 104 height 11
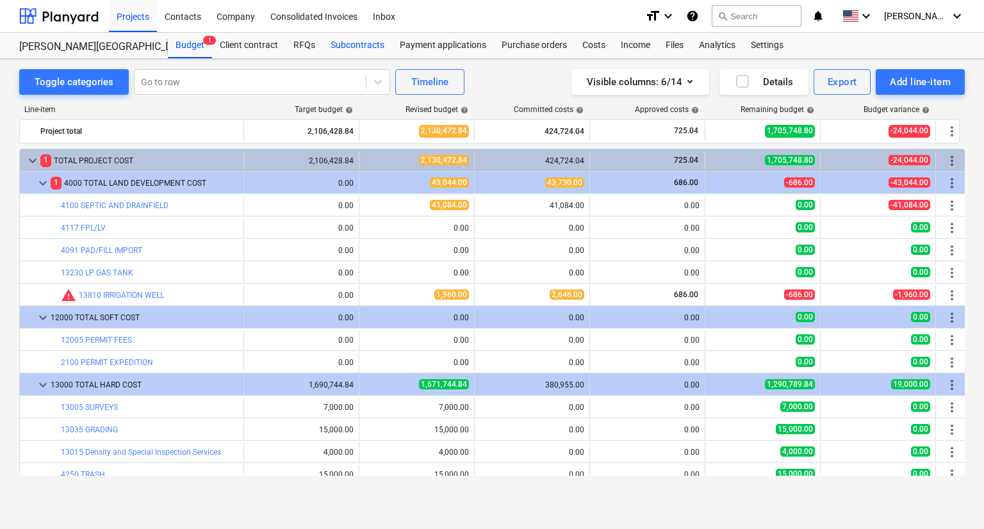
click at [356, 45] on div "Subcontracts" at bounding box center [357, 46] width 69 height 26
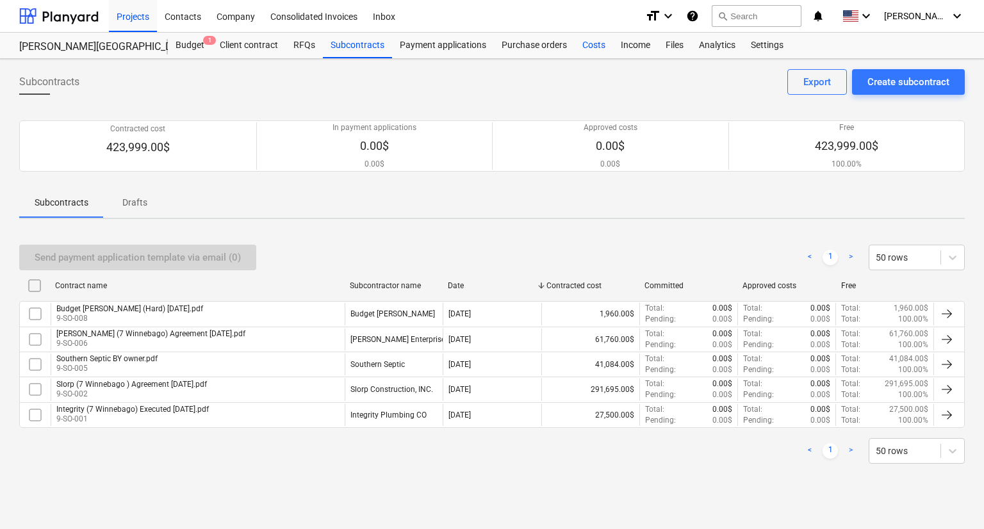
click at [590, 43] on div "Costs" at bounding box center [593, 46] width 38 height 26
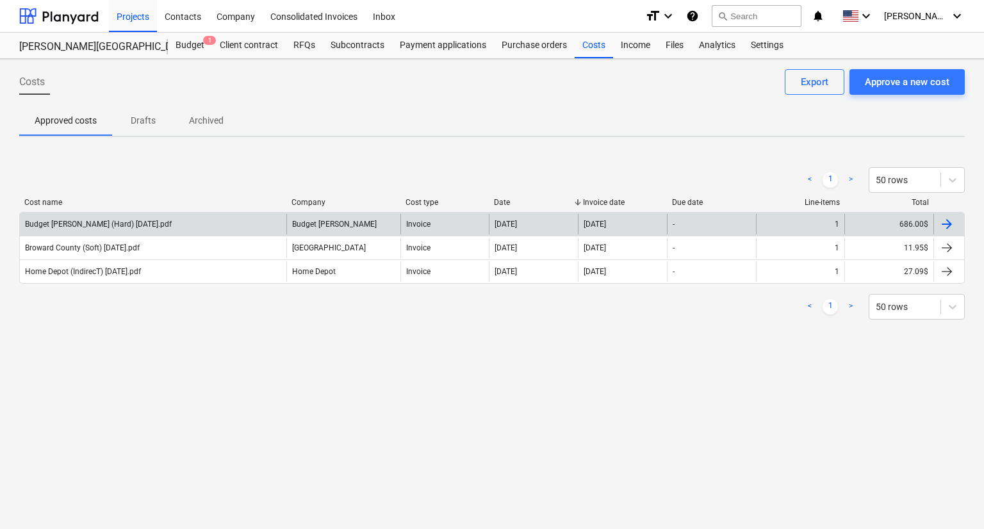
click at [109, 223] on div "Budget [PERSON_NAME] (Hard) [DATE].pdf" at bounding box center [98, 224] width 147 height 9
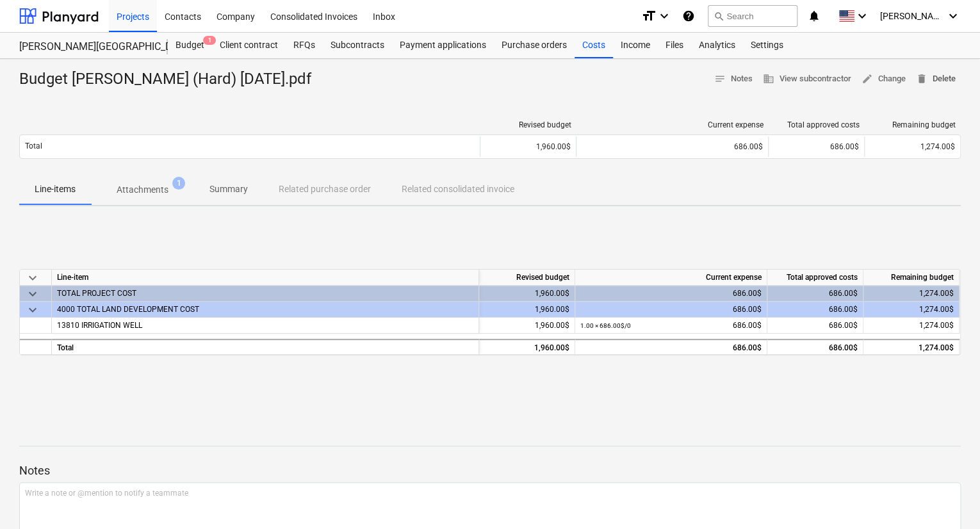
click at [940, 80] on span "delete Delete" at bounding box center [936, 79] width 40 height 15
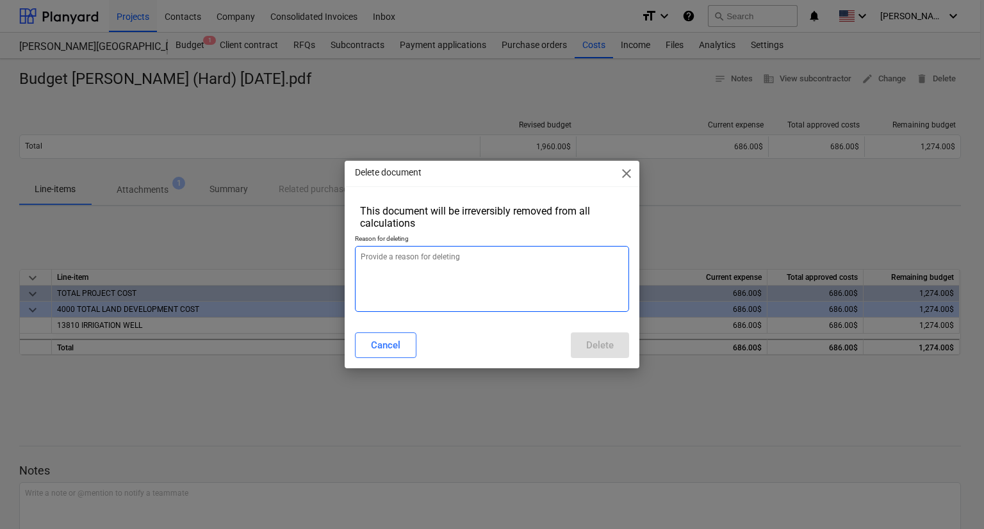
click at [460, 267] on textarea at bounding box center [492, 279] width 275 height 66
type textarea "x"
type textarea "d"
type textarea "x"
type textarea "di"
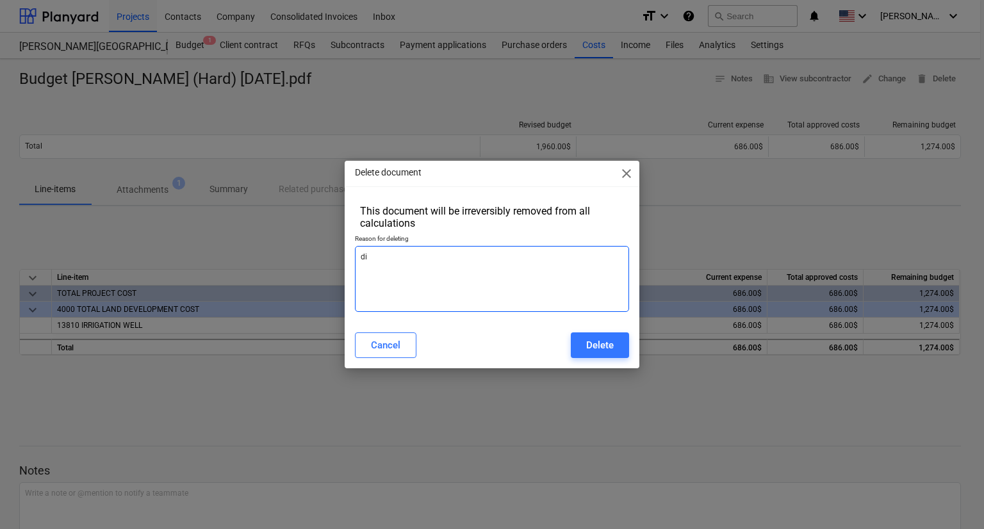
type textarea "x"
type textarea "di"
type textarea "x"
type textarea "di"
type textarea "x"
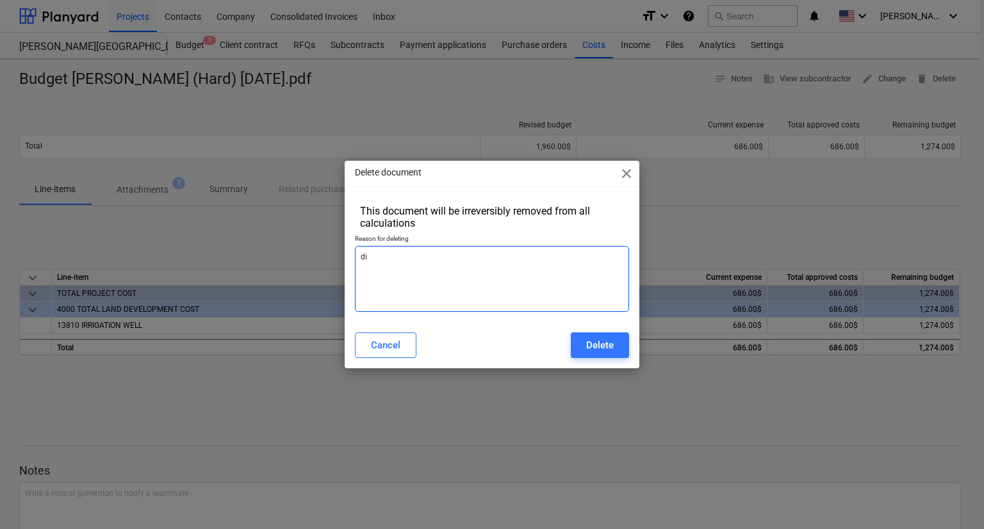
type textarea "did"
type textarea "x"
type textarea "didn"
type textarea "x"
type textarea "didnt"
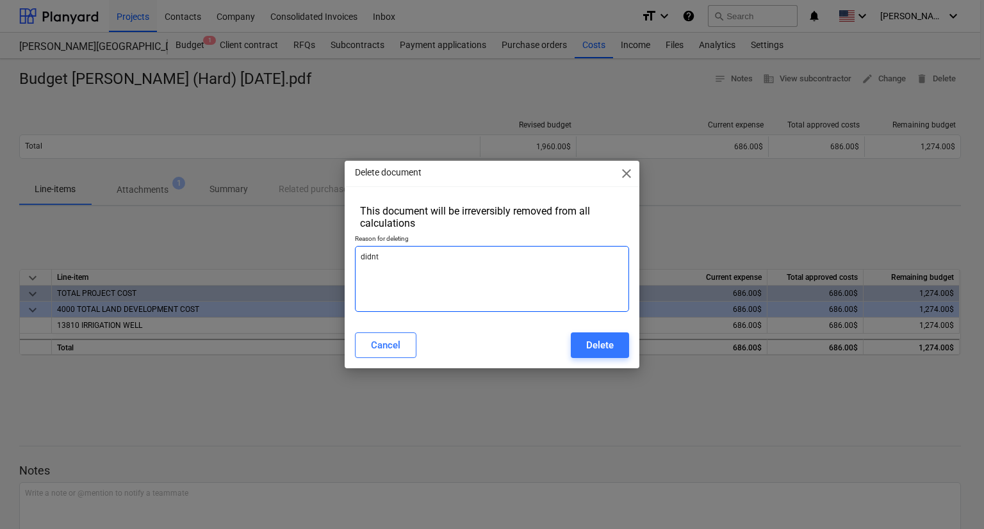
type textarea "x"
type textarea "didnt"
type textarea "x"
type textarea "didnt a"
type textarea "x"
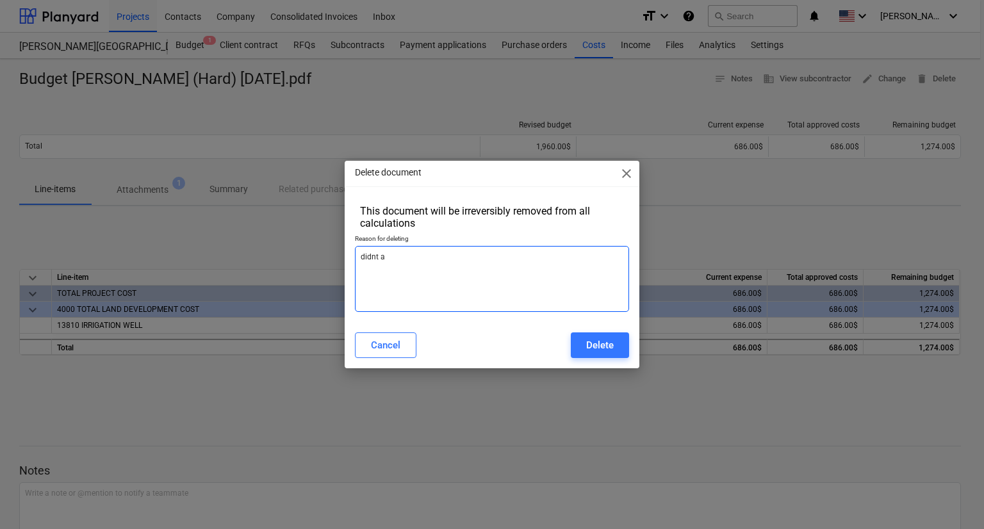
type textarea "didnt ap"
type textarea "x"
type textarea "didnt app"
type textarea "x"
type textarea "didnt appl"
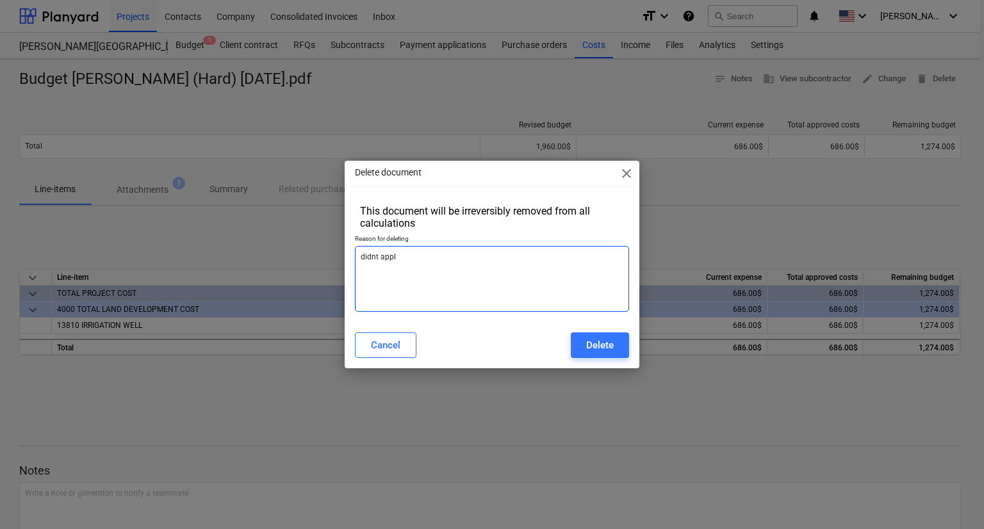
type textarea "x"
type textarea "didnt apply"
type textarea "x"
type textarea "didnt apply"
type textarea "x"
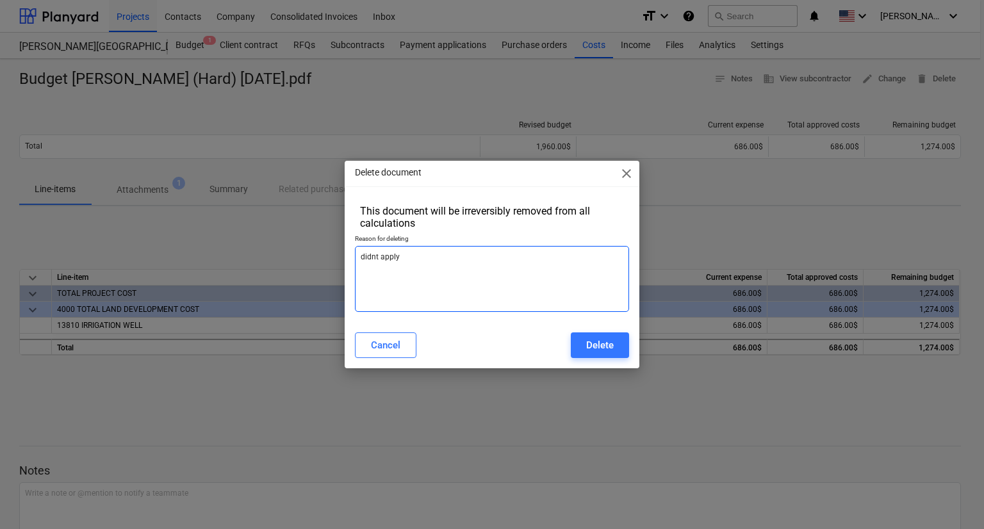
type textarea "didnt apply t"
type textarea "x"
type textarea "didnt apply to"
type textarea "x"
type textarea "didnt apply to"
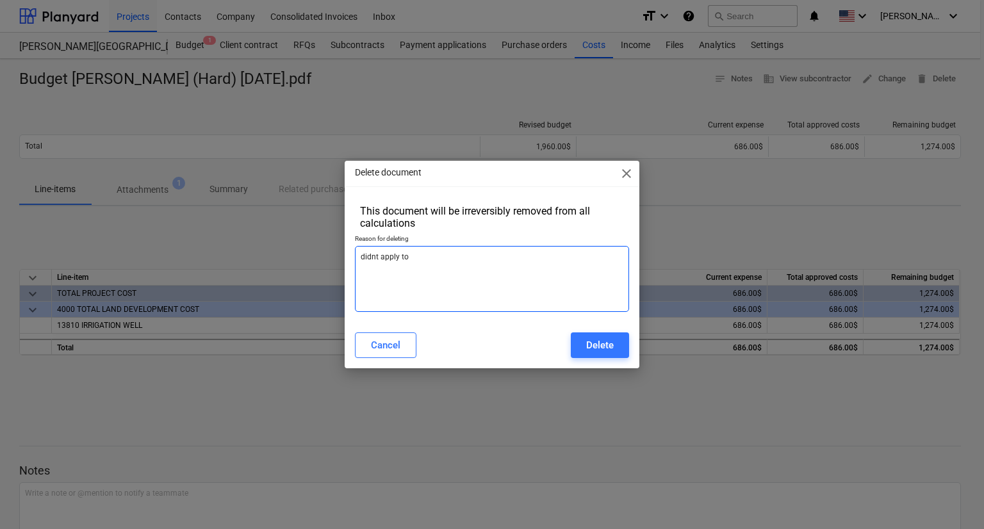
type textarea "x"
type textarea "didnt apply to s"
type textarea "x"
type textarea "didnt apply to su"
type textarea "x"
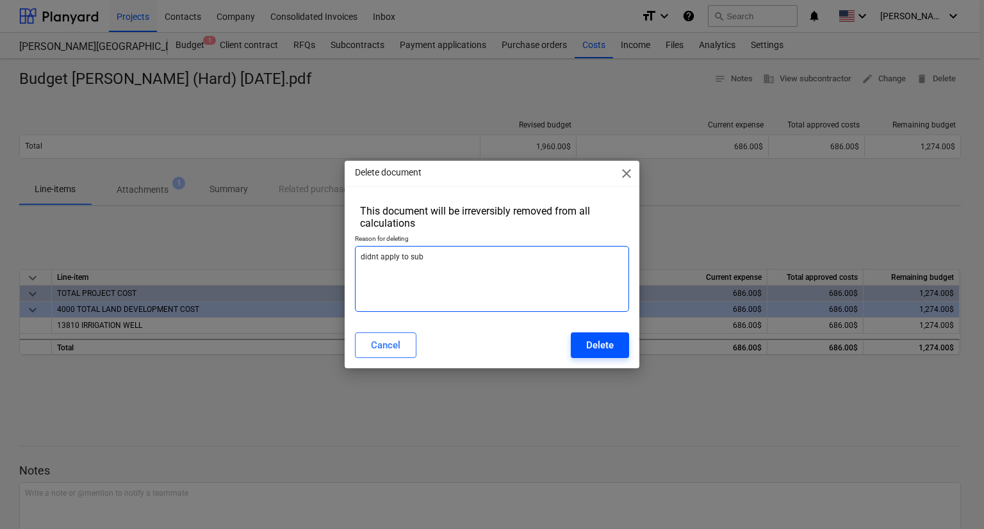
type textarea "didnt apply to sub"
click at [587, 346] on div "Delete" at bounding box center [600, 345] width 28 height 17
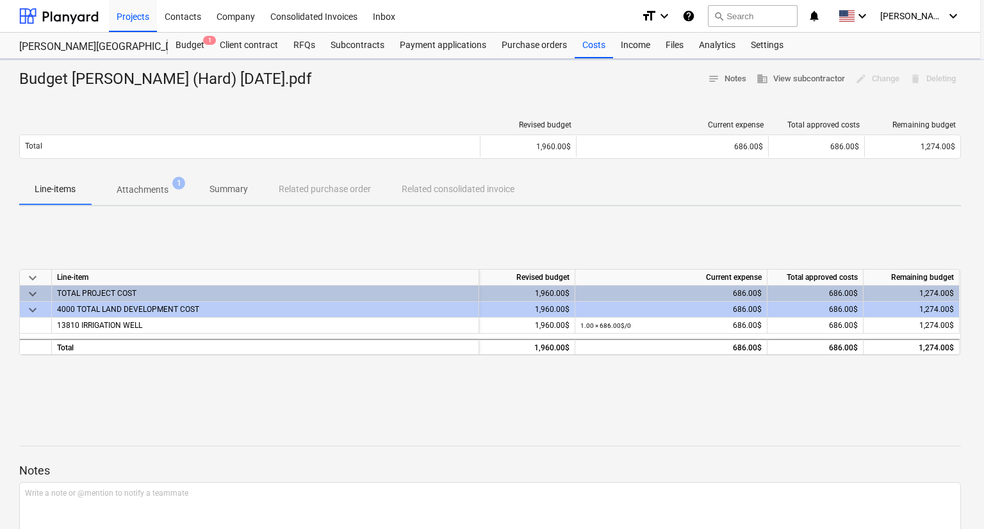
type textarea "x"
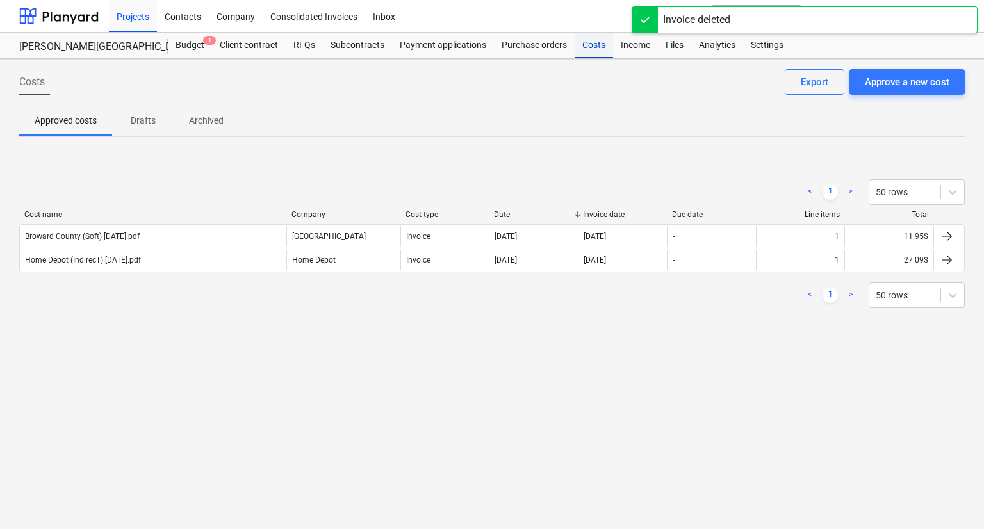
click at [582, 45] on div "Costs" at bounding box center [593, 46] width 38 height 26
click at [897, 83] on div "Approve a new cost" at bounding box center [907, 82] width 85 height 17
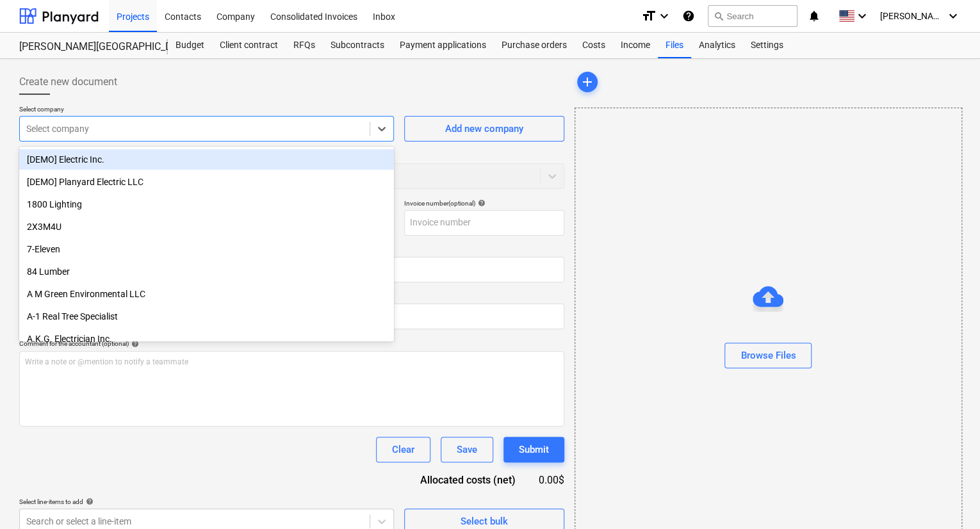
click at [151, 129] on div at bounding box center [194, 128] width 337 height 13
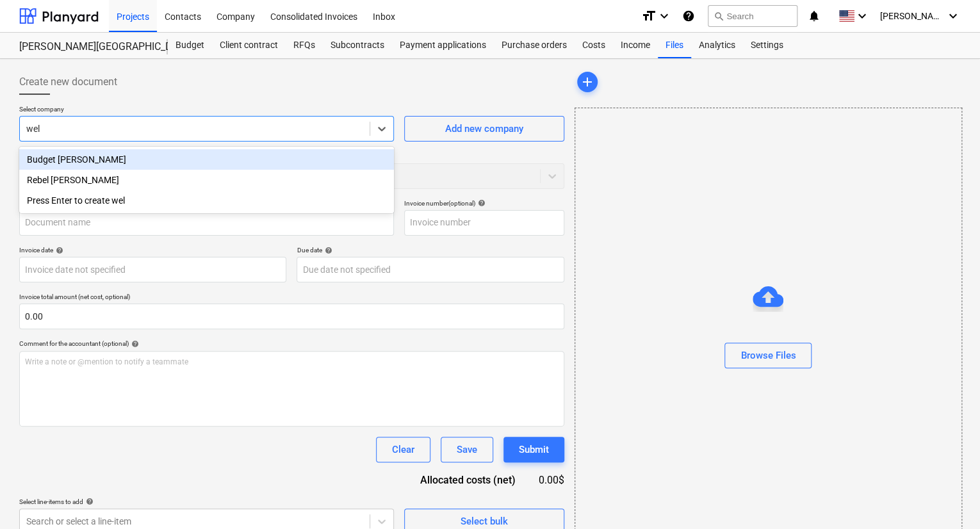
type input "well"
click at [138, 157] on div "Budget [PERSON_NAME]" at bounding box center [206, 159] width 375 height 20
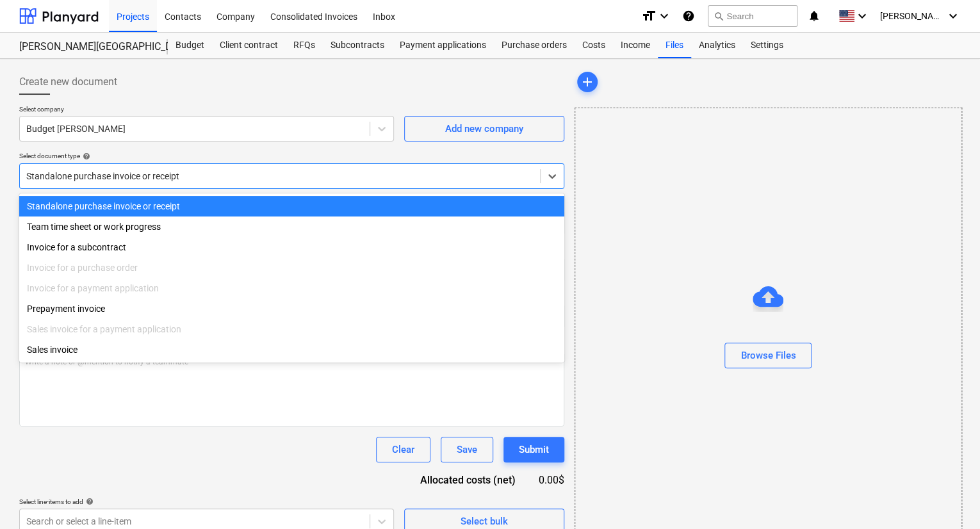
click at [191, 177] on div at bounding box center [279, 176] width 507 height 13
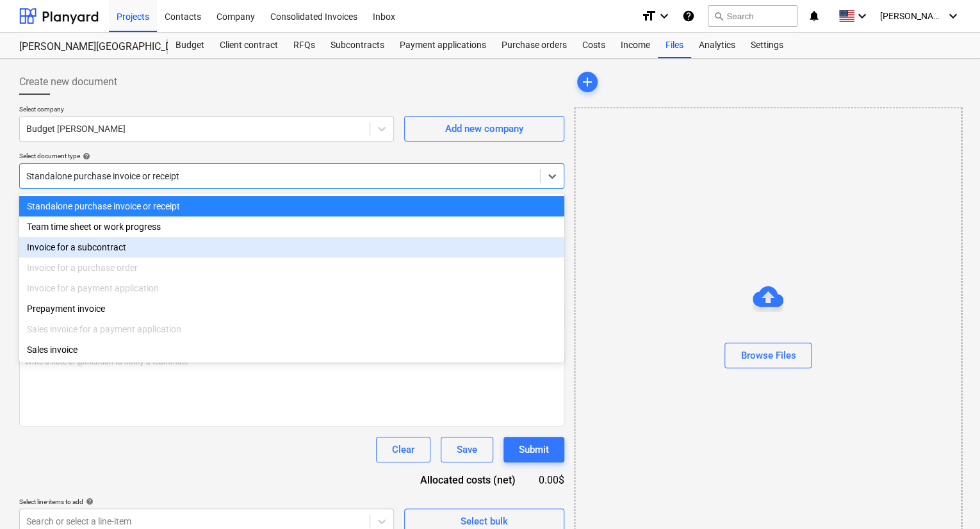
click at [154, 247] on div "Invoice for a subcontract" at bounding box center [291, 247] width 545 height 20
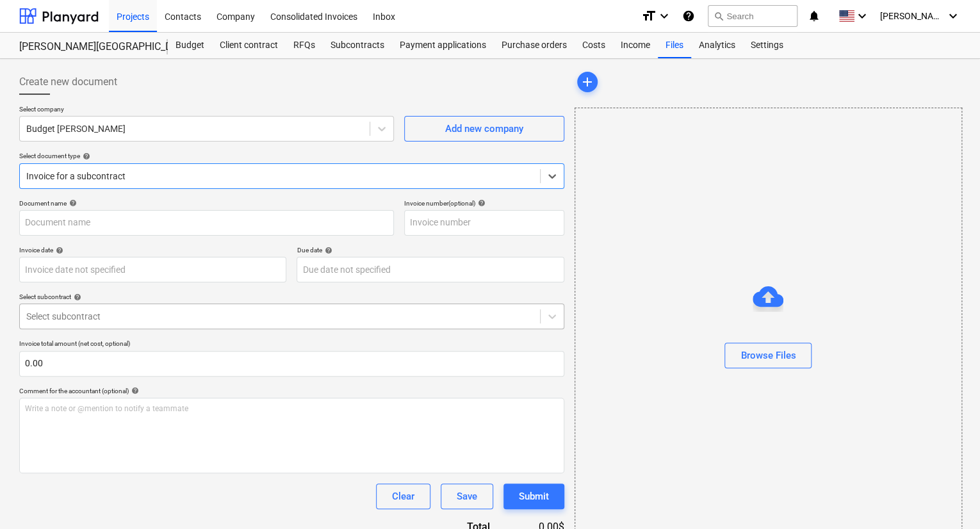
click at [113, 317] on div at bounding box center [279, 316] width 507 height 13
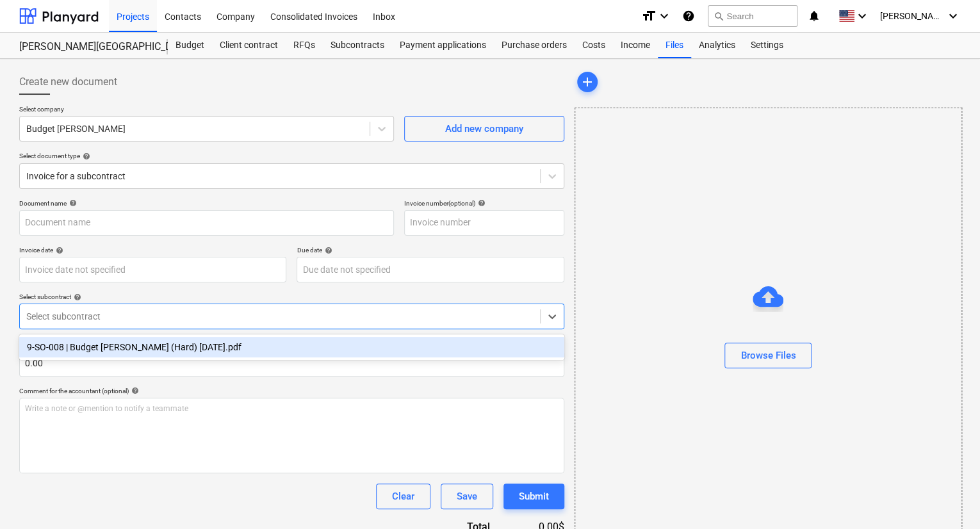
click at [120, 346] on div "9-SO-008 | Budget [PERSON_NAME] (Hard) [DATE].pdf" at bounding box center [291, 347] width 545 height 20
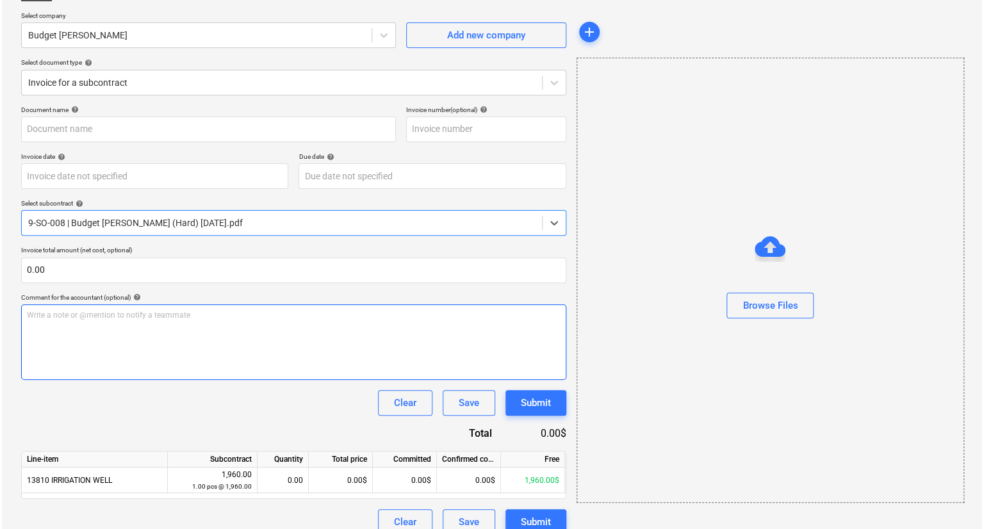
scroll to position [110, 0]
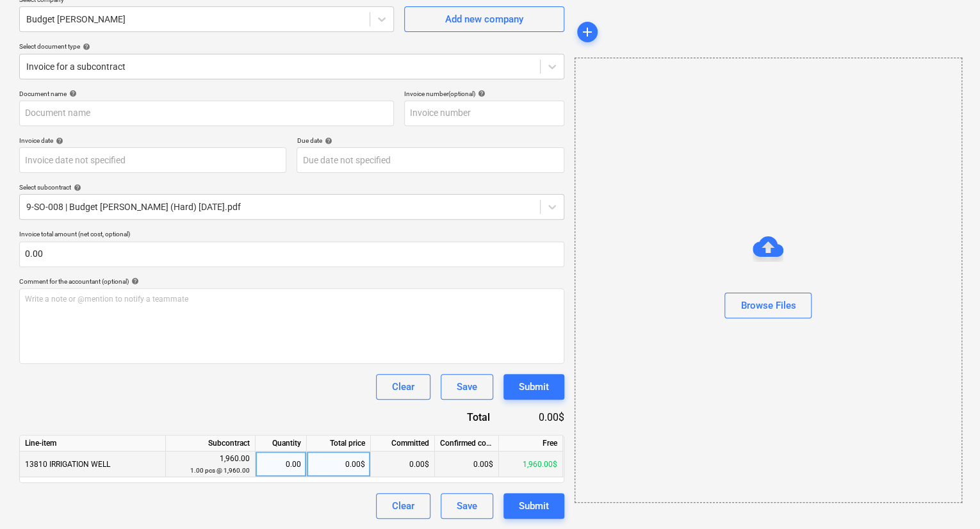
drag, startPoint x: 341, startPoint y: 466, endPoint x: 370, endPoint y: 459, distance: 30.1
click at [370, 459] on div "0.00$" at bounding box center [339, 465] width 64 height 26
type input "686.0"
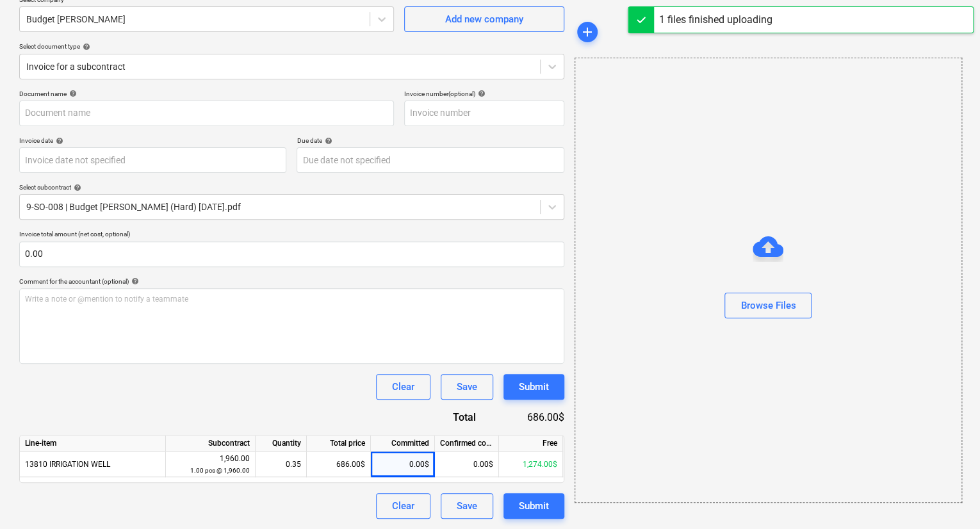
type input "Budget [PERSON_NAME] (Hard) [DATE].pdf"
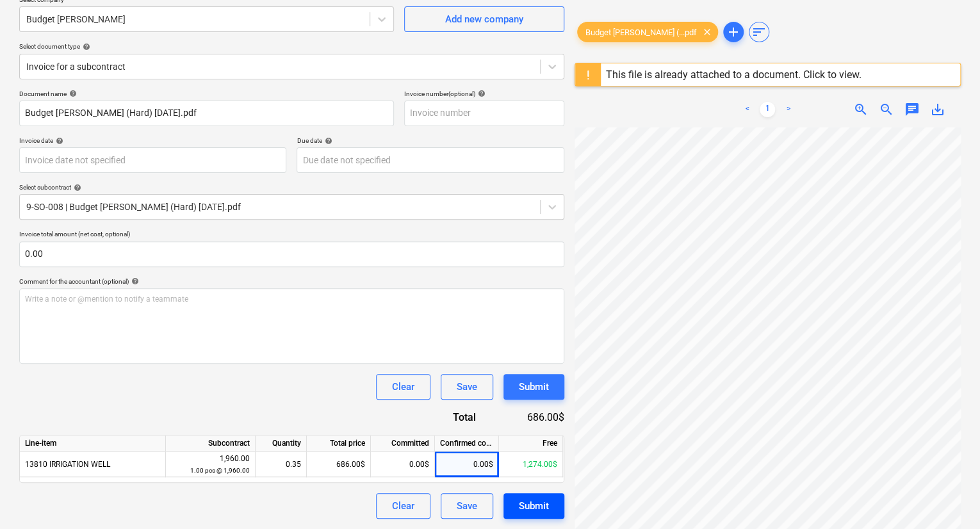
click at [542, 506] on div "Submit" at bounding box center [534, 506] width 30 height 17
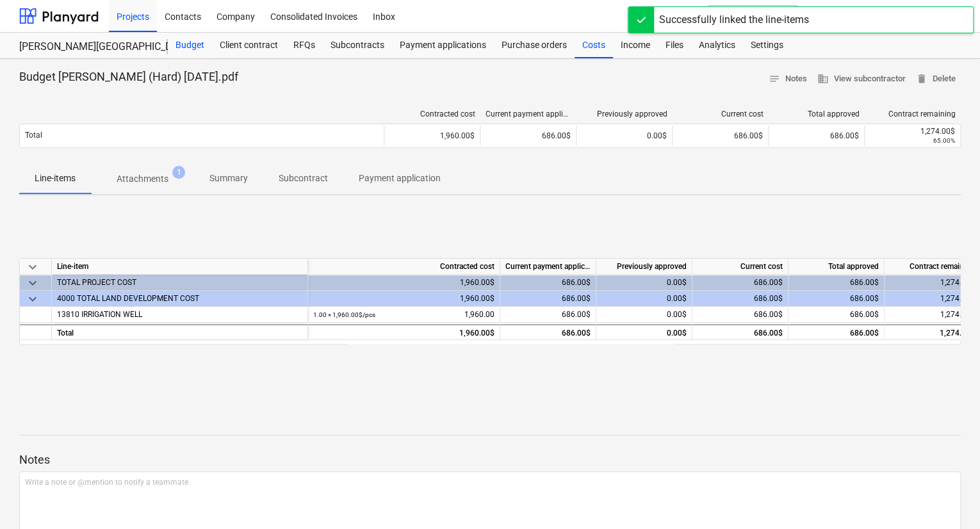
click at [200, 45] on div "Budget" at bounding box center [190, 46] width 44 height 26
